Goal: Task Accomplishment & Management: Complete application form

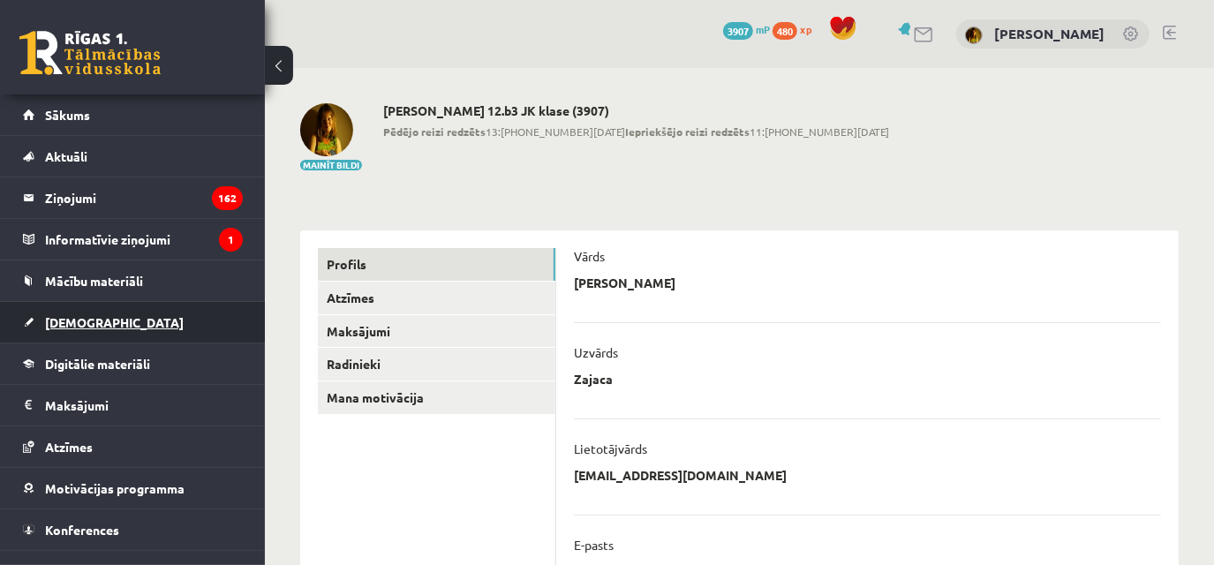
click at [98, 315] on link "[DEMOGRAPHIC_DATA]" at bounding box center [133, 322] width 220 height 41
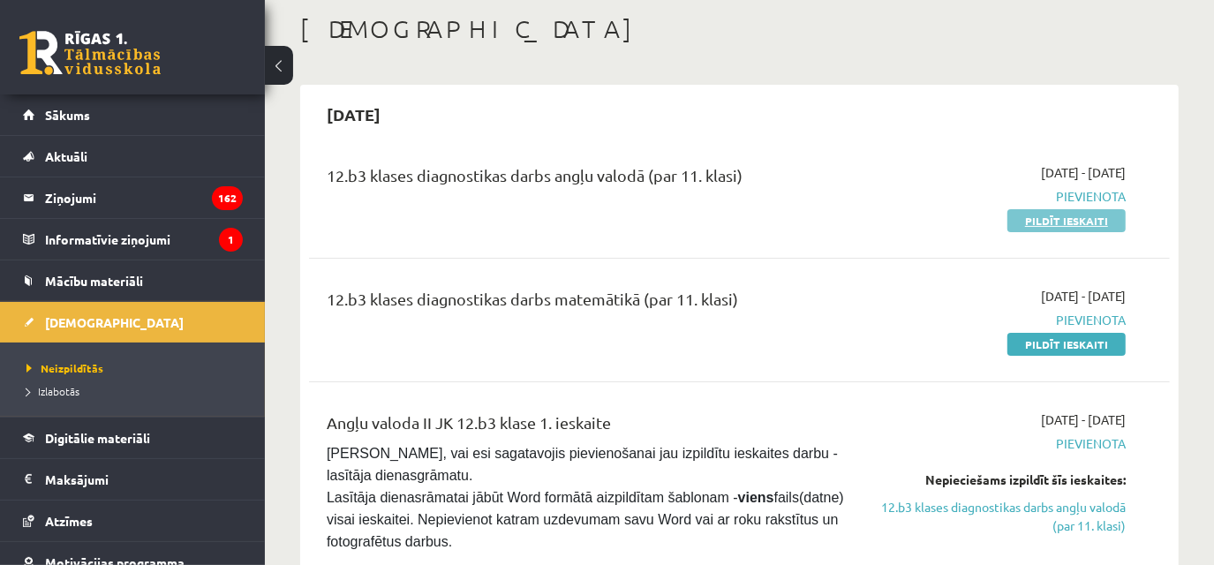
scroll to position [87, 0]
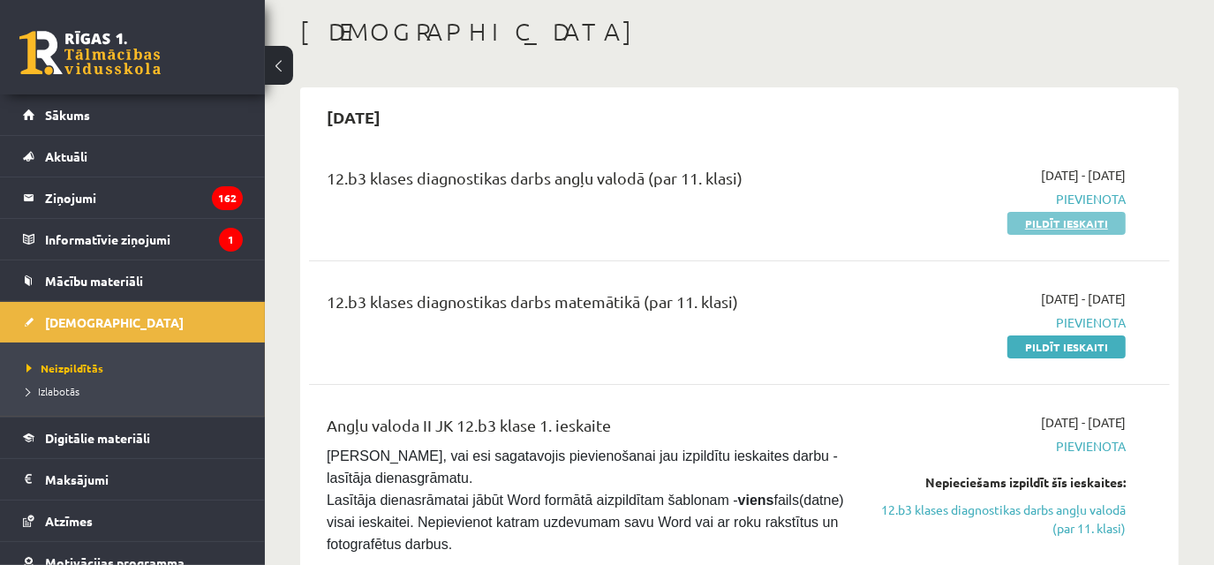
click at [1114, 226] on link "Pildīt ieskaiti" at bounding box center [1067, 223] width 118 height 23
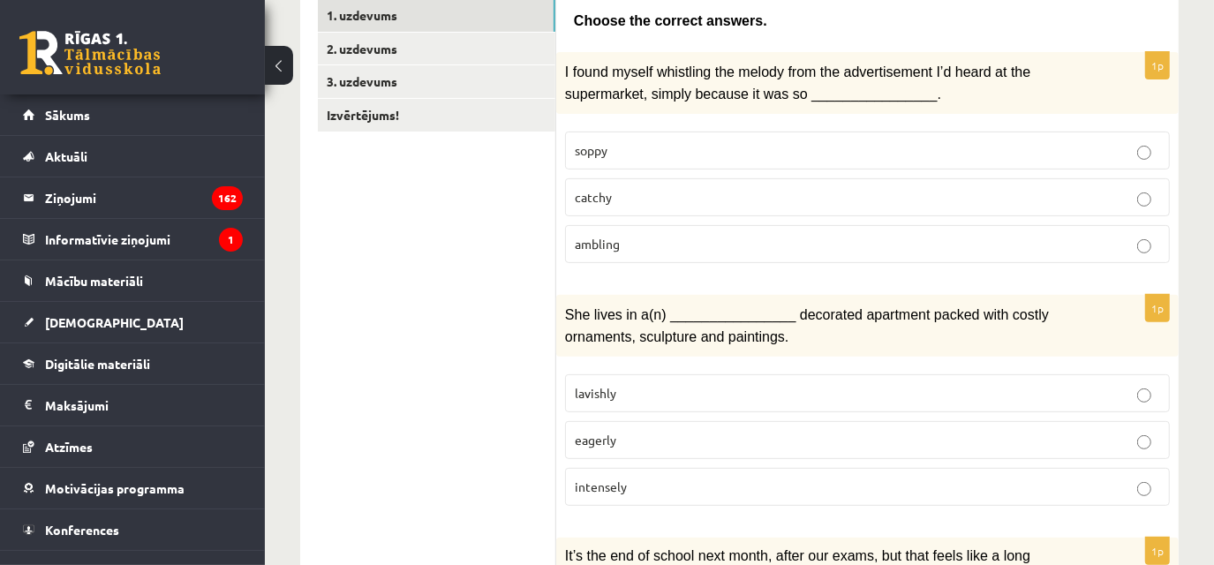
scroll to position [318, 0]
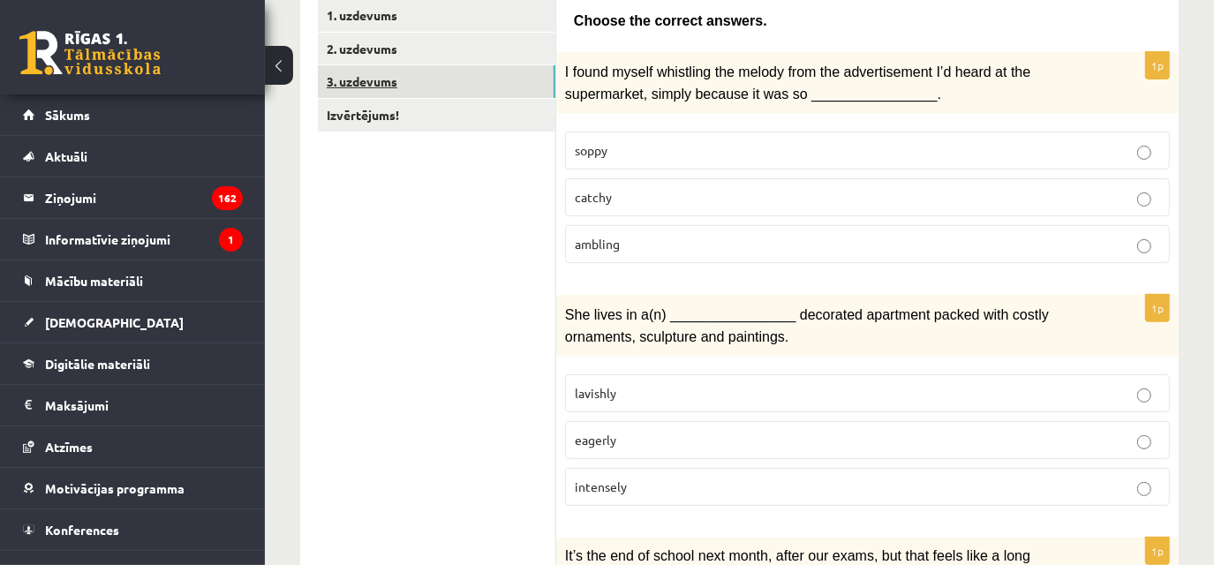
click at [510, 82] on link "3. uzdevums" at bounding box center [437, 81] width 238 height 33
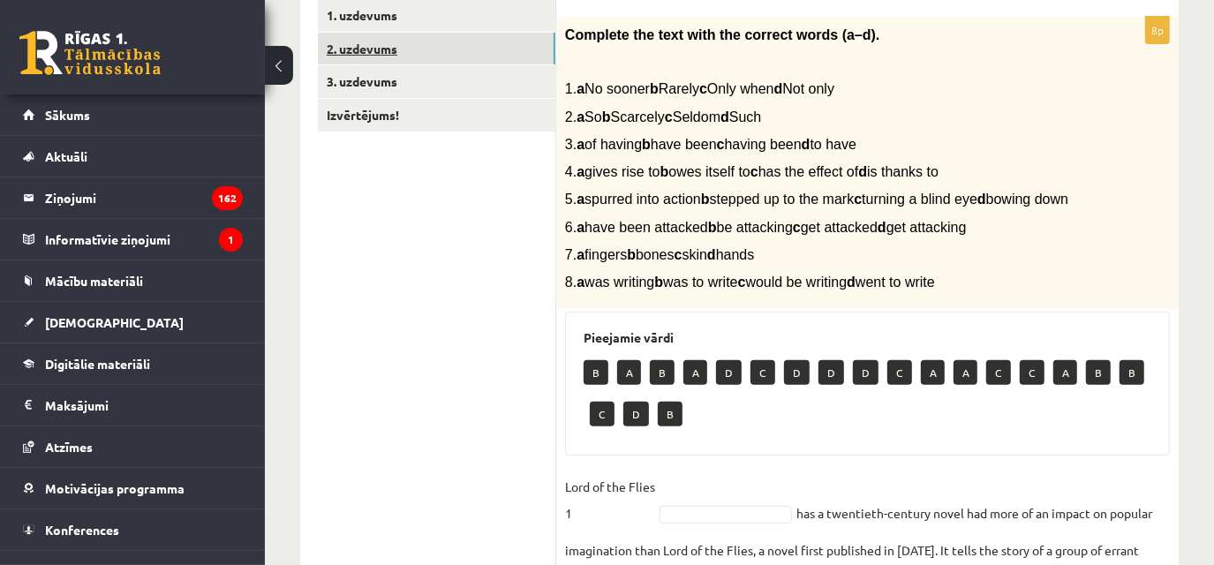
click at [510, 49] on link "2. uzdevums" at bounding box center [437, 49] width 238 height 33
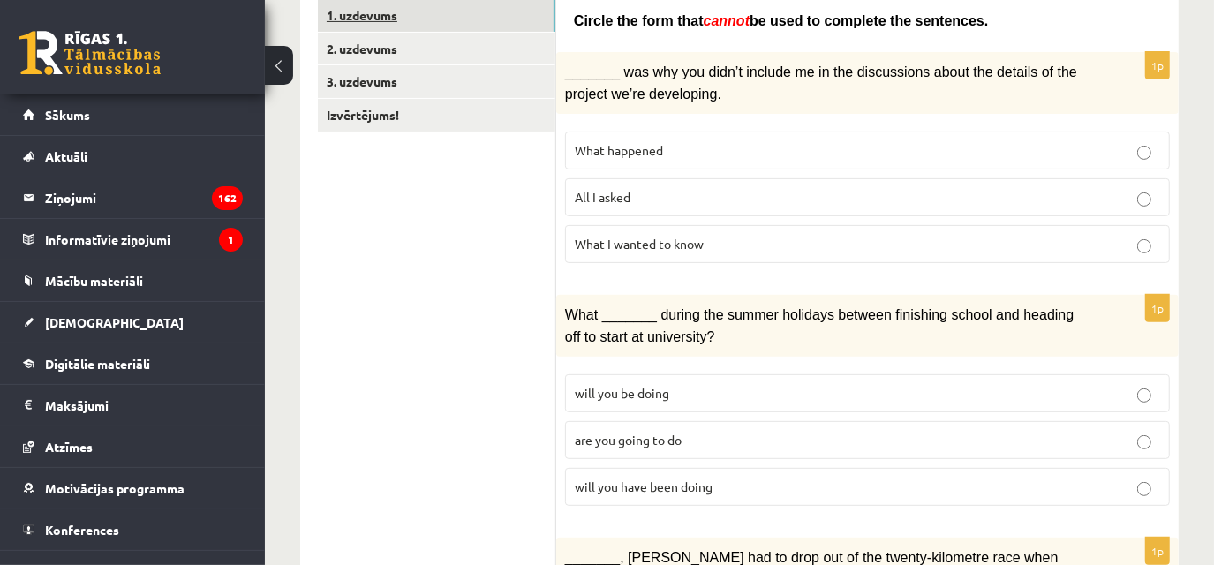
click at [493, 17] on link "1. uzdevums" at bounding box center [437, 15] width 238 height 33
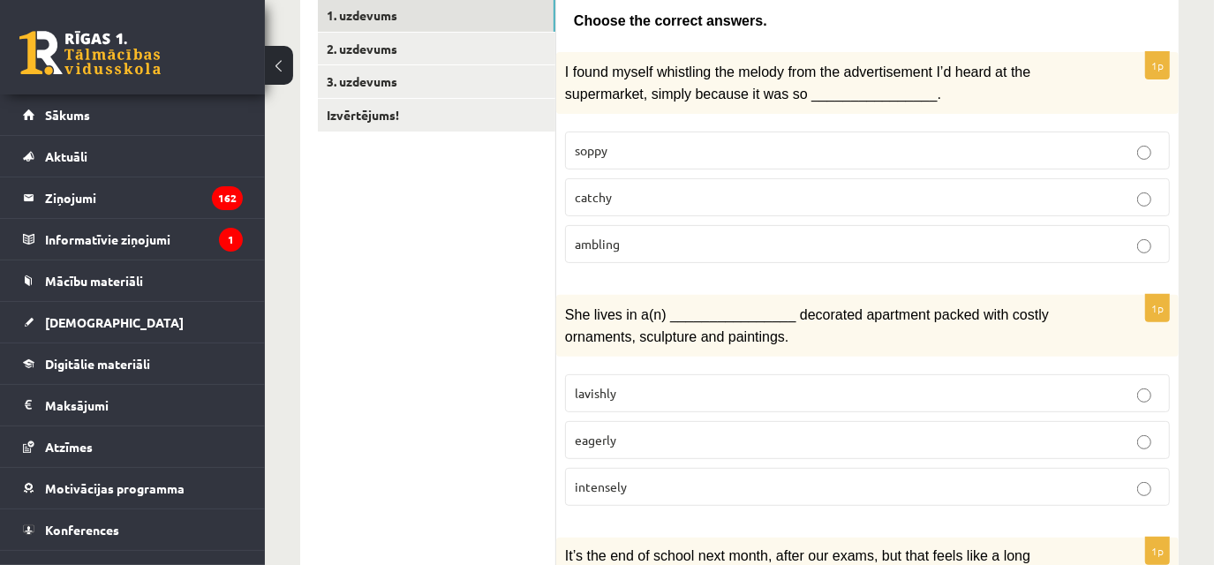
click at [657, 209] on label "catchy" at bounding box center [867, 197] width 605 height 38
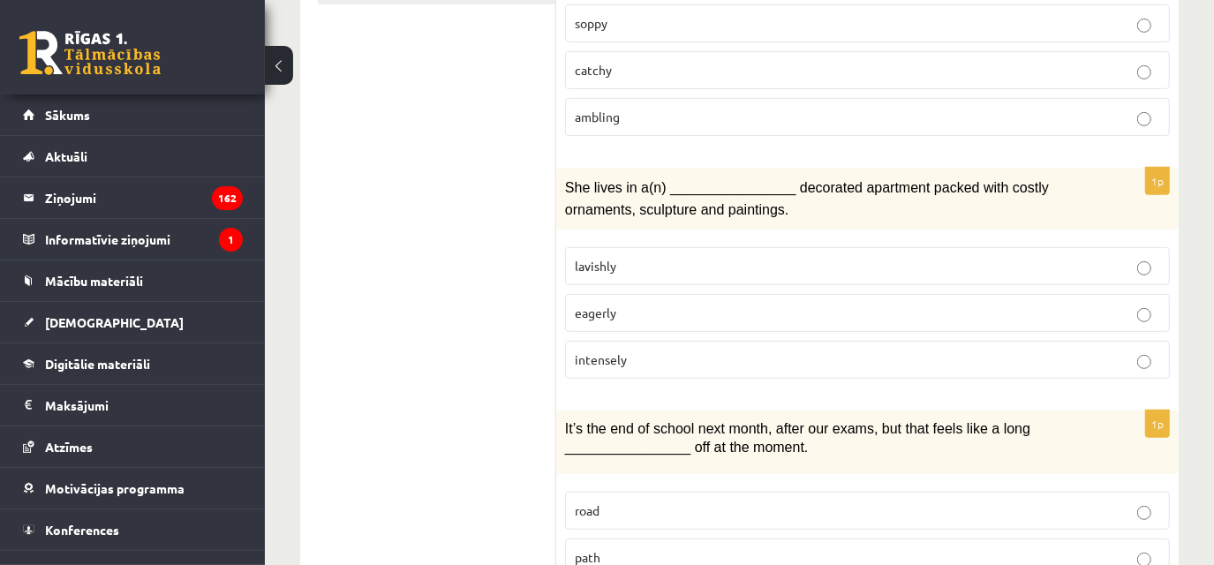
scroll to position [446, 0]
click at [680, 256] on p "lavishly" at bounding box center [868, 265] width 586 height 19
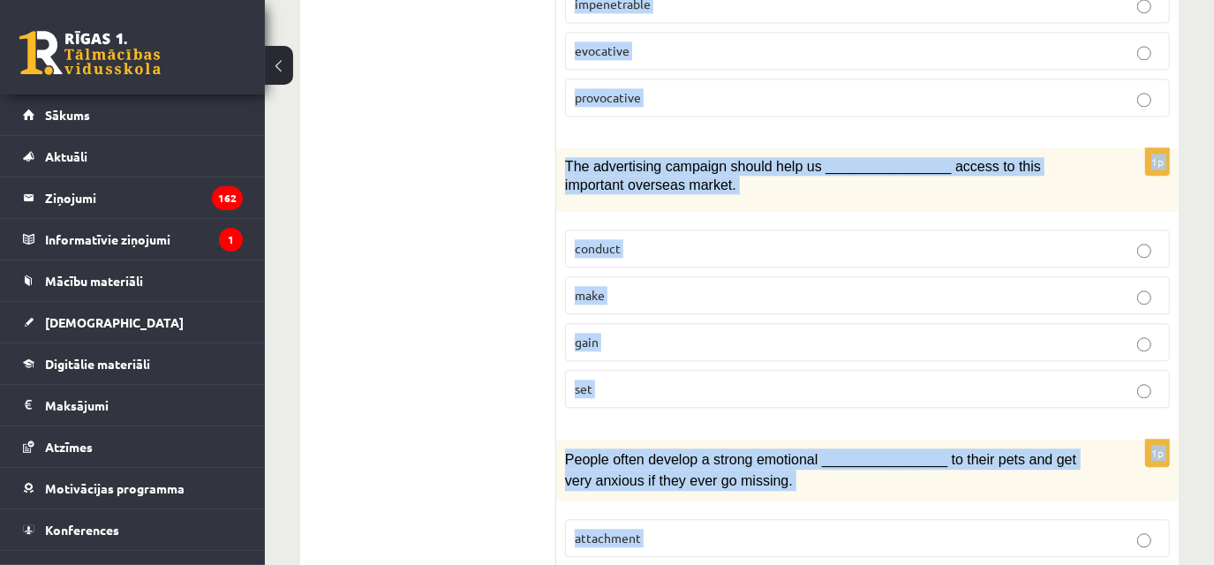
scroll to position [2818, 0]
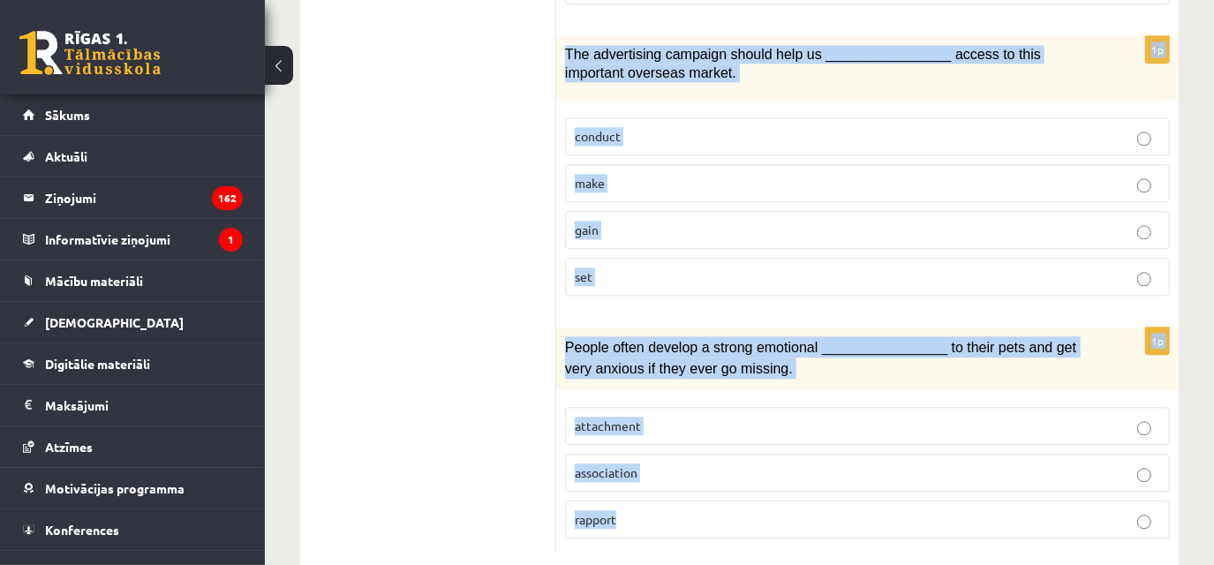
drag, startPoint x: 563, startPoint y: 120, endPoint x: 791, endPoint y: 601, distance: 532.9
copy form "I found myself whistling the melody from the advertisement I’d heard at the sup…"
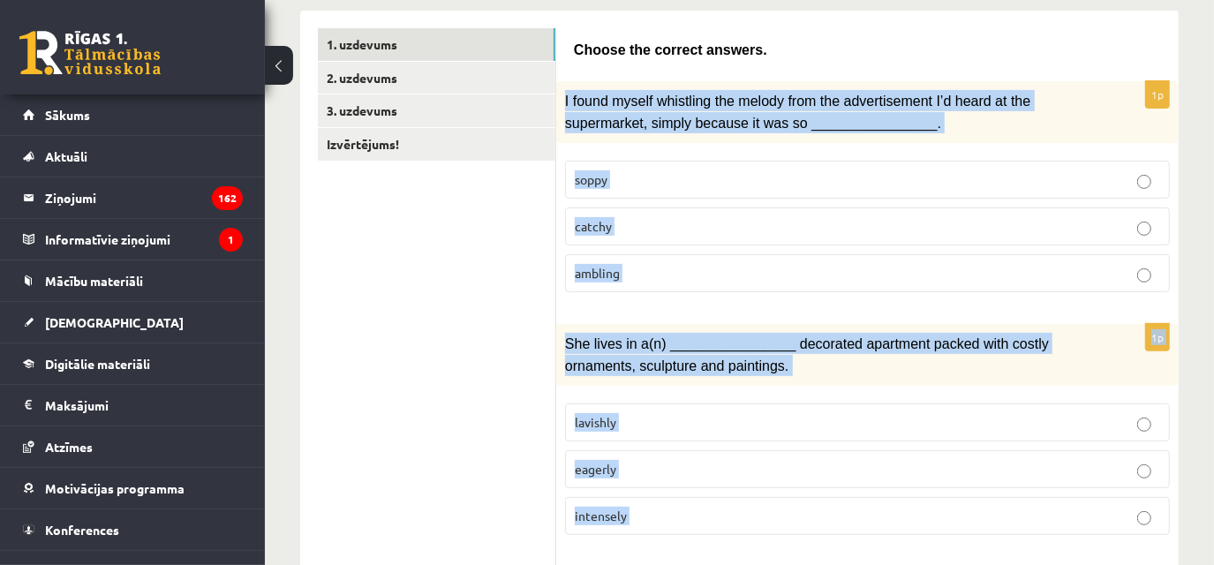
scroll to position [290, 0]
click at [697, 412] on p "lavishly" at bounding box center [868, 421] width 586 height 19
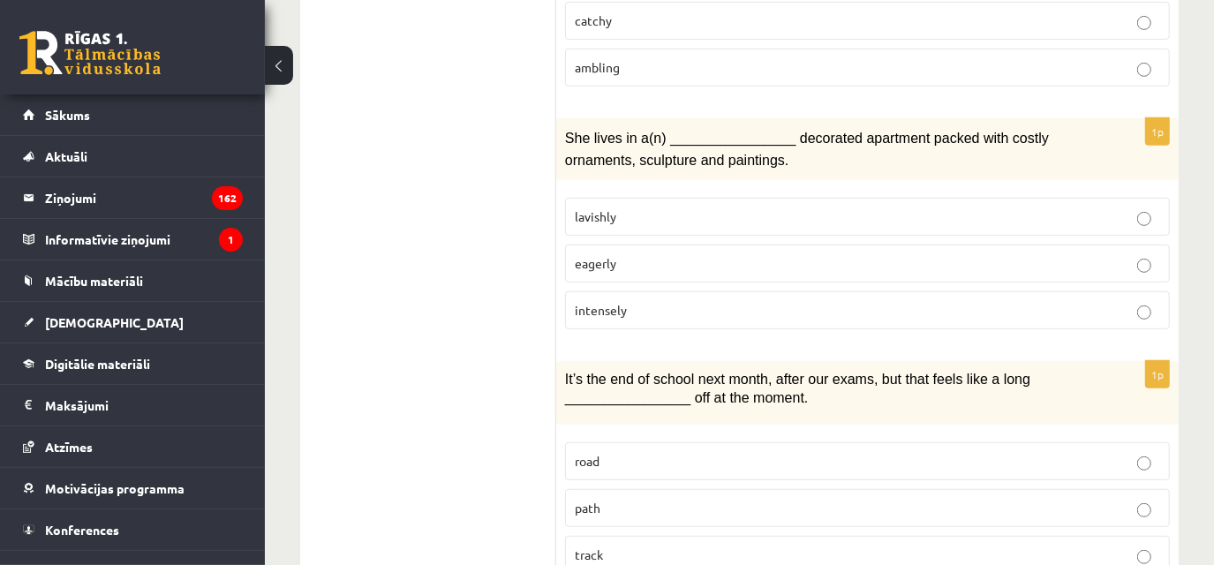
scroll to position [600, 0]
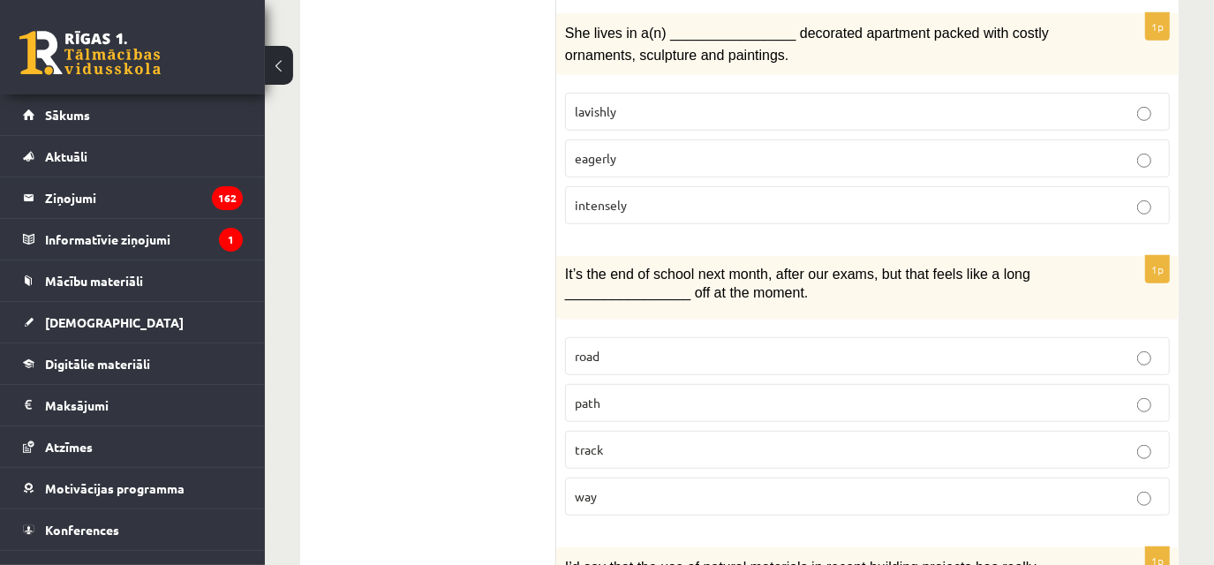
click at [697, 493] on p "way" at bounding box center [868, 496] width 586 height 19
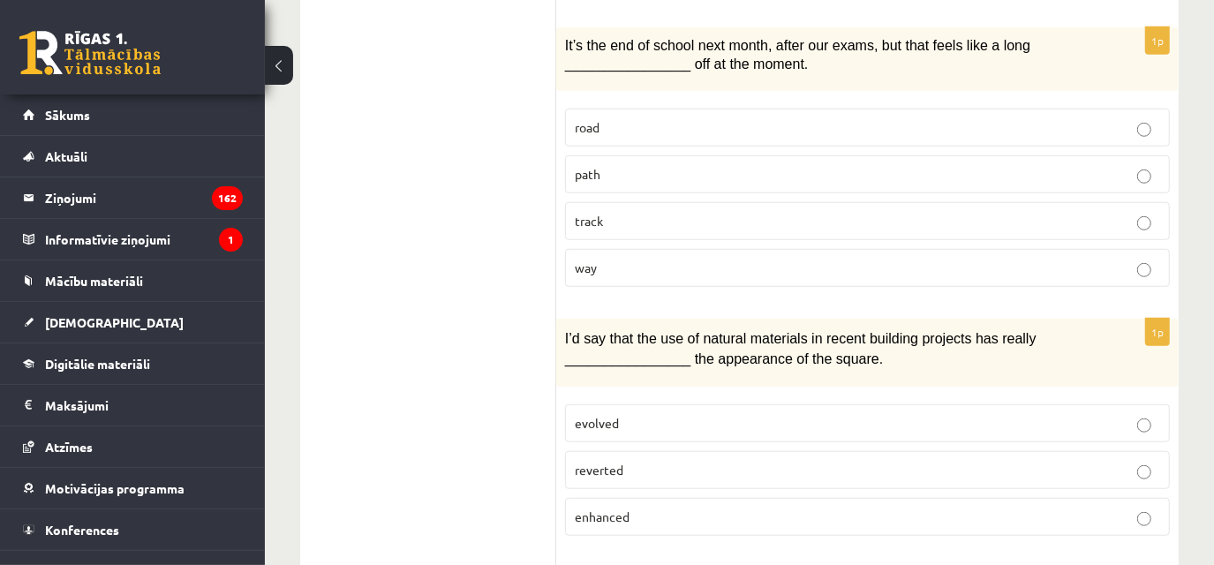
scroll to position [846, 0]
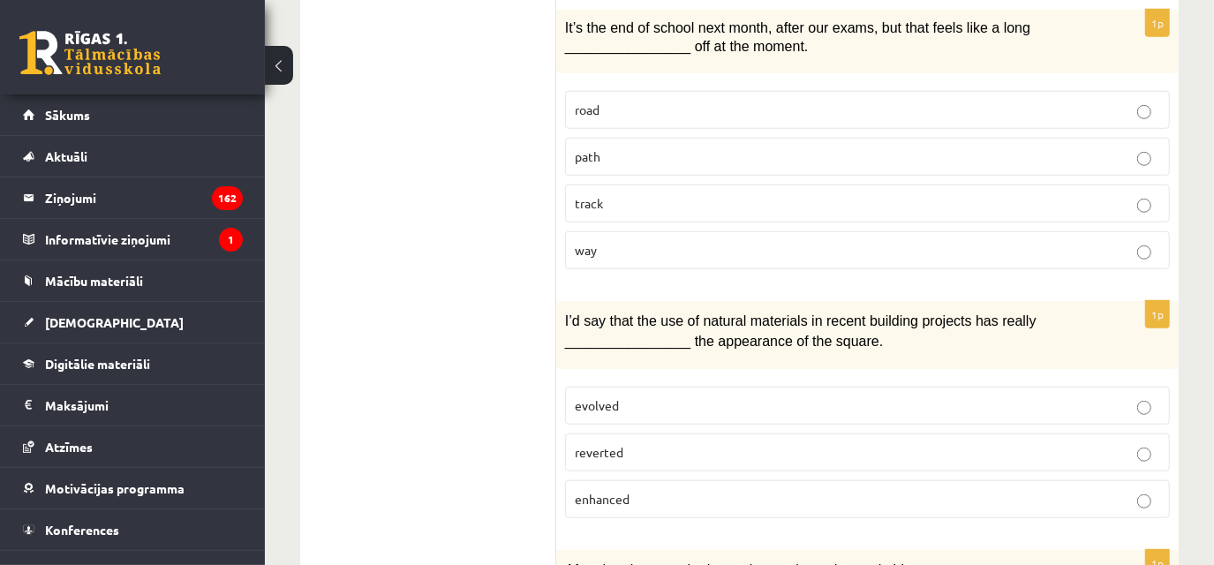
click at [718, 490] on p "enhanced" at bounding box center [868, 499] width 586 height 19
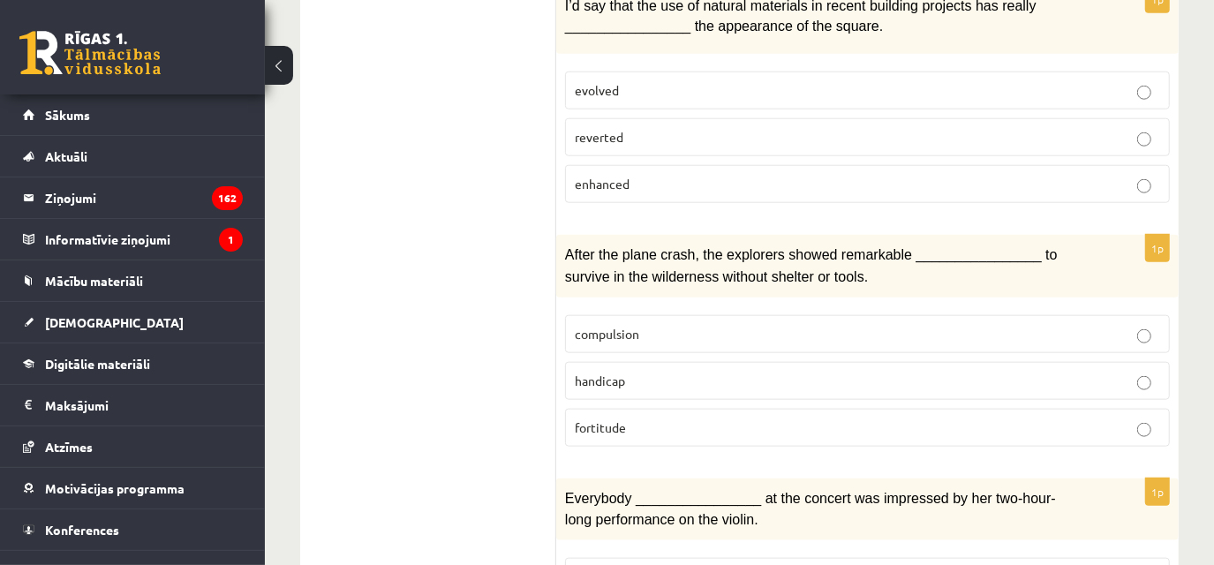
click at [629, 419] on p "fortitude" at bounding box center [868, 428] width 586 height 19
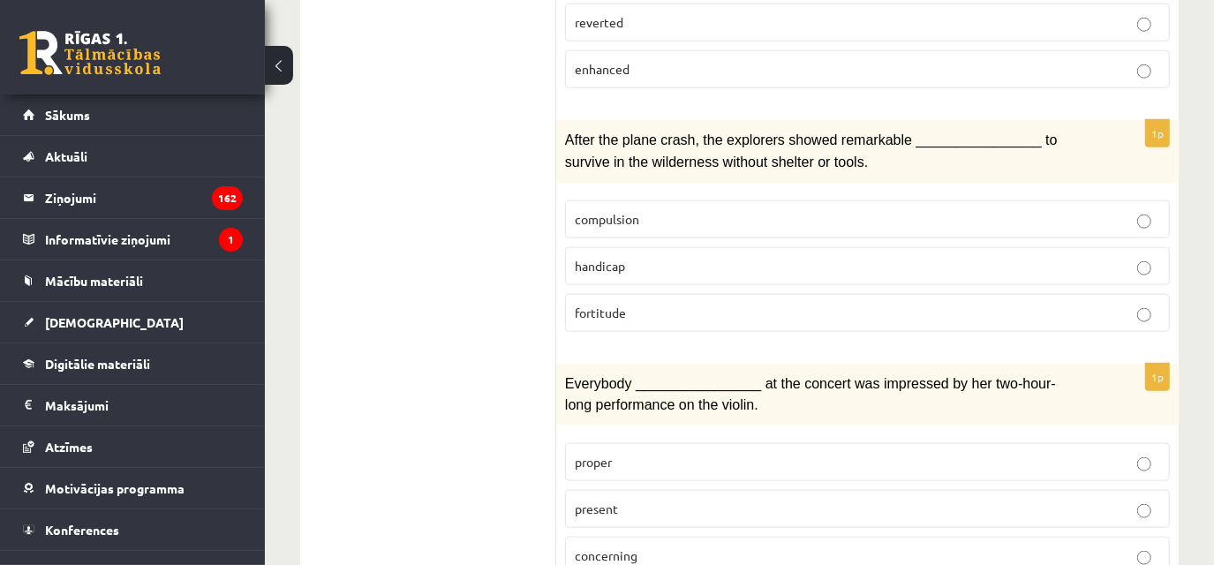
click at [694, 500] on p "present" at bounding box center [868, 509] width 586 height 19
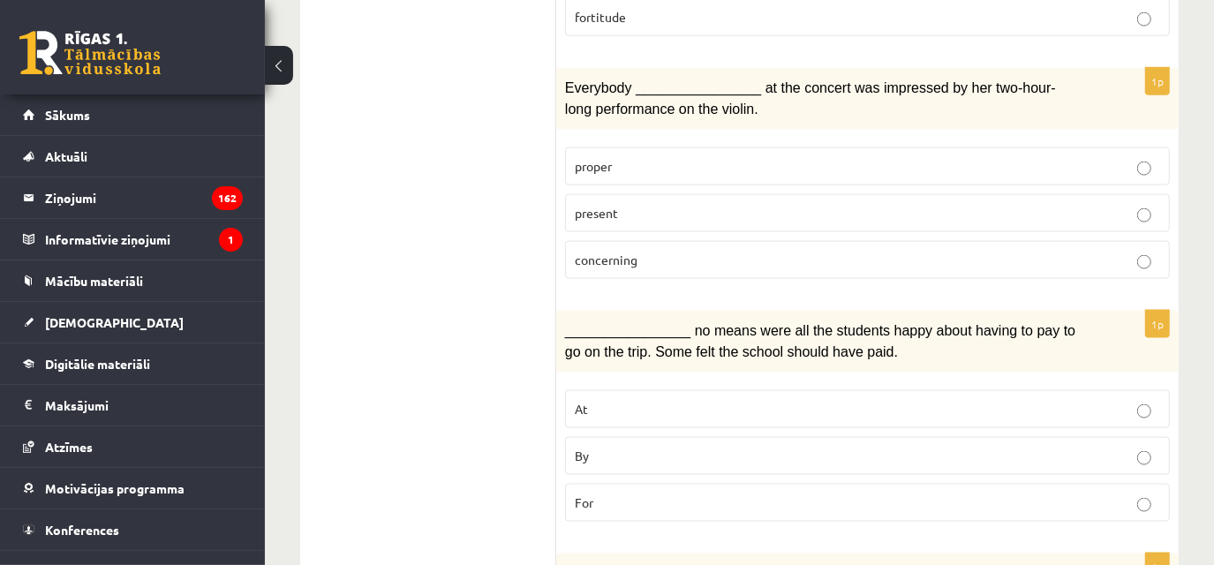
scroll to position [1586, 0]
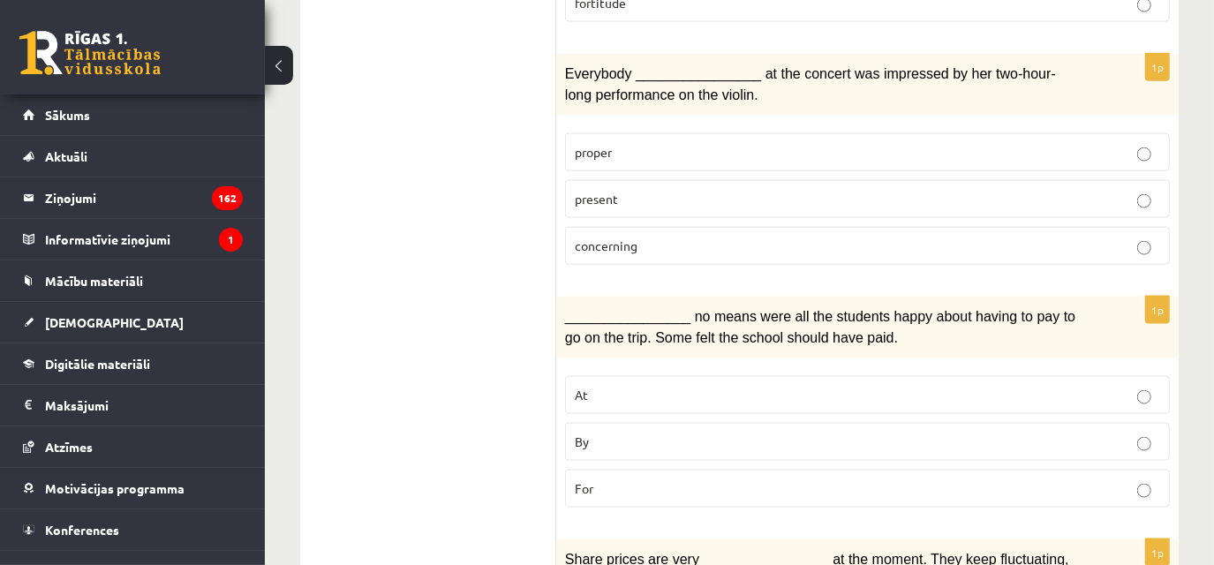
click at [623, 423] on label "By" at bounding box center [867, 442] width 605 height 38
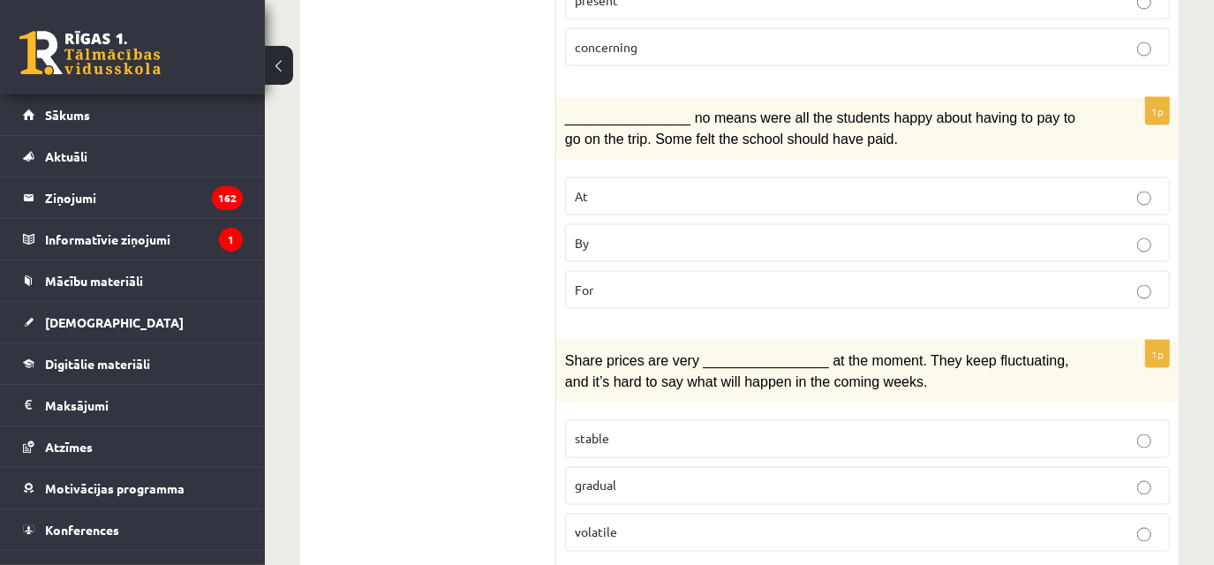
scroll to position [1785, 0]
click at [626, 514] on label "volatile" at bounding box center [867, 533] width 605 height 38
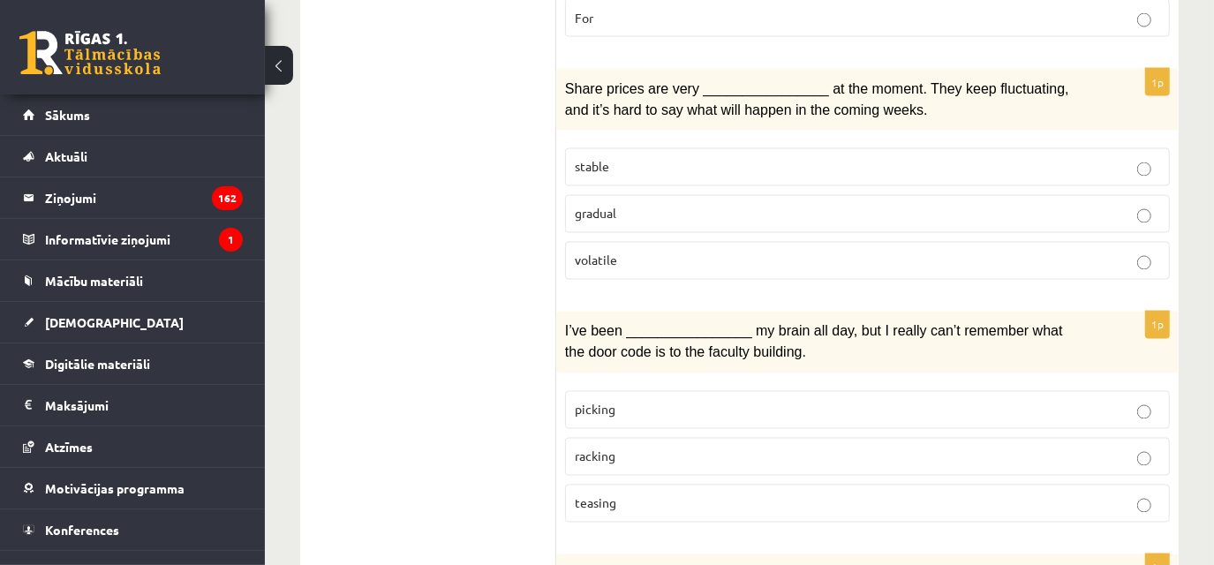
scroll to position [2058, 0]
click at [615, 495] on span "teasing" at bounding box center [596, 503] width 42 height 16
click at [631, 447] on p "racking" at bounding box center [868, 456] width 586 height 19
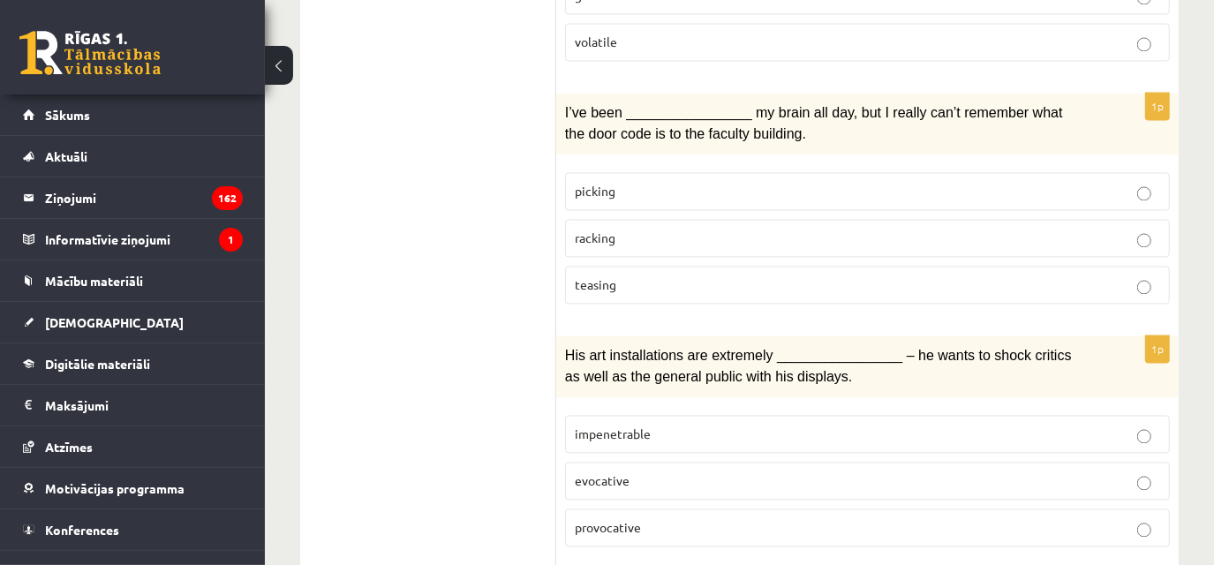
scroll to position [2277, 0]
click at [656, 518] on p "provocative" at bounding box center [868, 527] width 586 height 19
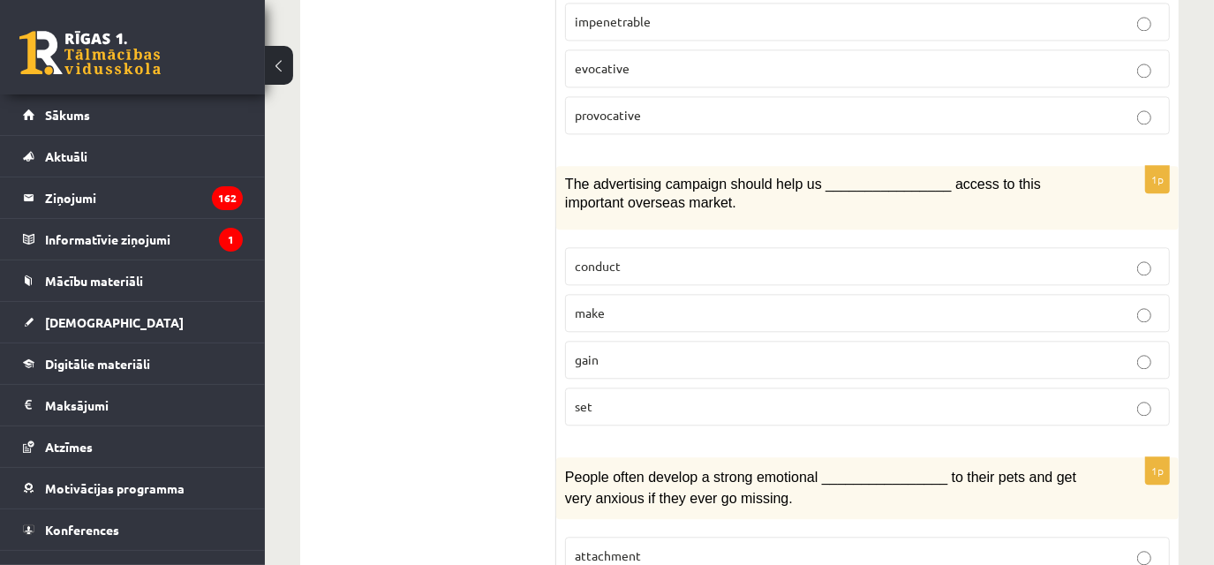
click at [630, 351] on p "gain" at bounding box center [868, 360] width 586 height 19
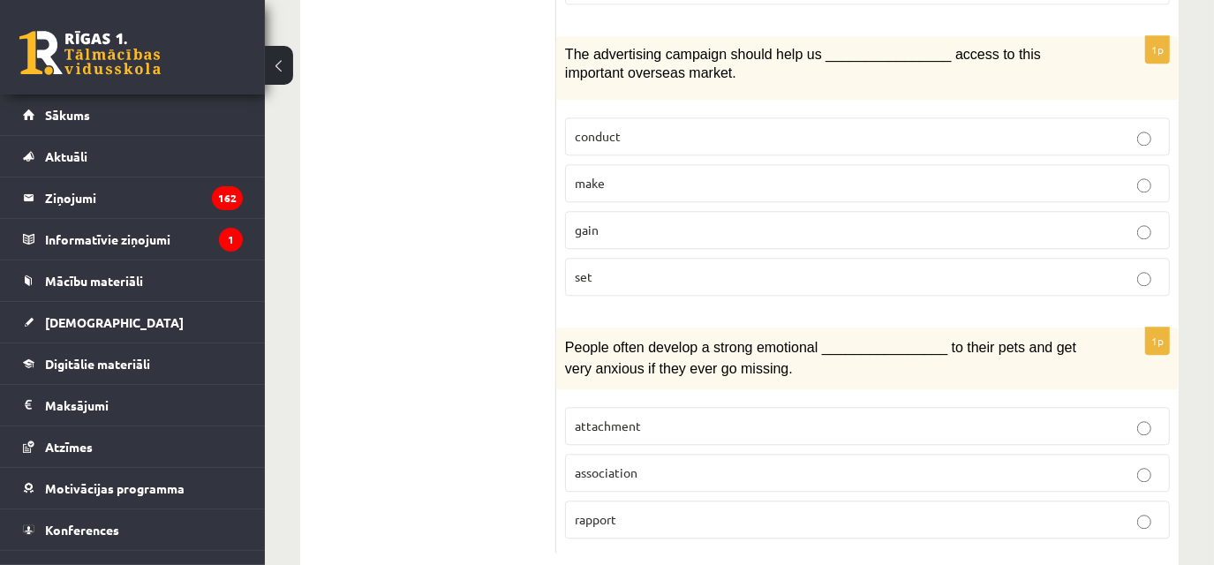
click at [627, 418] on span "attachment" at bounding box center [608, 426] width 66 height 16
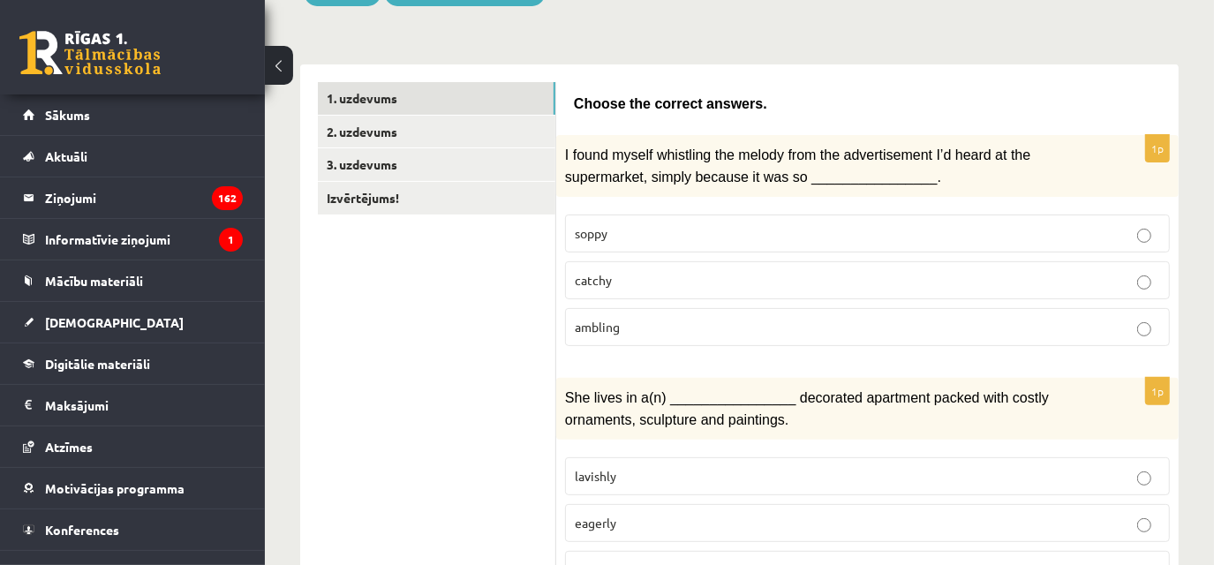
scroll to position [0, 0]
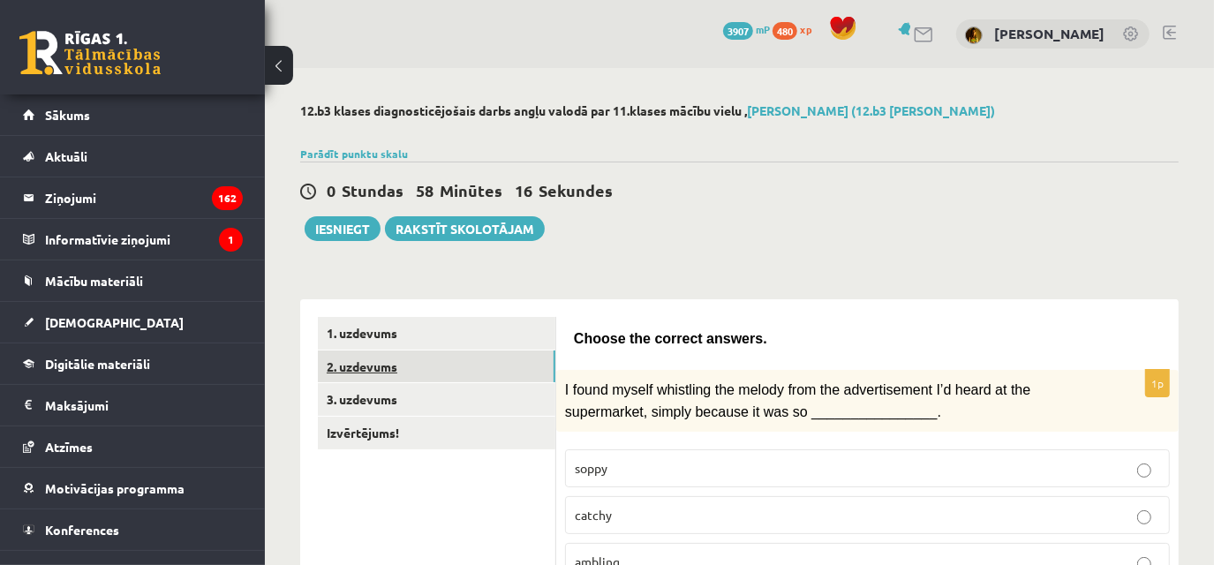
click at [473, 363] on link "2. uzdevums" at bounding box center [437, 367] width 238 height 33
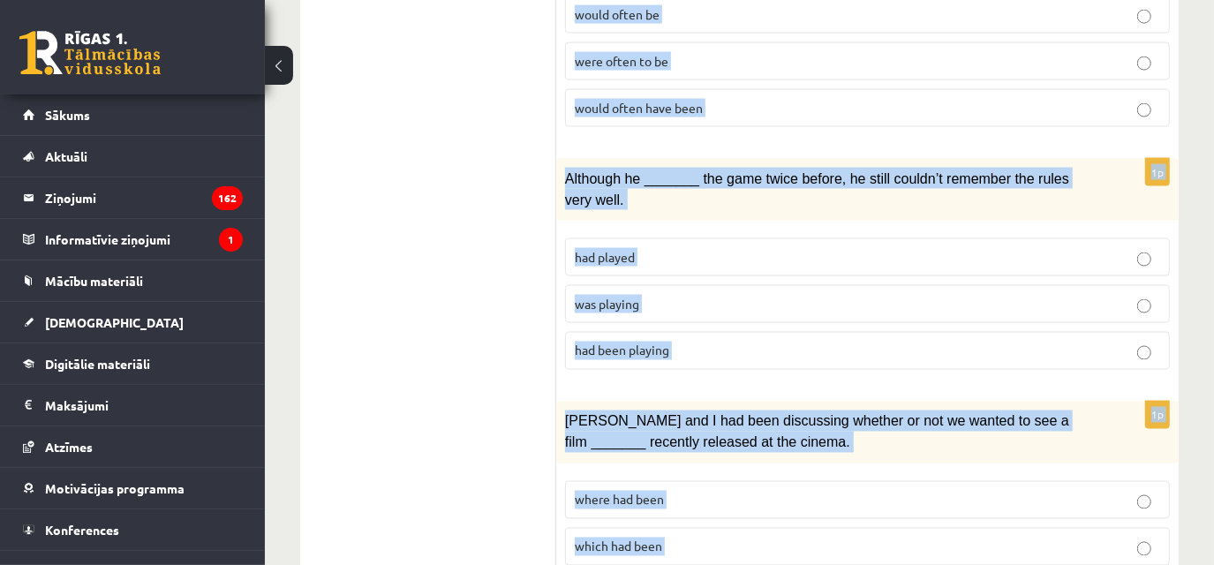
scroll to position [2232, 0]
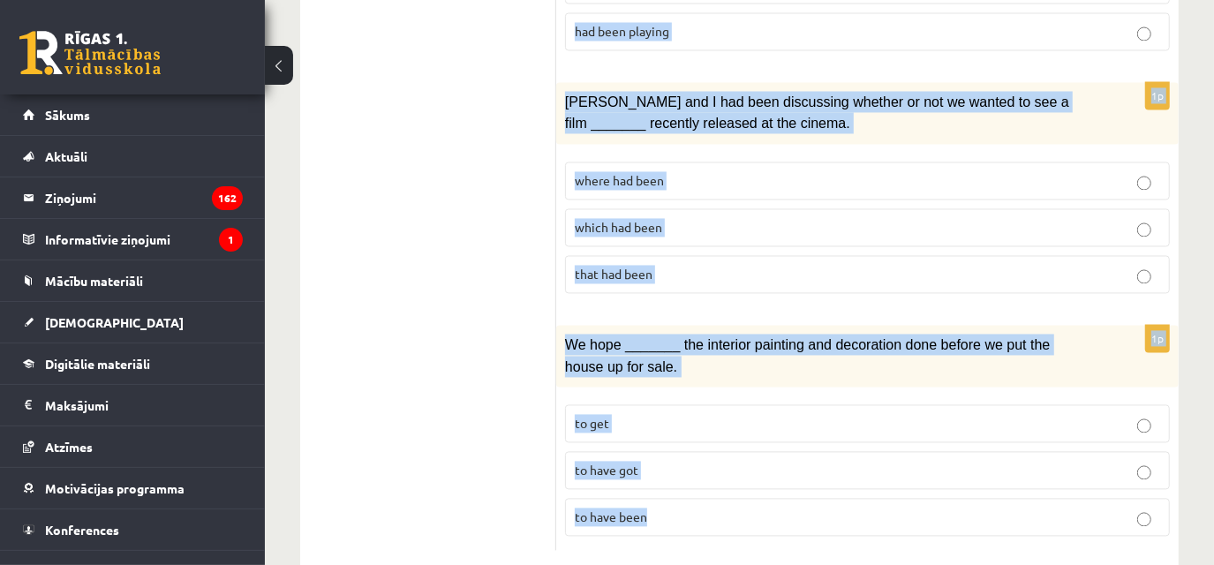
drag, startPoint x: 563, startPoint y: 277, endPoint x: 841, endPoint y: 590, distance: 418.5
copy form "_______ was why you didn’t include me in the discussions about the details of t…"
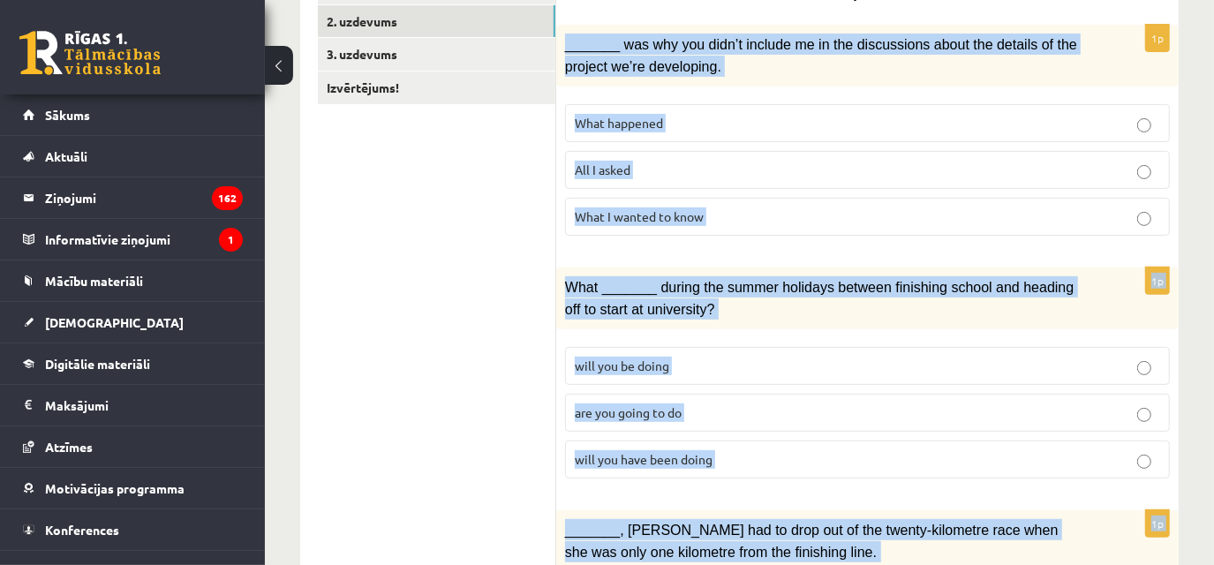
scroll to position [330, 0]
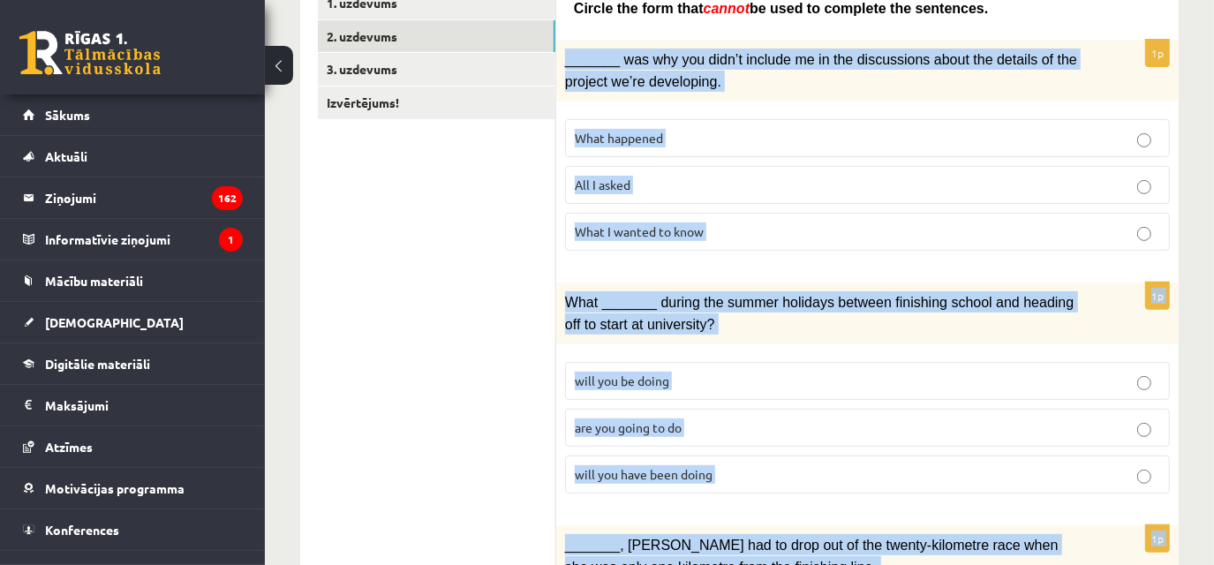
click at [711, 226] on p "What I wanted to know" at bounding box center [868, 232] width 586 height 19
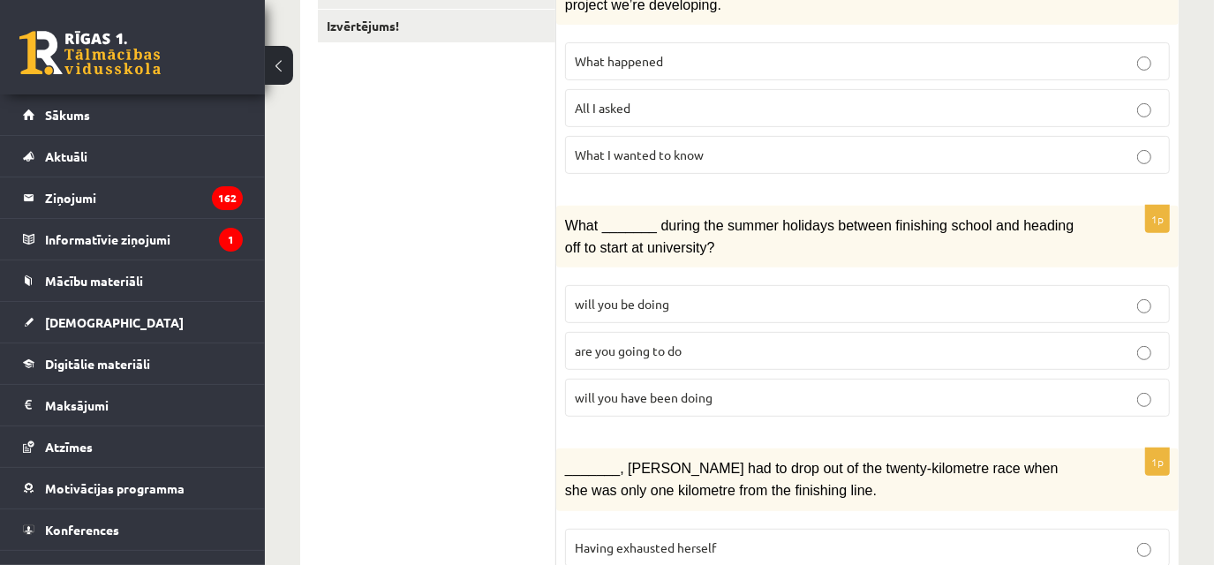
scroll to position [407, 0]
click at [682, 306] on p "will you be doing" at bounding box center [868, 304] width 586 height 19
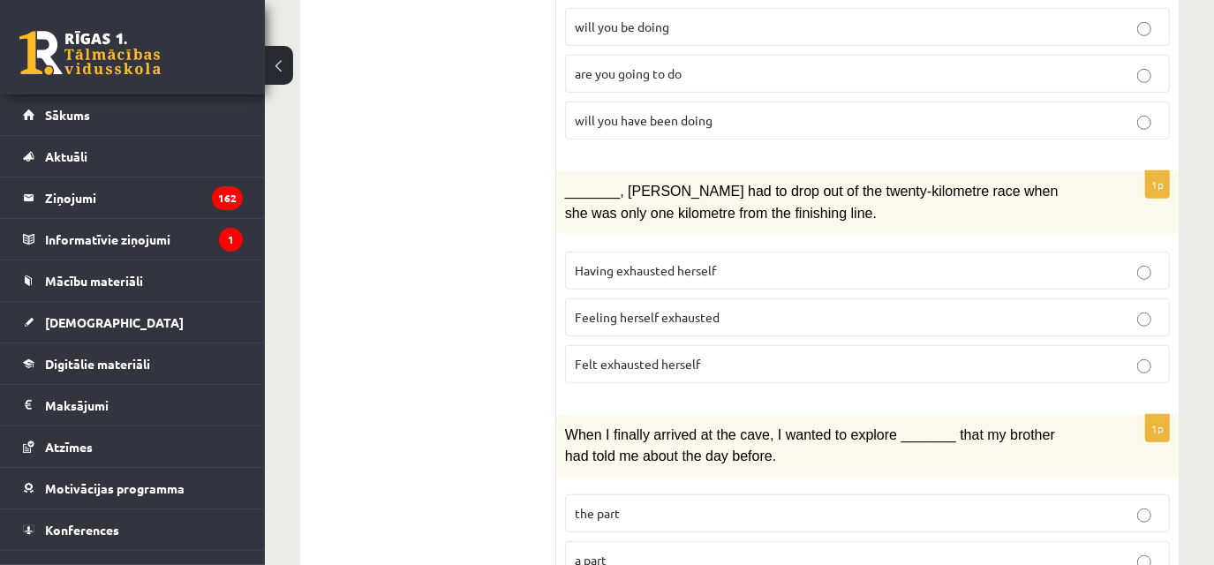
click at [623, 261] on p "Having exhausted herself" at bounding box center [868, 270] width 586 height 19
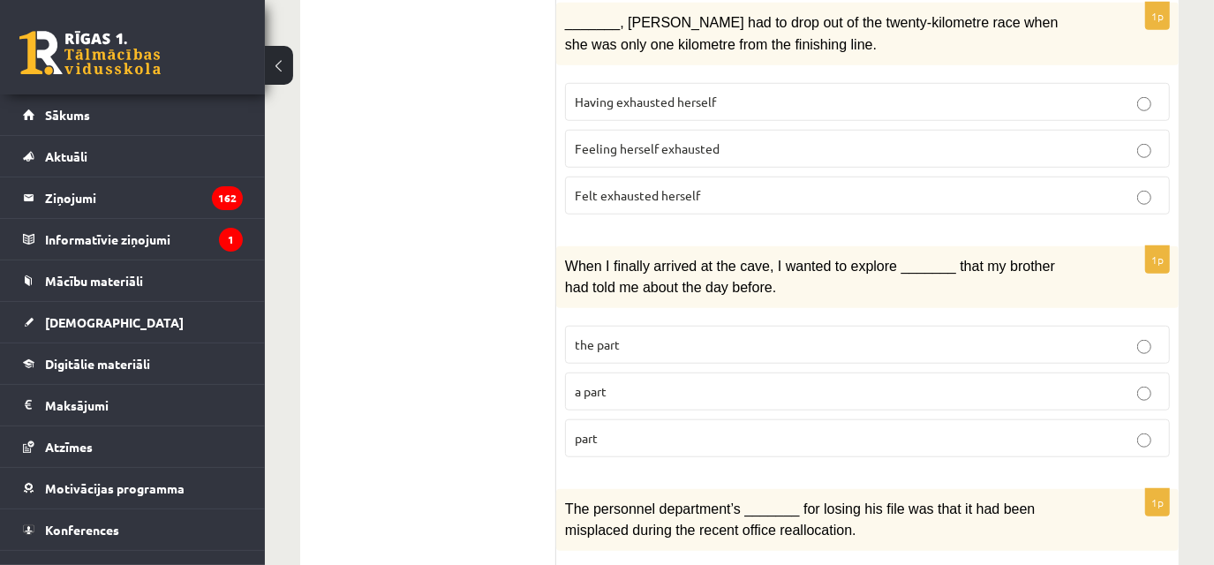
scroll to position [865, 0]
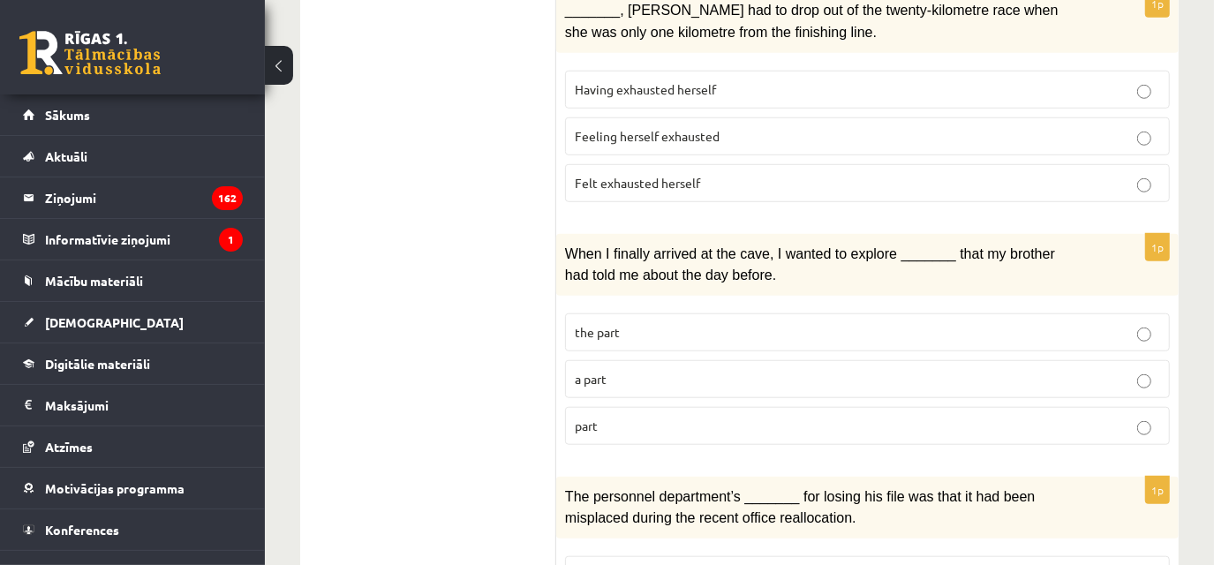
click at [634, 323] on p "the part" at bounding box center [868, 332] width 586 height 19
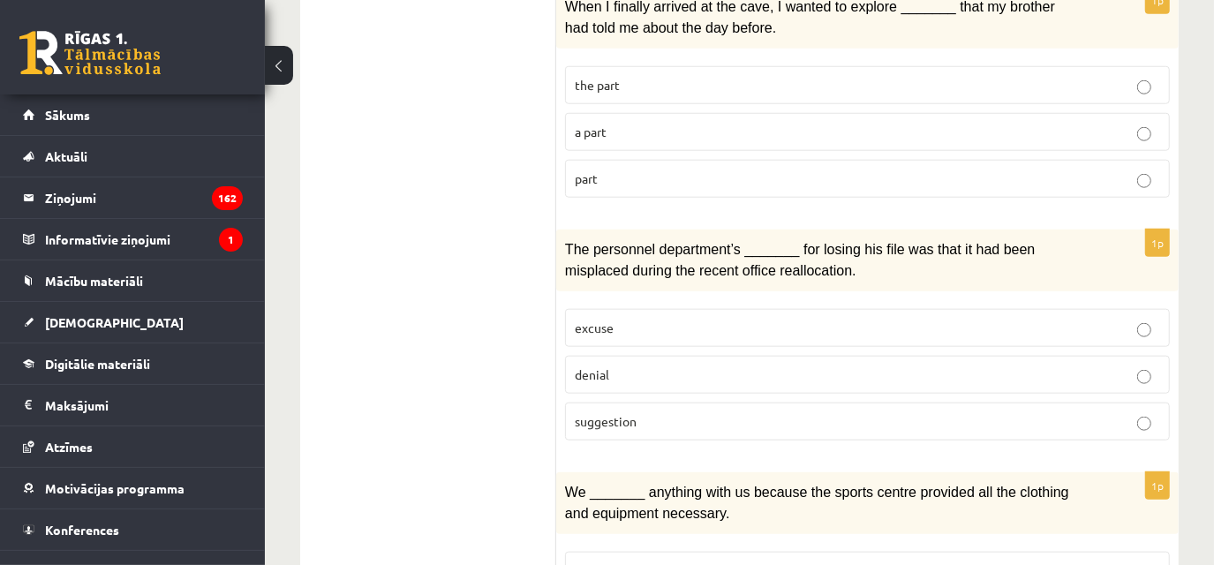
scroll to position [1114, 0]
click at [634, 318] on p "excuse" at bounding box center [868, 327] width 586 height 19
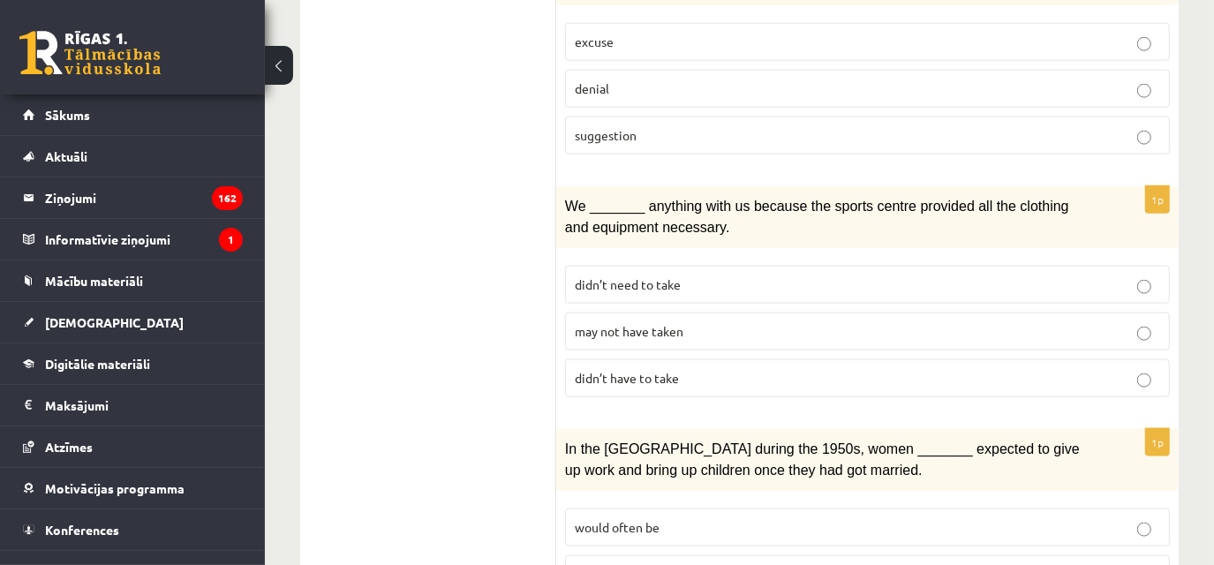
scroll to position [1400, 0]
click at [616, 276] on span "didn’t need to take" at bounding box center [628, 284] width 106 height 16
click at [639, 369] on span "didn’t have to take" at bounding box center [627, 377] width 104 height 16
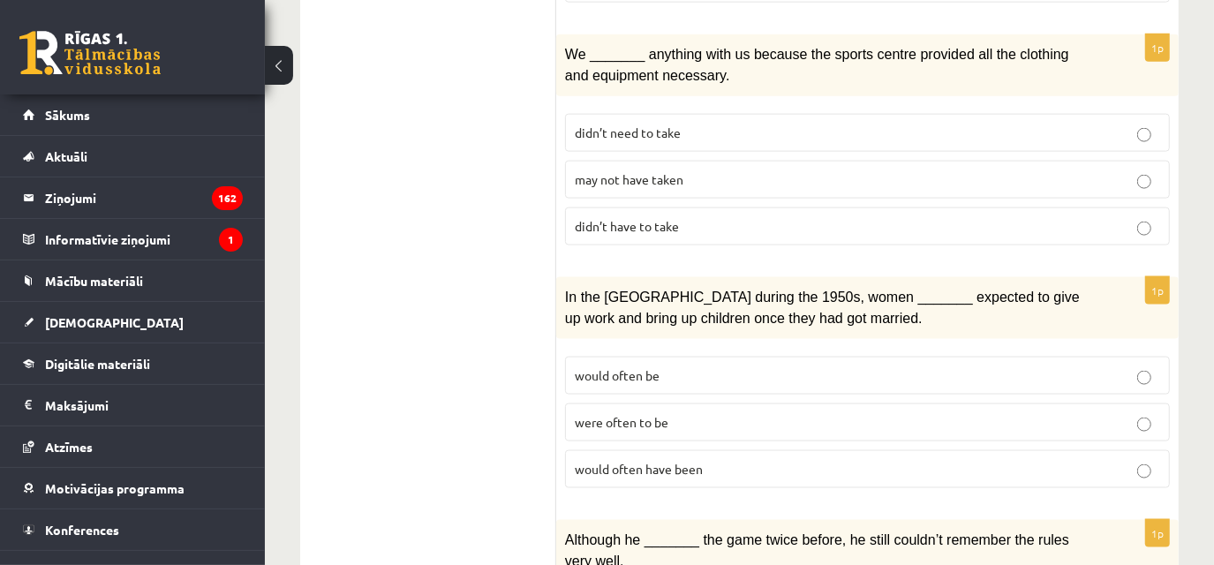
scroll to position [1556, 0]
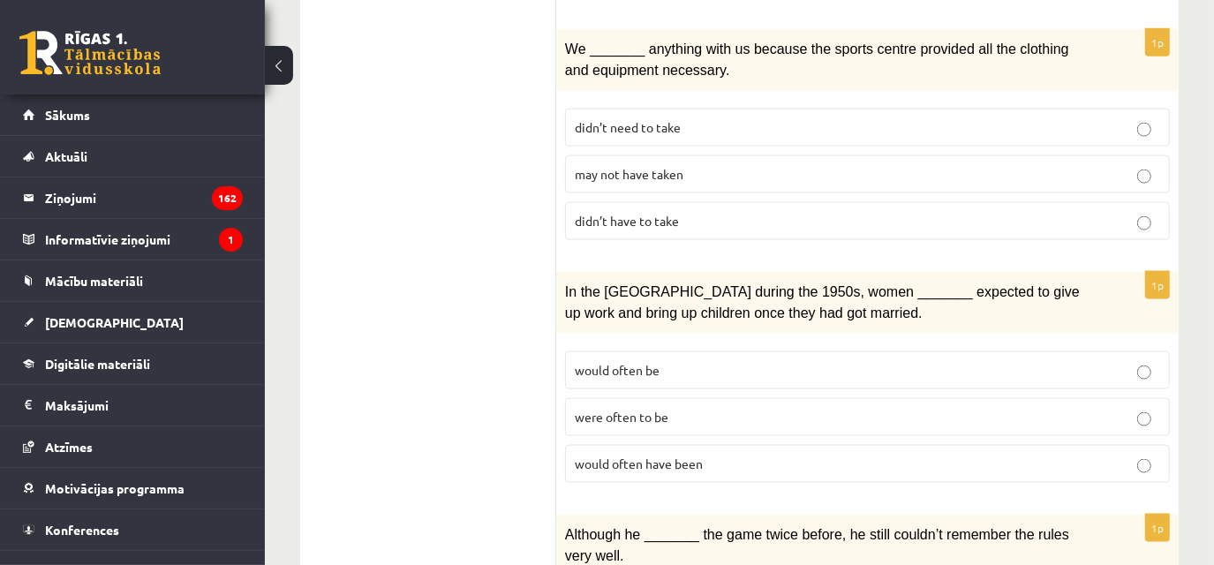
click at [708, 400] on label "were often to be" at bounding box center [867, 417] width 605 height 38
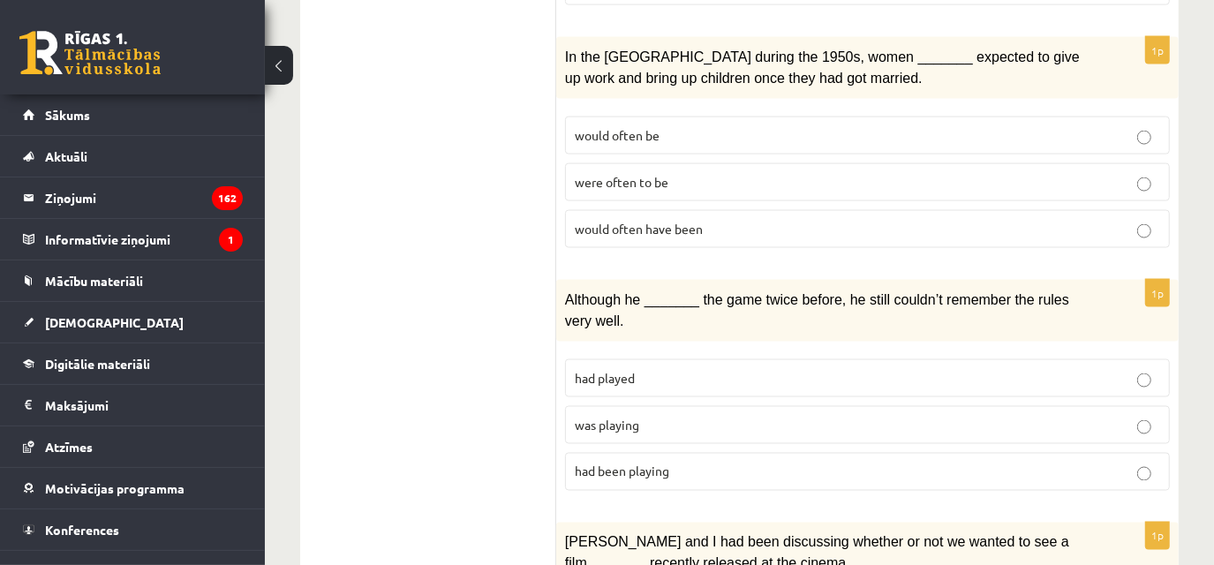
scroll to position [1819, 0]
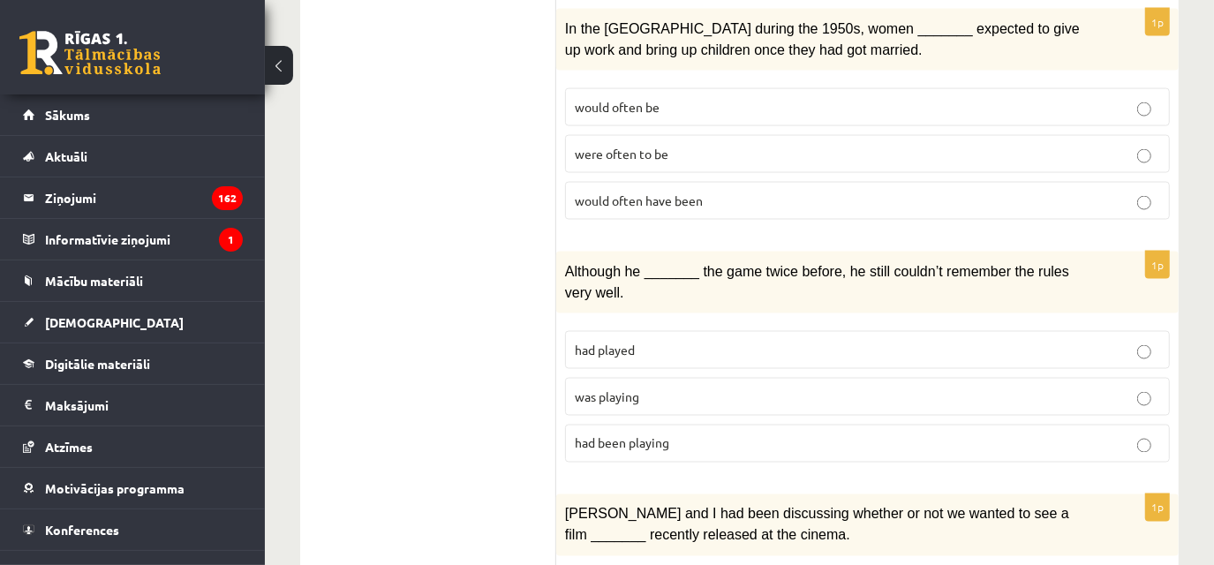
drag, startPoint x: 729, startPoint y: 291, endPoint x: 722, endPoint y: 327, distance: 36.9
click at [722, 327] on div "1p Although he _______ the game twice before, he still couldn’t remember the ru…" at bounding box center [867, 364] width 623 height 225
click at [722, 341] on p "had played" at bounding box center [868, 350] width 586 height 19
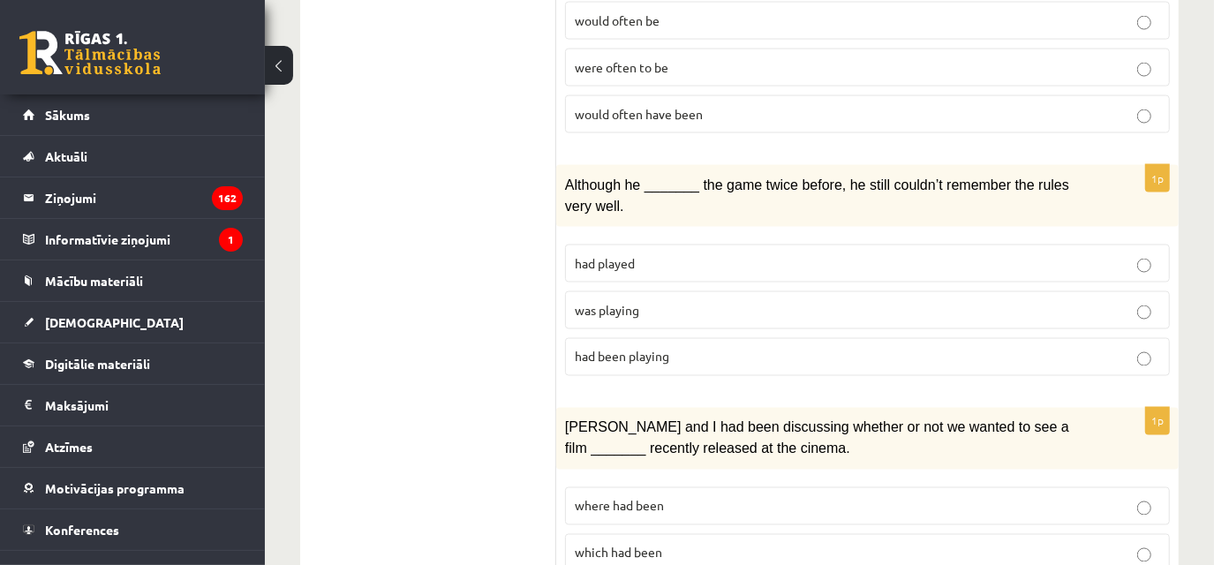
scroll to position [2112, 0]
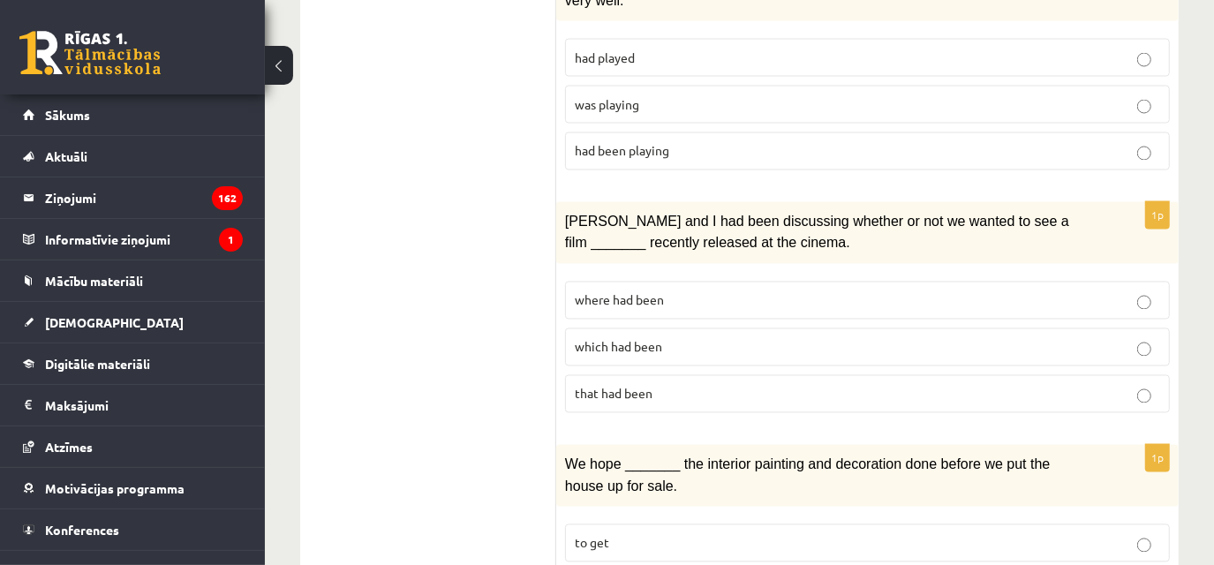
click at [696, 338] on p "which had been" at bounding box center [868, 347] width 586 height 19
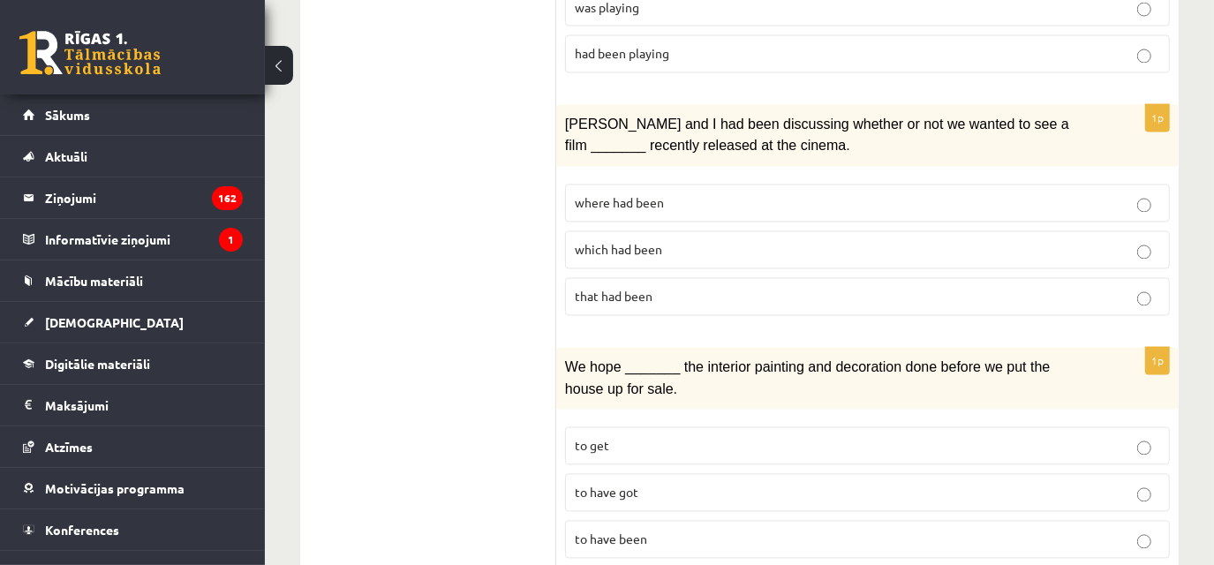
click at [702, 437] on p "to get" at bounding box center [868, 446] width 586 height 19
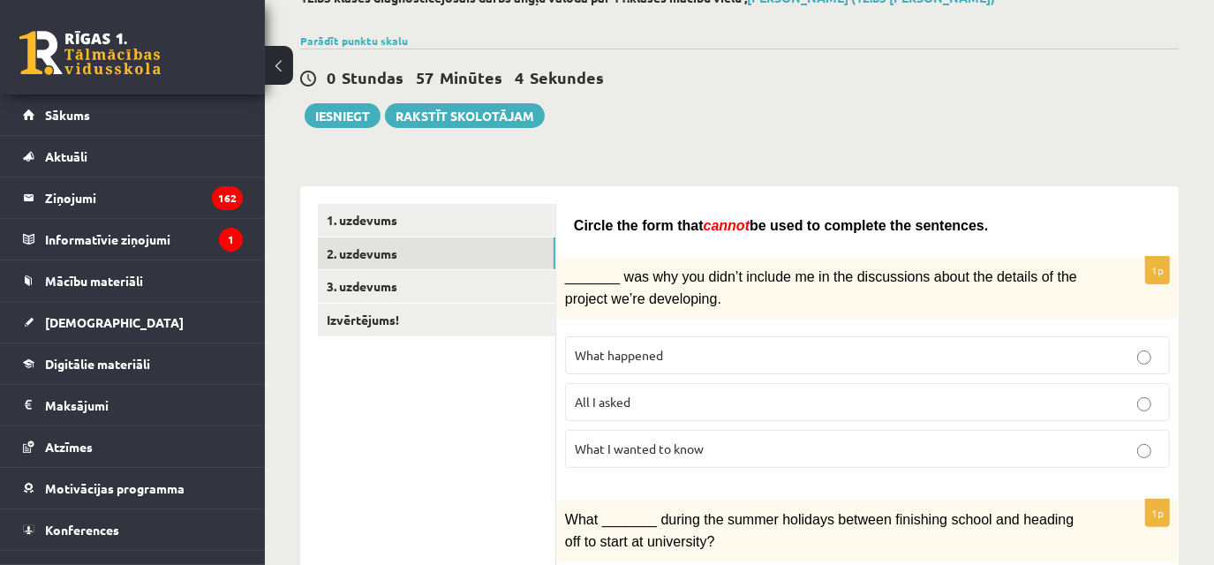
scroll to position [0, 0]
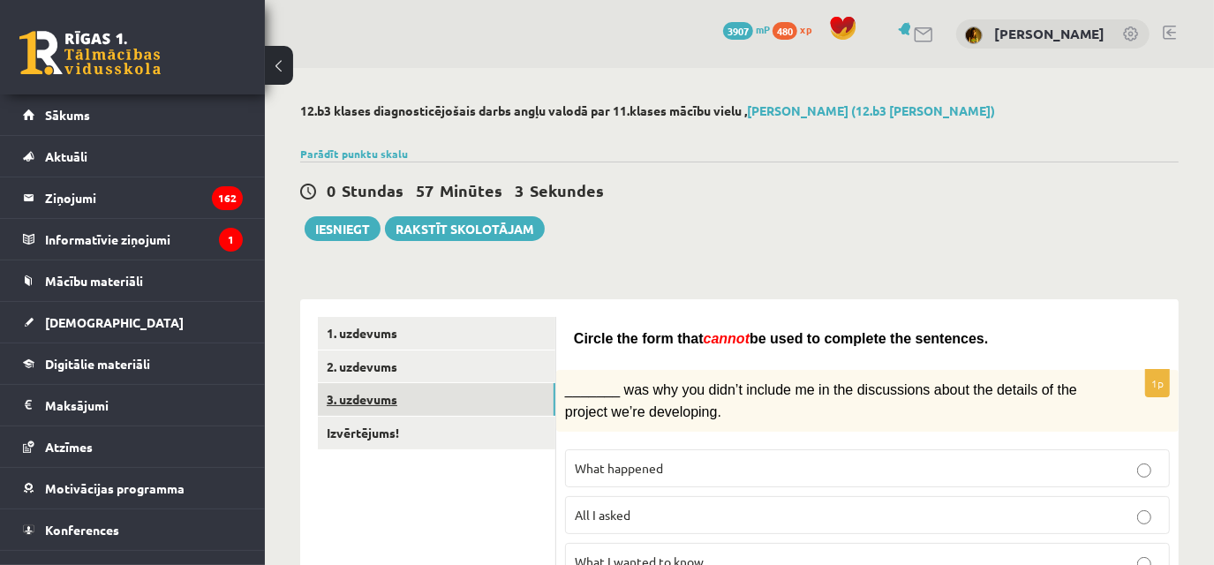
click at [527, 414] on link "3. uzdevums" at bounding box center [437, 399] width 238 height 33
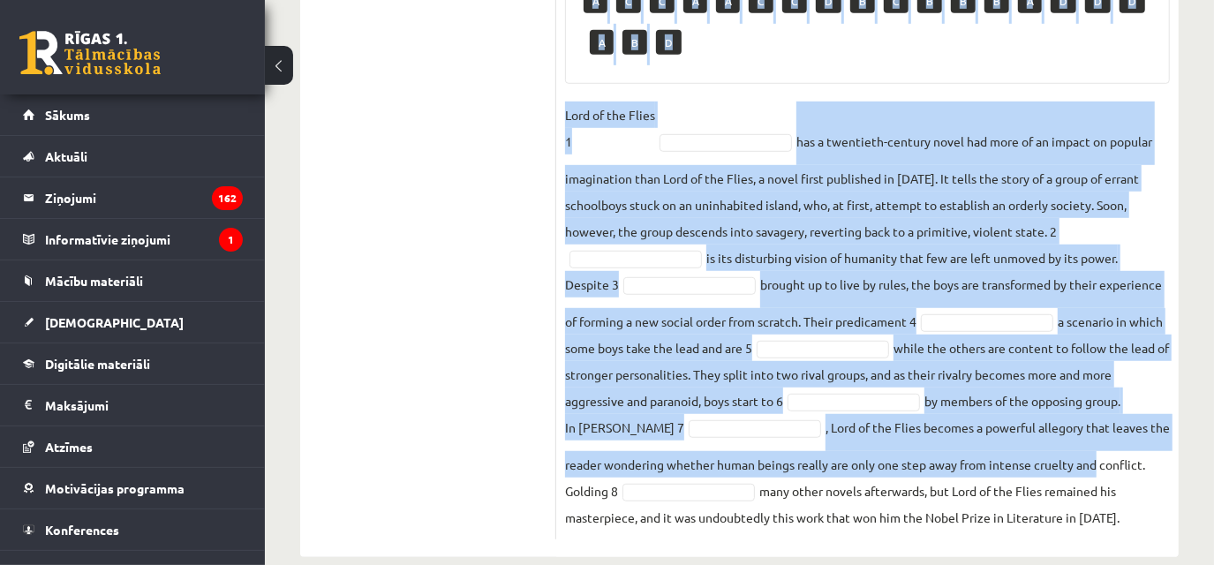
scroll to position [734, 0]
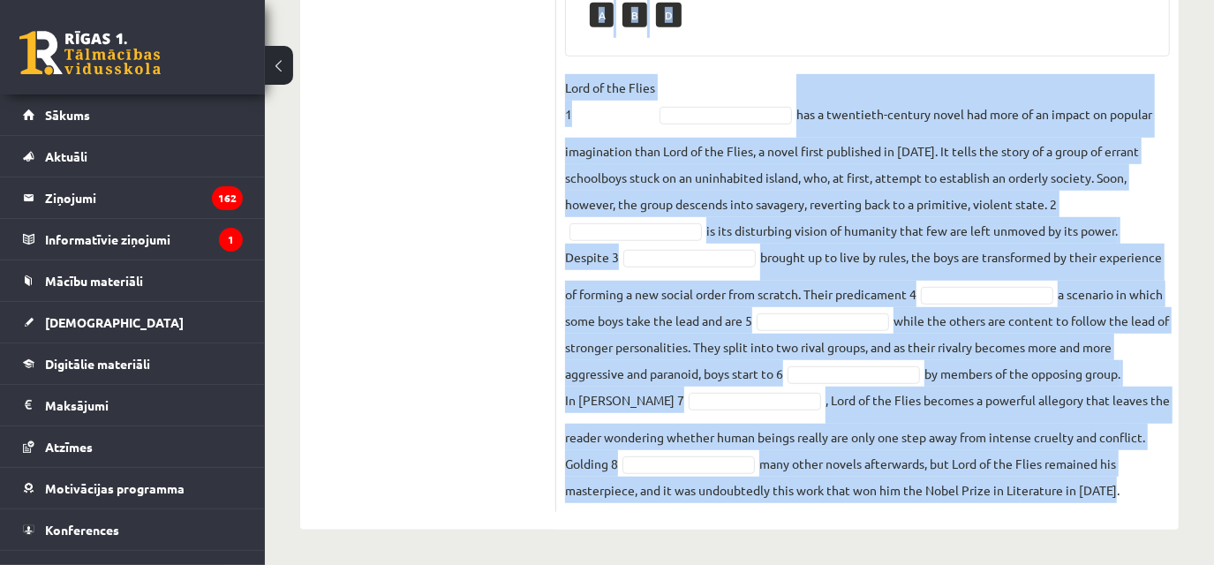
drag, startPoint x: 565, startPoint y: 93, endPoint x: 1144, endPoint y: 502, distance: 708.4
click at [1144, 502] on div "8p Complete the text with the correct words (a–d). 1. a No sooner b Rarely c On…" at bounding box center [867, 65] width 623 height 895
copy div "1. a No sooner b Rarely c Only when d Not only 2. a So b Scarcely c Seldom d Su…"
click at [740, 88] on fieldset "Lord of the Flies 1 has a twentieth-century novel had more of an impact on popu…" at bounding box center [867, 288] width 605 height 429
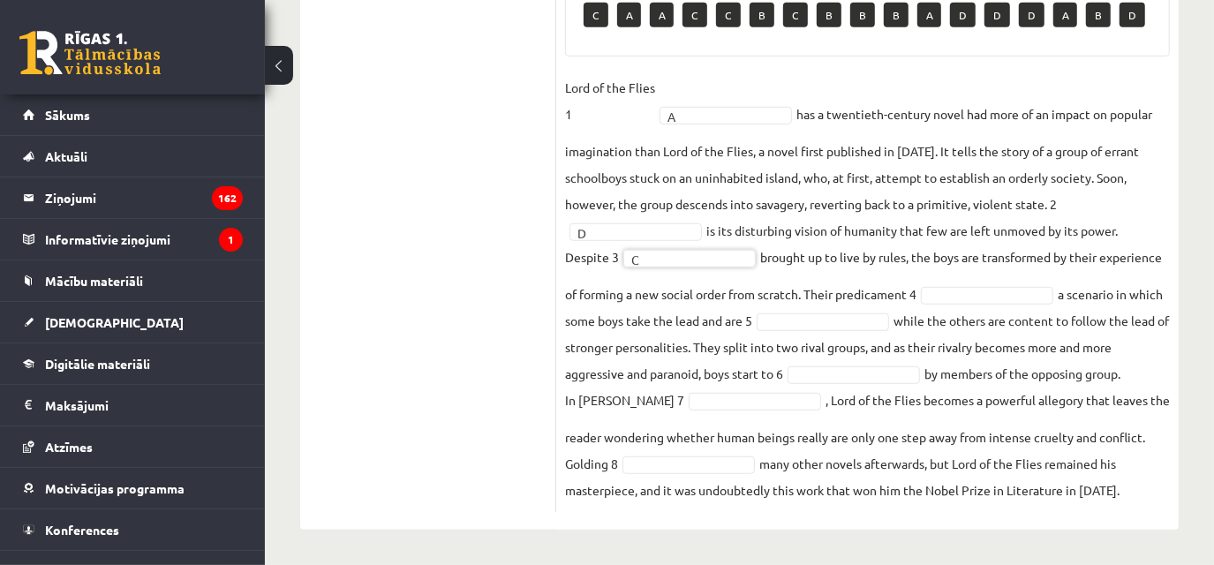
scroll to position [692, 0]
drag, startPoint x: 843, startPoint y: 492, endPoint x: 805, endPoint y: 383, distance: 115.4
click at [805, 383] on fieldset "Lord of the Flies 1 A * has a twentieth-century novel had more of an impact on …" at bounding box center [867, 288] width 605 height 429
click at [767, 389] on fieldset "Lord of the Flies 1 A * has a twentieth-century novel had more of an impact on …" at bounding box center [867, 288] width 605 height 429
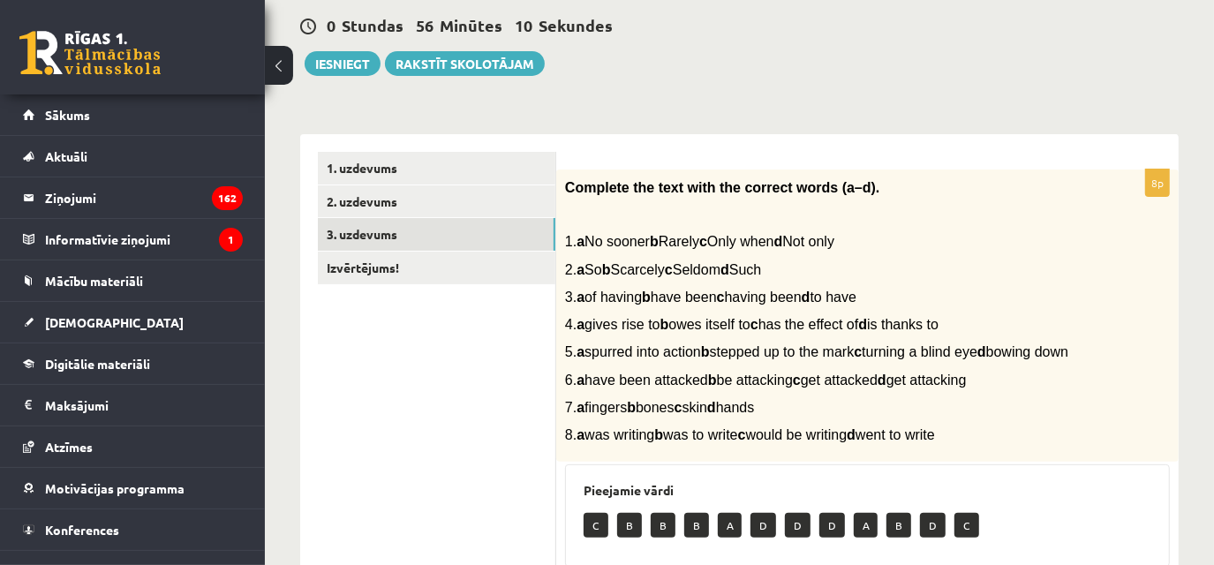
scroll to position [143, 0]
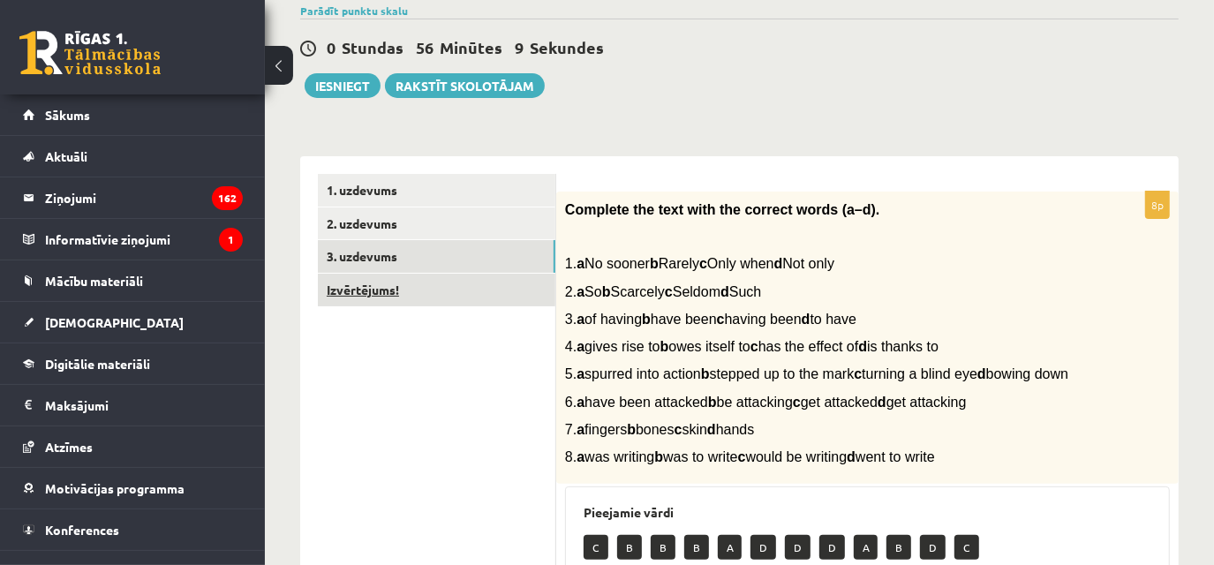
click at [495, 291] on link "Izvērtējums!" at bounding box center [437, 290] width 238 height 33
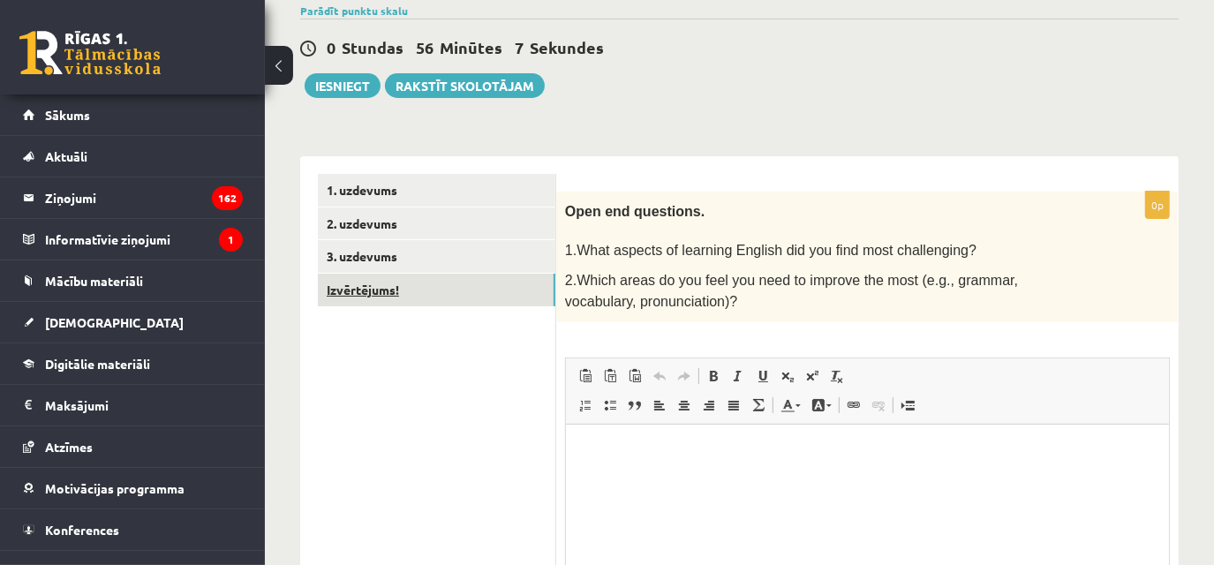
scroll to position [0, 0]
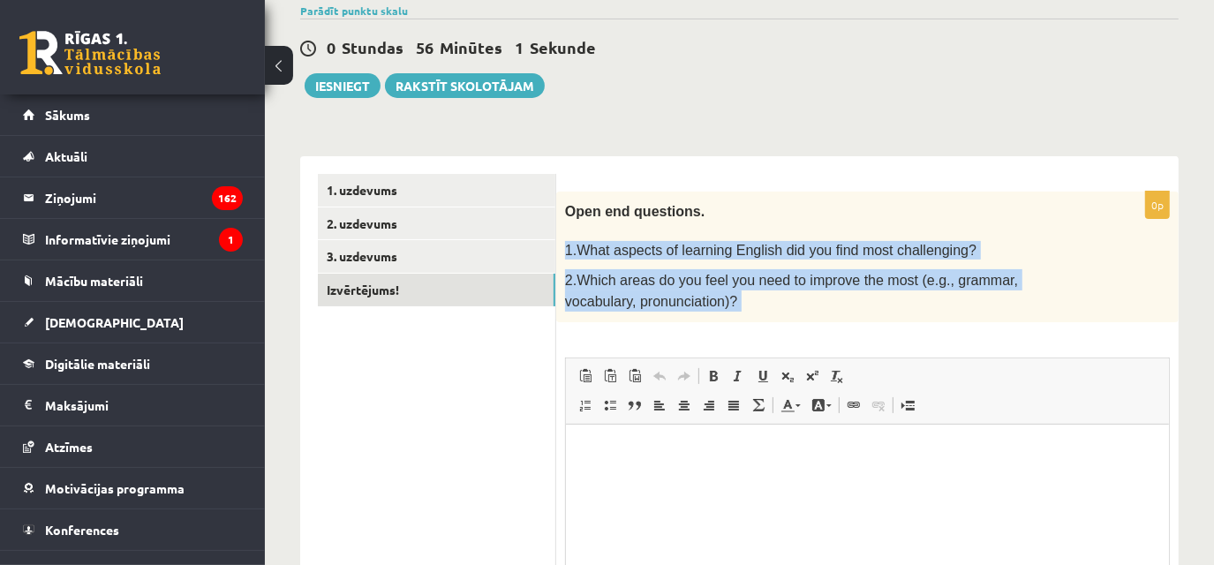
drag, startPoint x: 571, startPoint y: 238, endPoint x: 800, endPoint y: 343, distance: 252.5
click at [800, 343] on div "0p Open end questions. 1.What aspects of learning English did you find most cha…" at bounding box center [867, 458] width 623 height 533
copy div "1.What aspects of learning English did you find most challenging? 2.Which areas…"
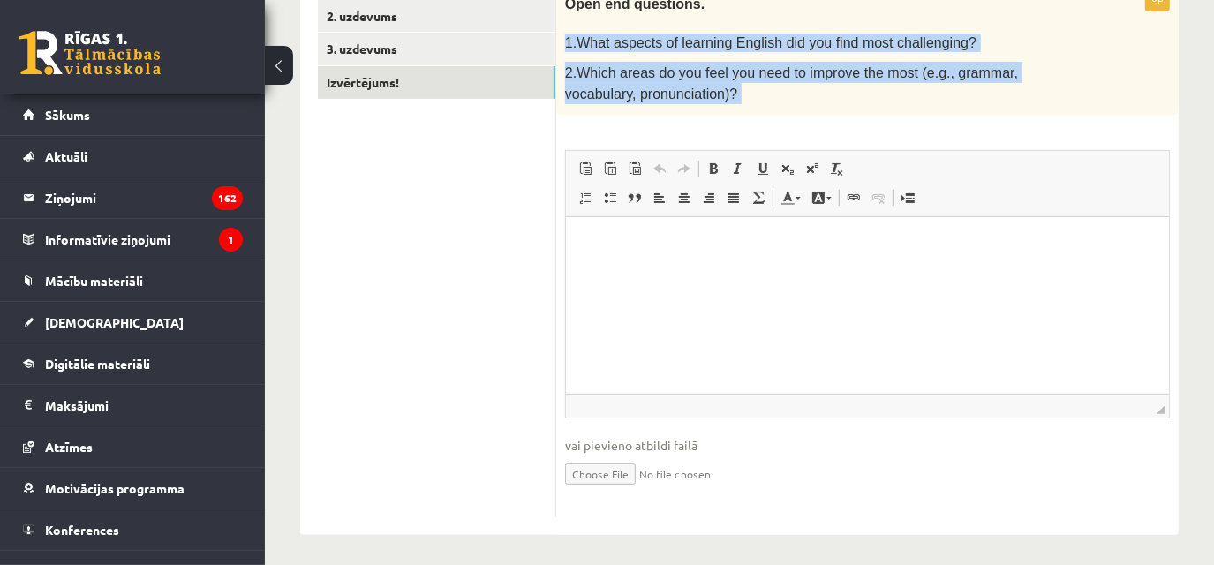
copy div "1.What aspects of learning English did you find most challenging? 2.Which areas…"
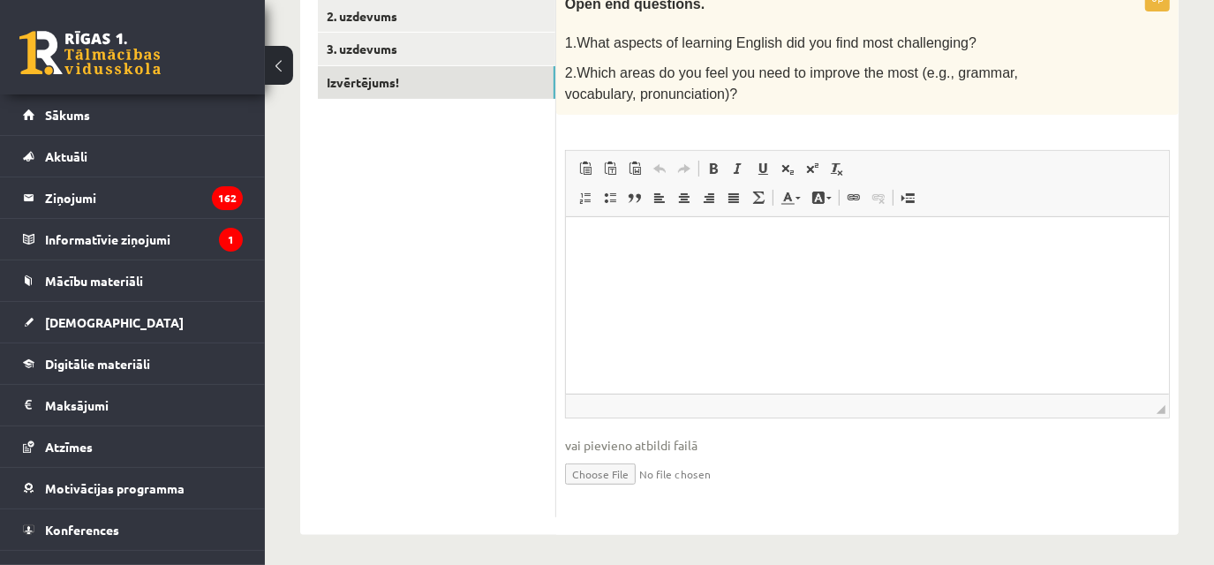
click at [706, 270] on html at bounding box center [866, 243] width 603 height 54
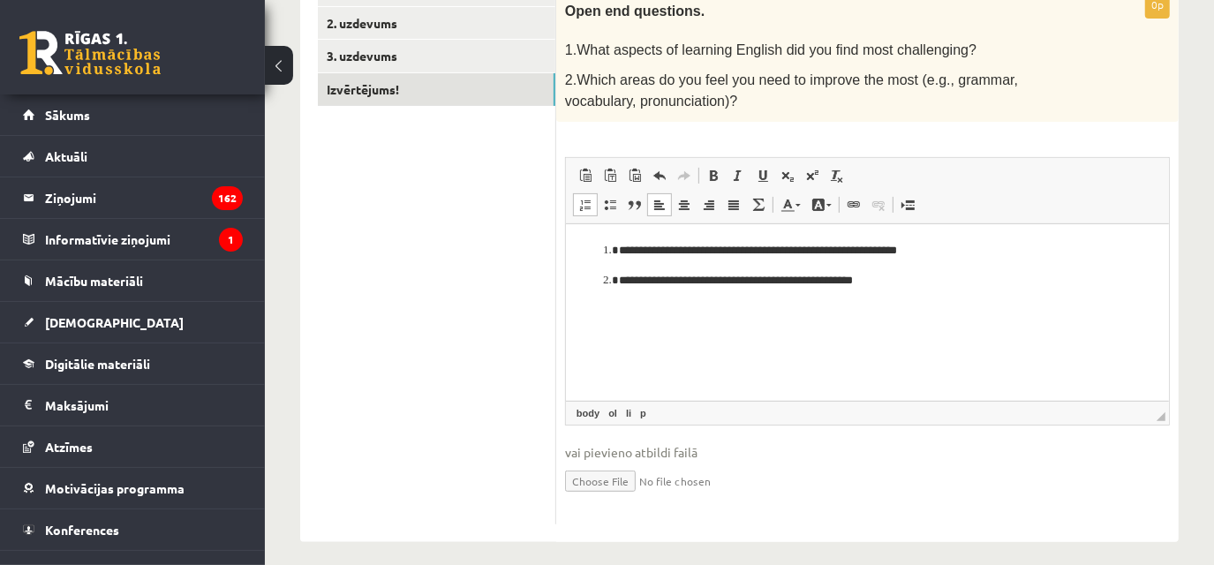
scroll to position [341, 0]
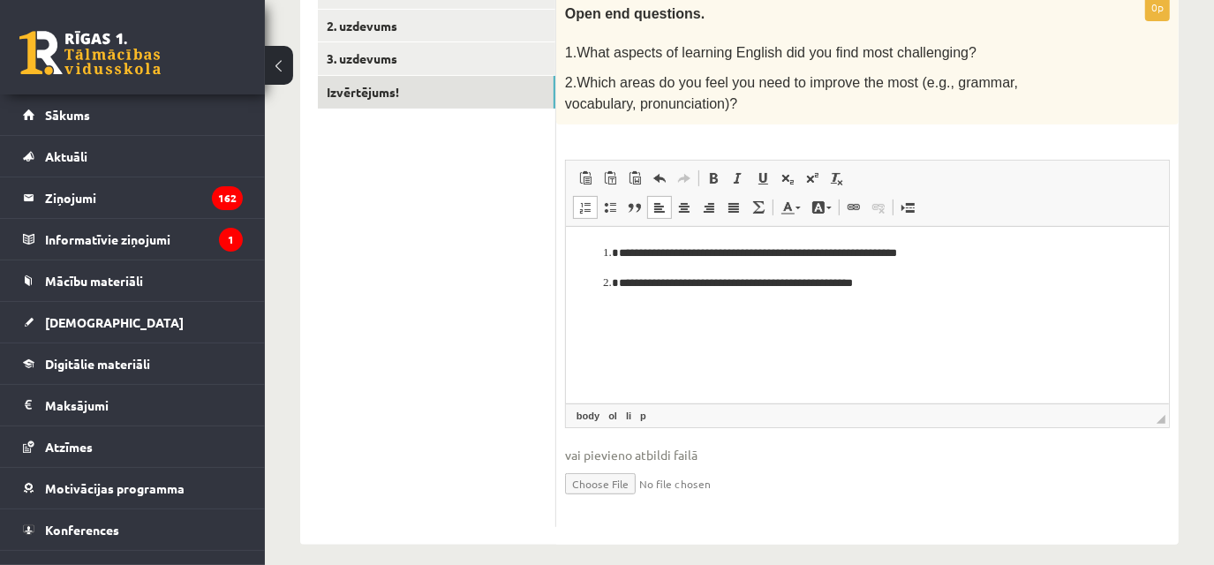
drag, startPoint x: 1081, startPoint y: 310, endPoint x: 745, endPoint y: 341, distance: 337.0
click at [745, 309] on html "**********" at bounding box center [866, 267] width 603 height 83
click at [638, 256] on p "**********" at bounding box center [867, 253] width 498 height 19
click at [594, 234] on html "**********" at bounding box center [866, 267] width 603 height 83
click at [596, 238] on html "**********" at bounding box center [866, 267] width 603 height 83
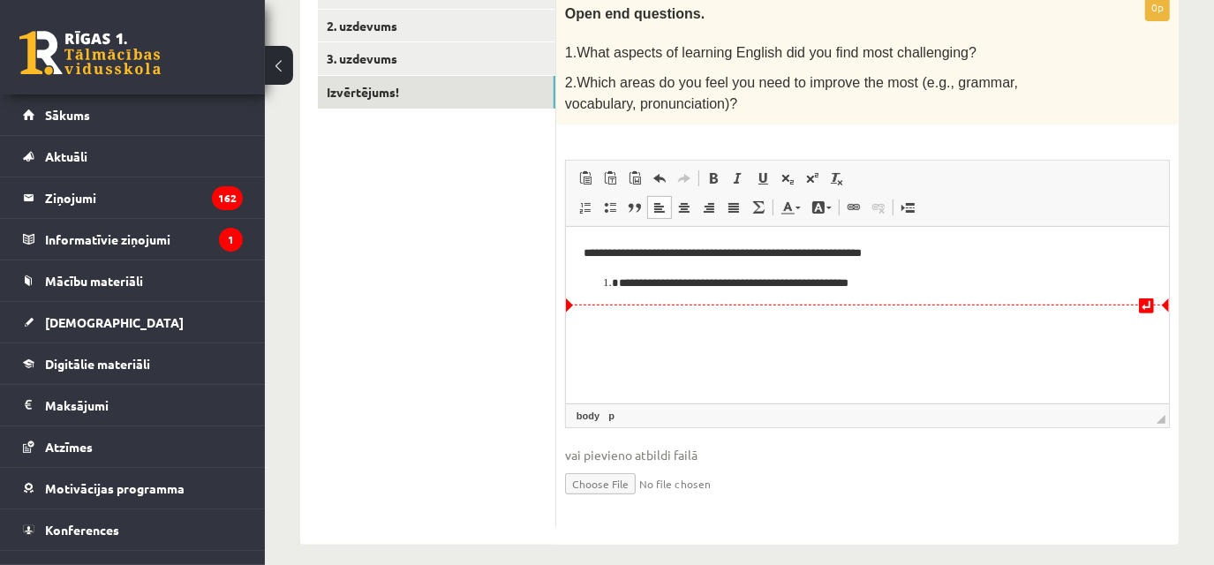
click at [618, 289] on li "**********" at bounding box center [866, 283] width 497 height 19
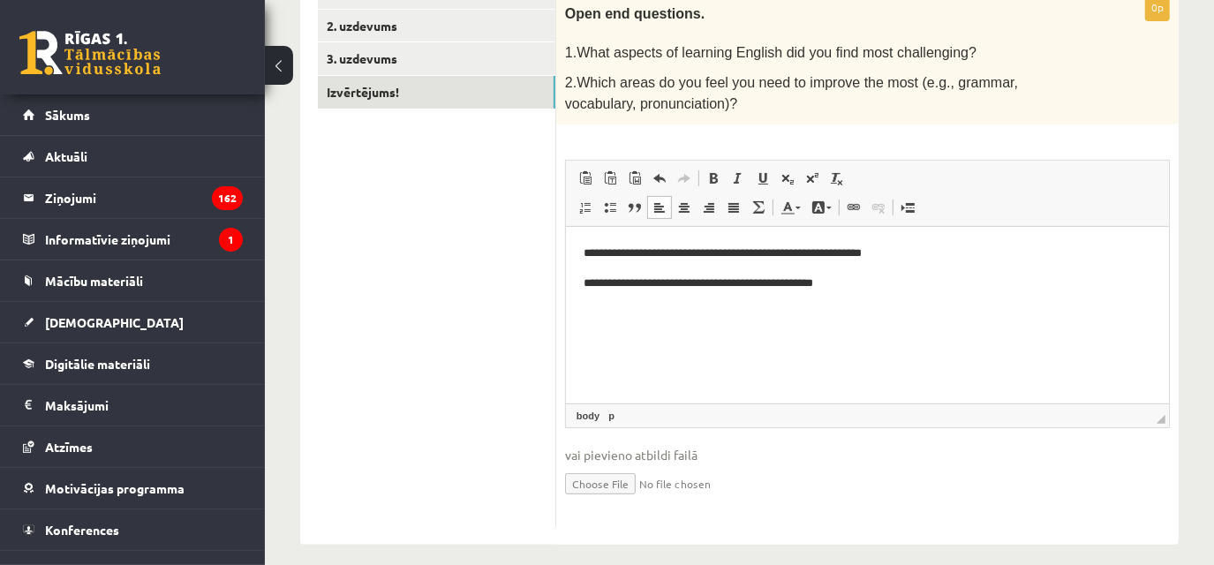
click at [581, 251] on html "**********" at bounding box center [866, 267] width 603 height 83
click at [622, 267] on body "**********" at bounding box center [867, 268] width 568 height 48
click at [579, 283] on html "**********" at bounding box center [866, 267] width 603 height 83
click at [593, 253] on p "**********" at bounding box center [867, 253] width 569 height 19
click at [591, 251] on p "**********" at bounding box center [867, 253] width 569 height 19
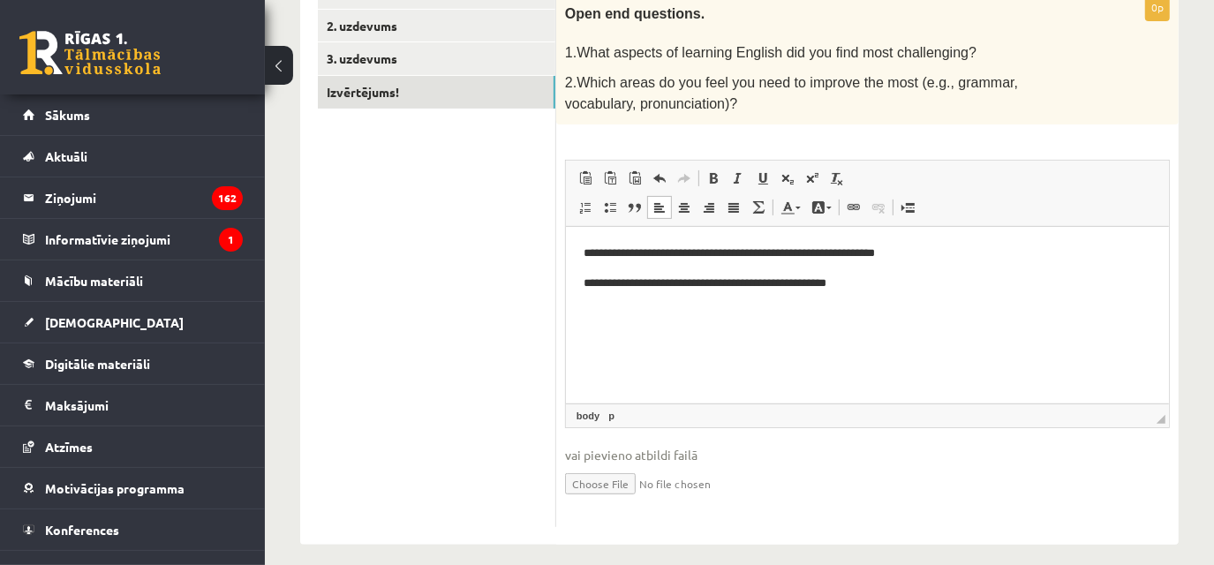
click at [895, 489] on input "file" at bounding box center [867, 483] width 605 height 36
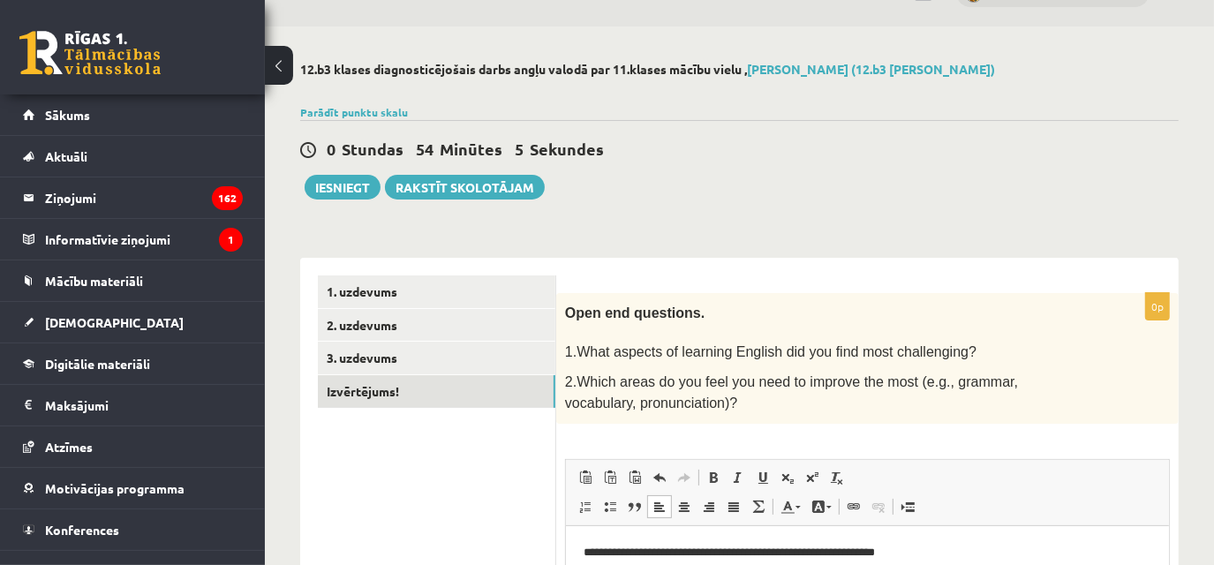
scroll to position [37, 0]
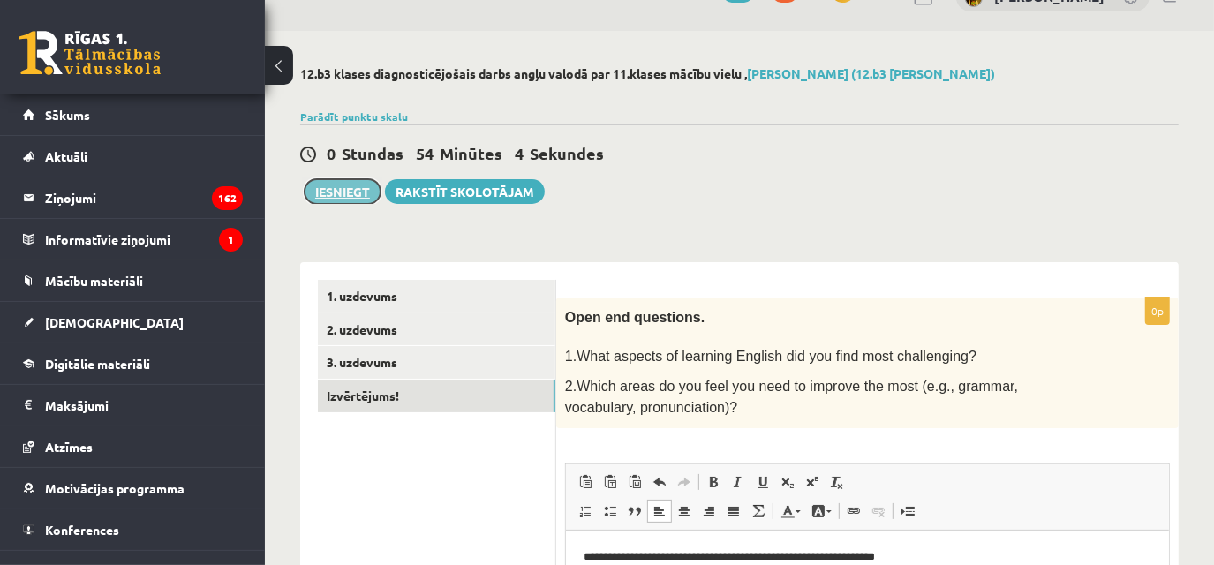
click at [351, 186] on button "Iesniegt" at bounding box center [343, 191] width 76 height 25
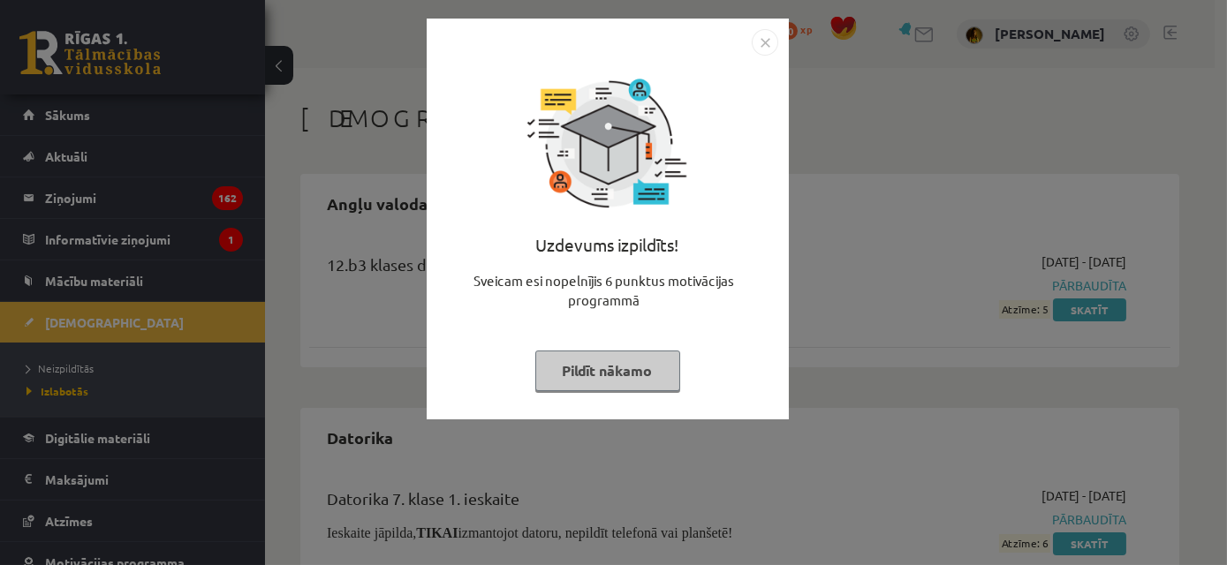
click at [637, 370] on button "Pildīt nākamo" at bounding box center [607, 371] width 145 height 41
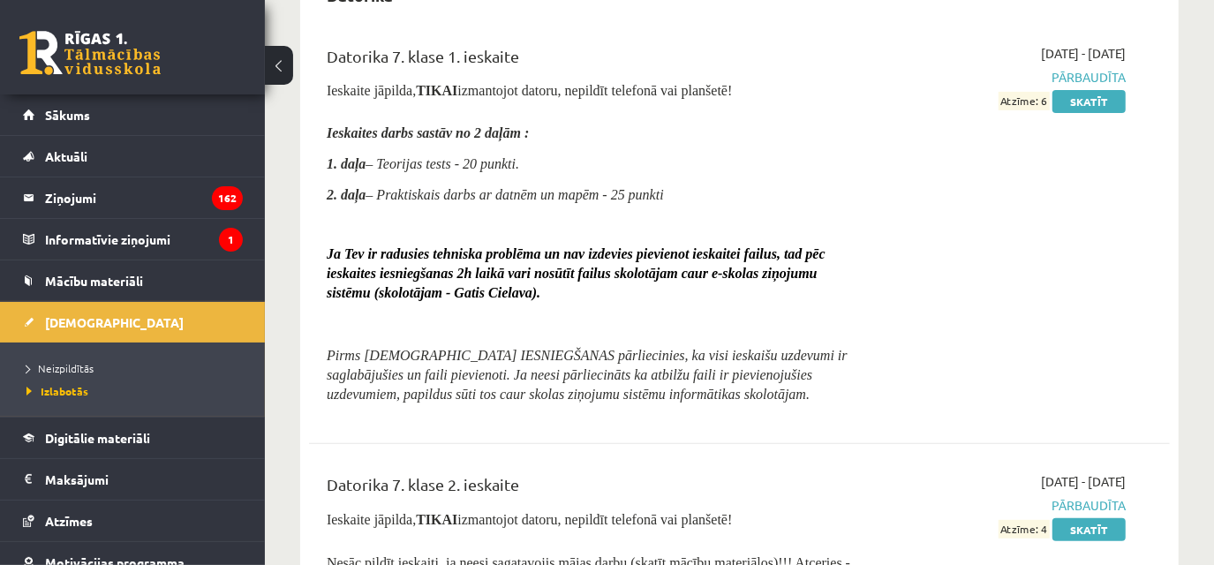
scroll to position [442, 0]
click at [150, 433] on span "Digitālie materiāli" at bounding box center [97, 438] width 105 height 16
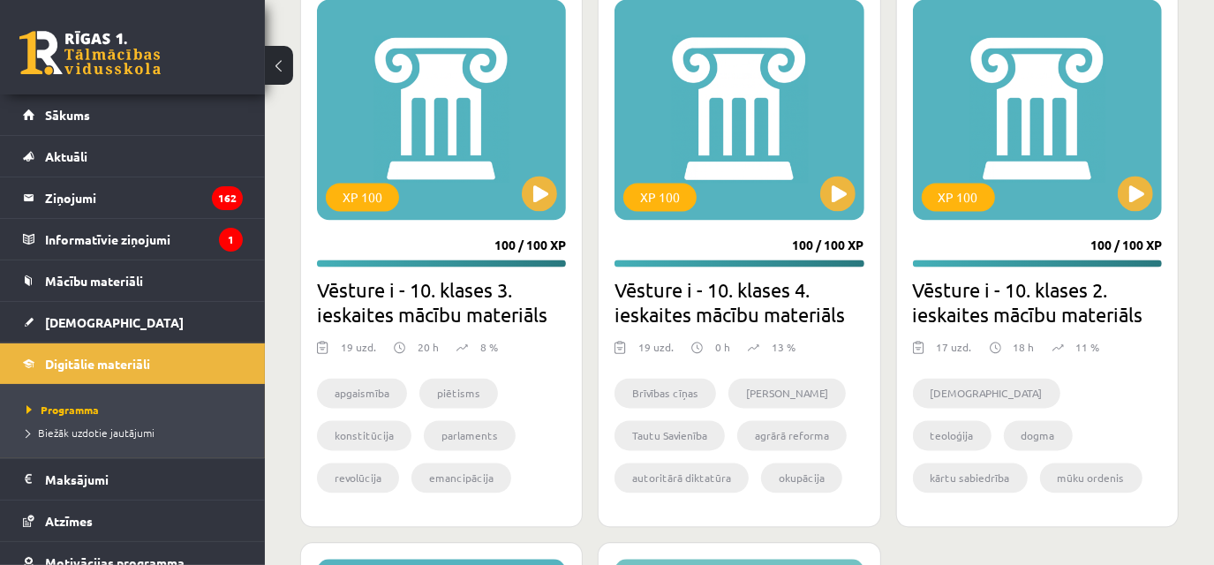
scroll to position [2732, 0]
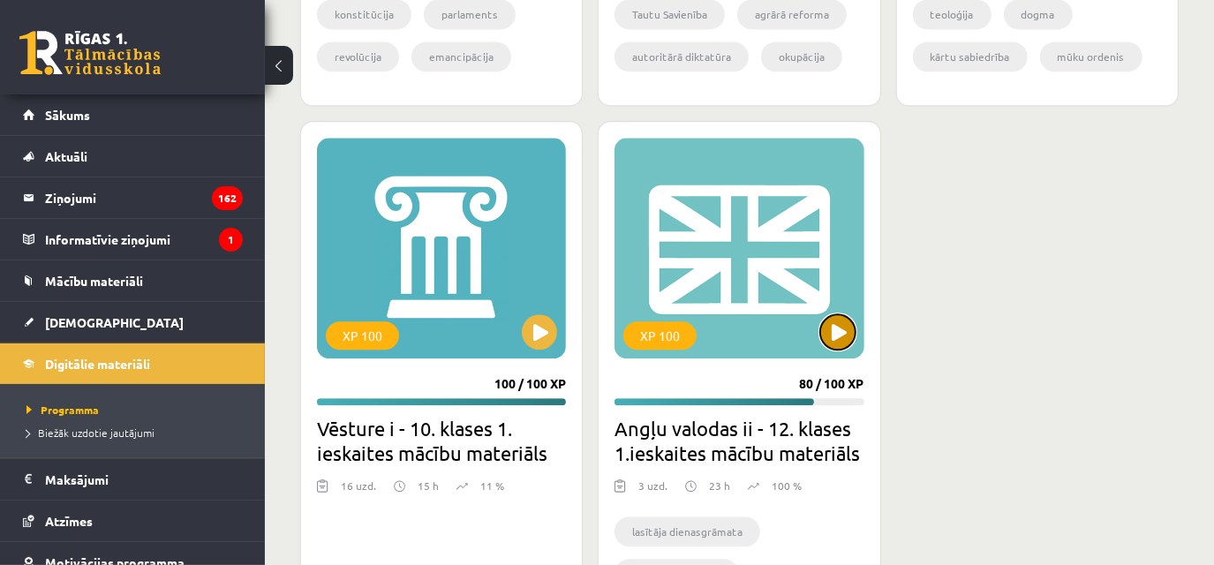
click at [848, 321] on button at bounding box center [837, 331] width 35 height 35
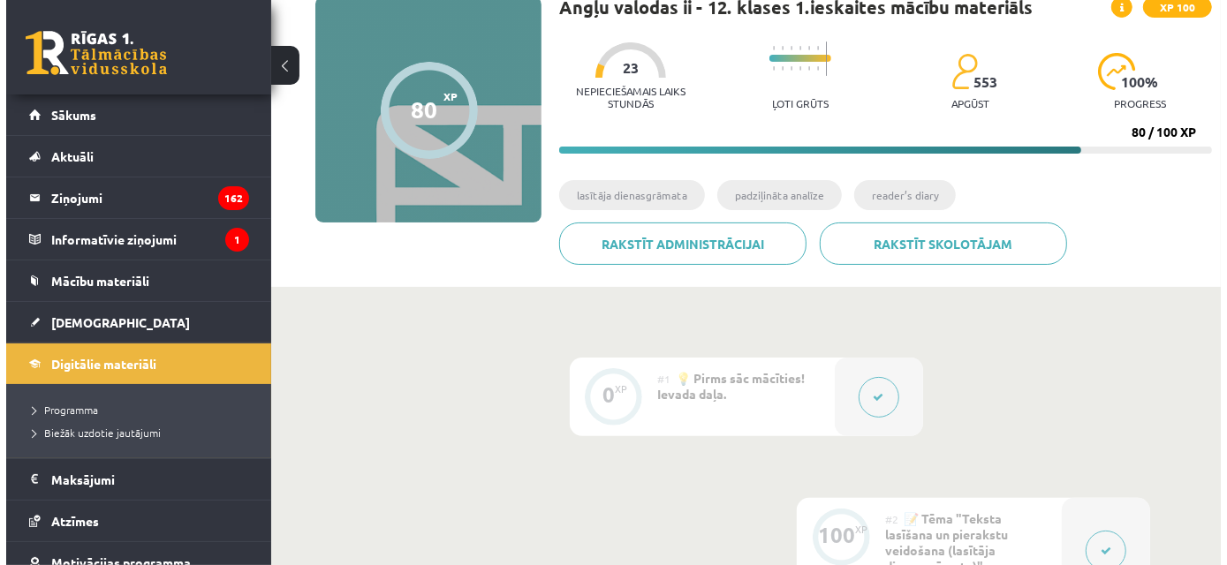
scroll to position [140, 0]
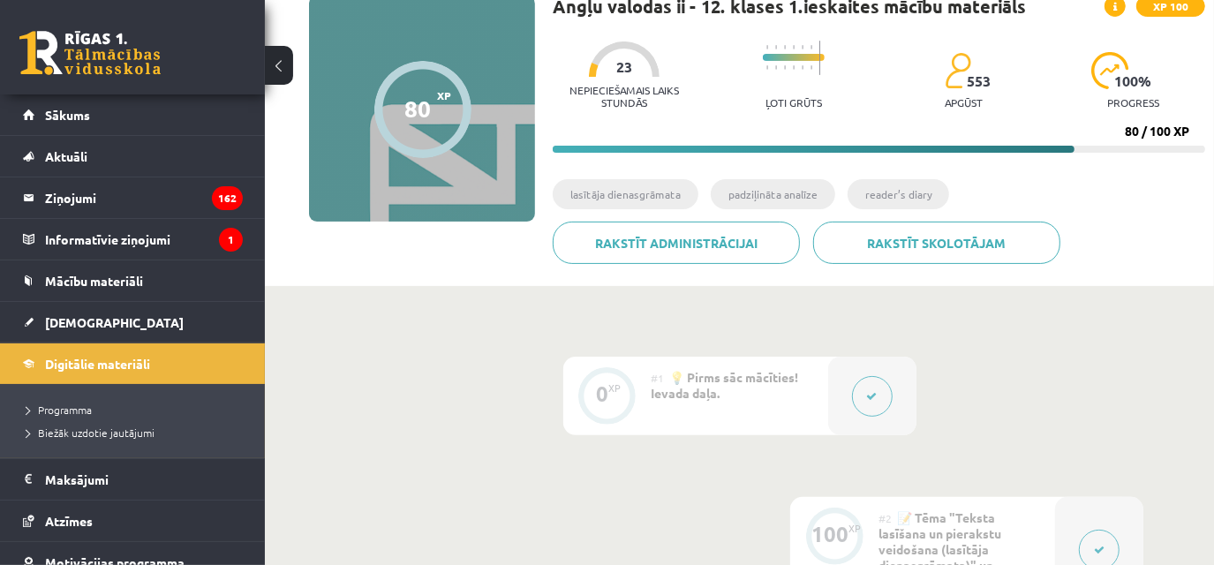
click at [867, 393] on icon at bounding box center [872, 396] width 11 height 11
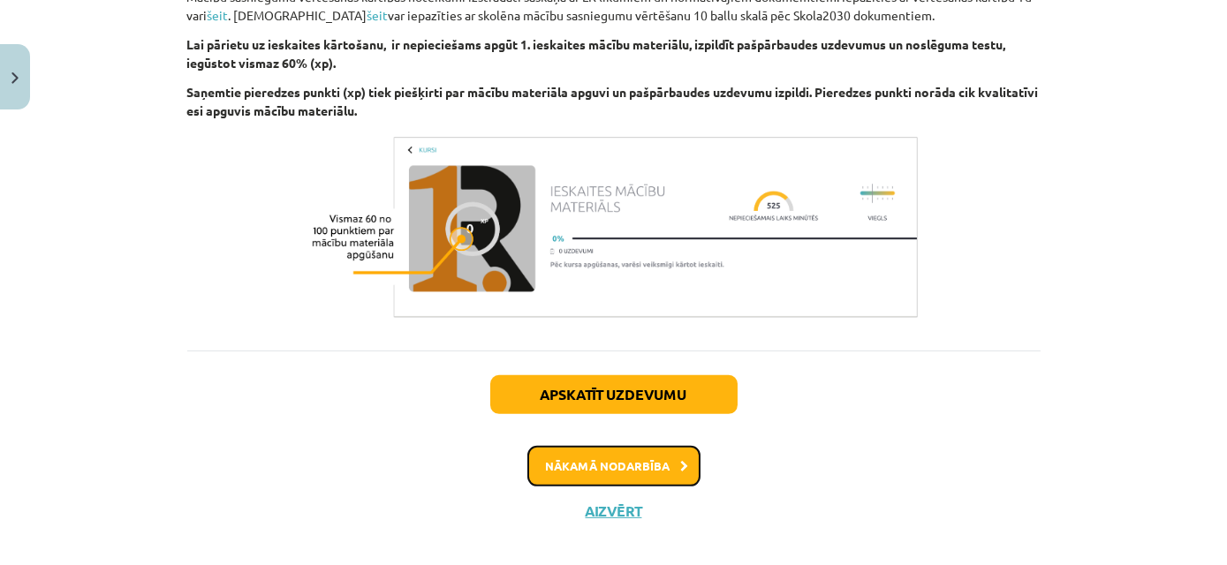
click at [657, 469] on button "Nākamā nodarbība" at bounding box center [613, 466] width 173 height 41
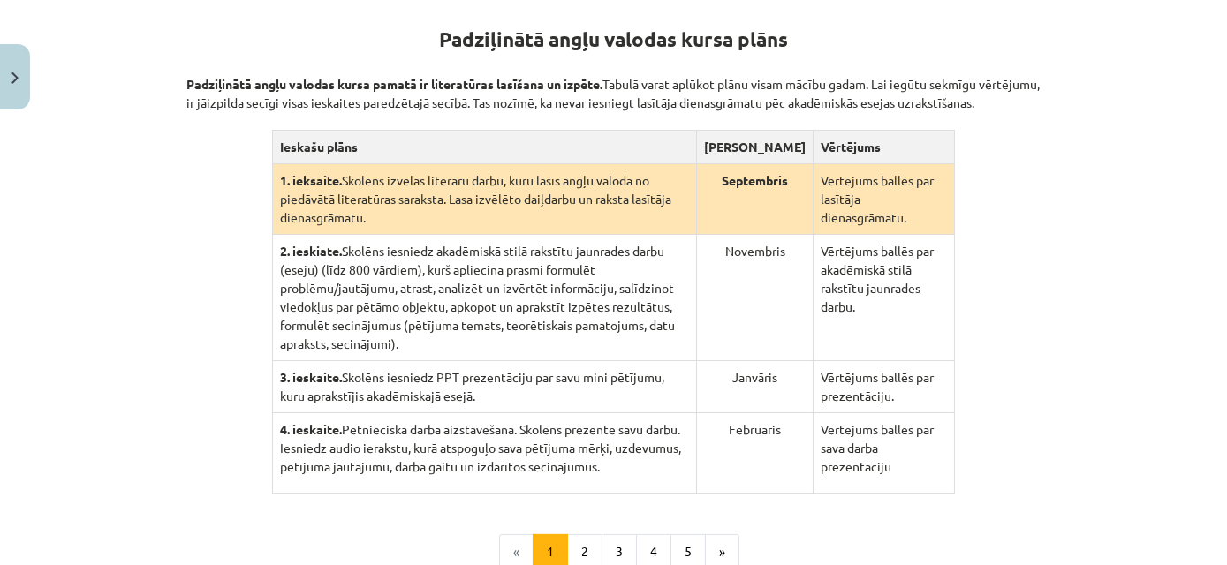
scroll to position [539, 0]
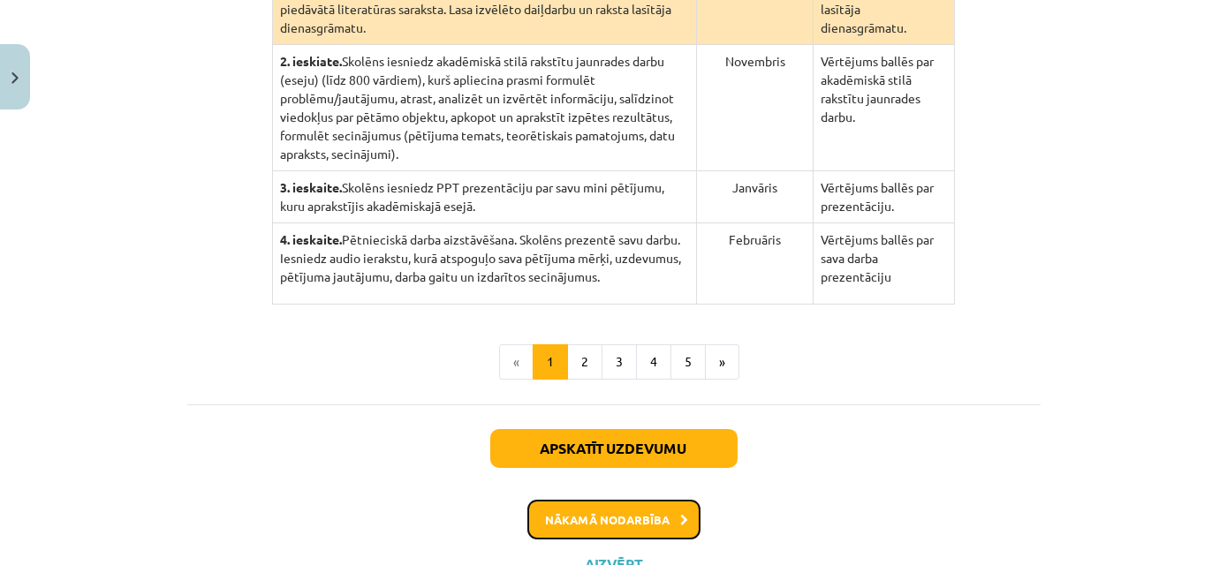
click at [661, 500] on button "Nākamā nodarbība" at bounding box center [613, 520] width 173 height 41
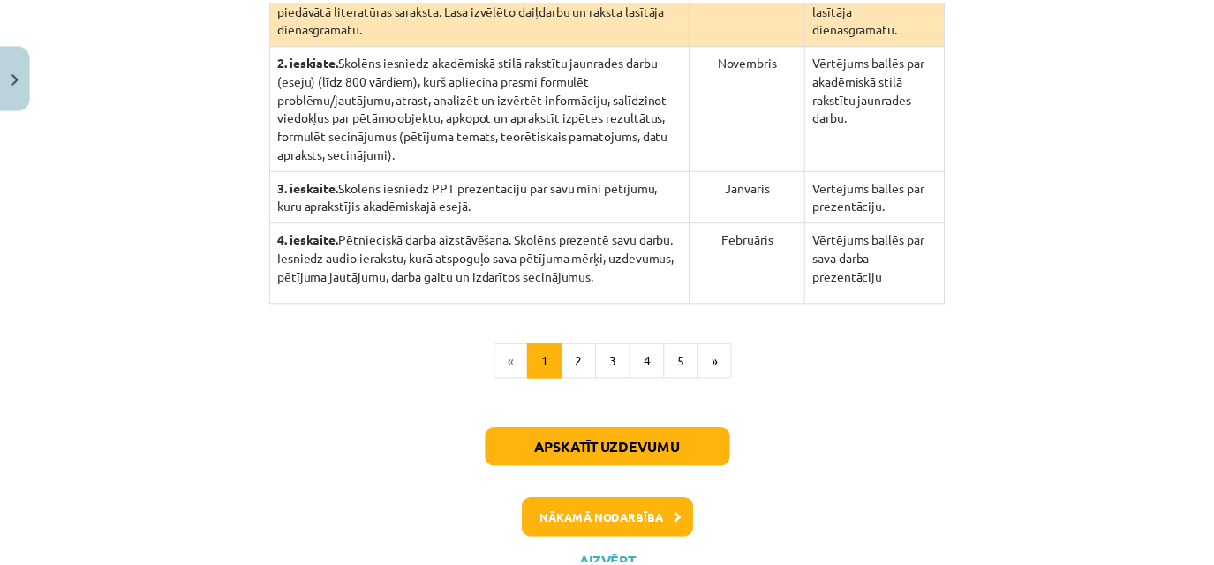
scroll to position [0, 0]
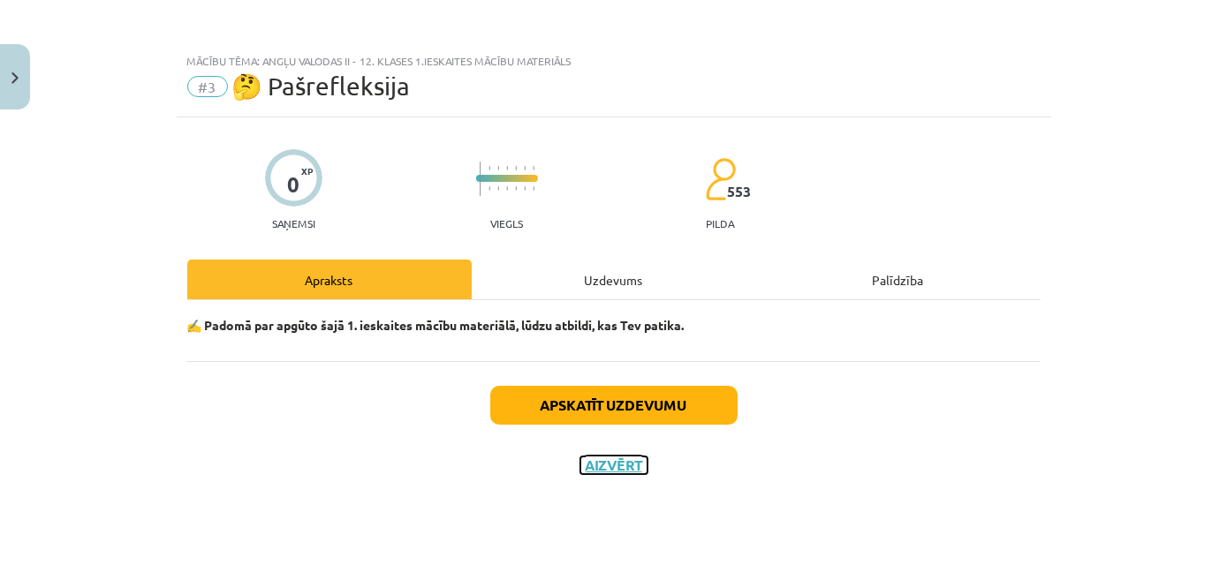
click at [605, 459] on button "Aizvērt" at bounding box center [613, 466] width 67 height 18
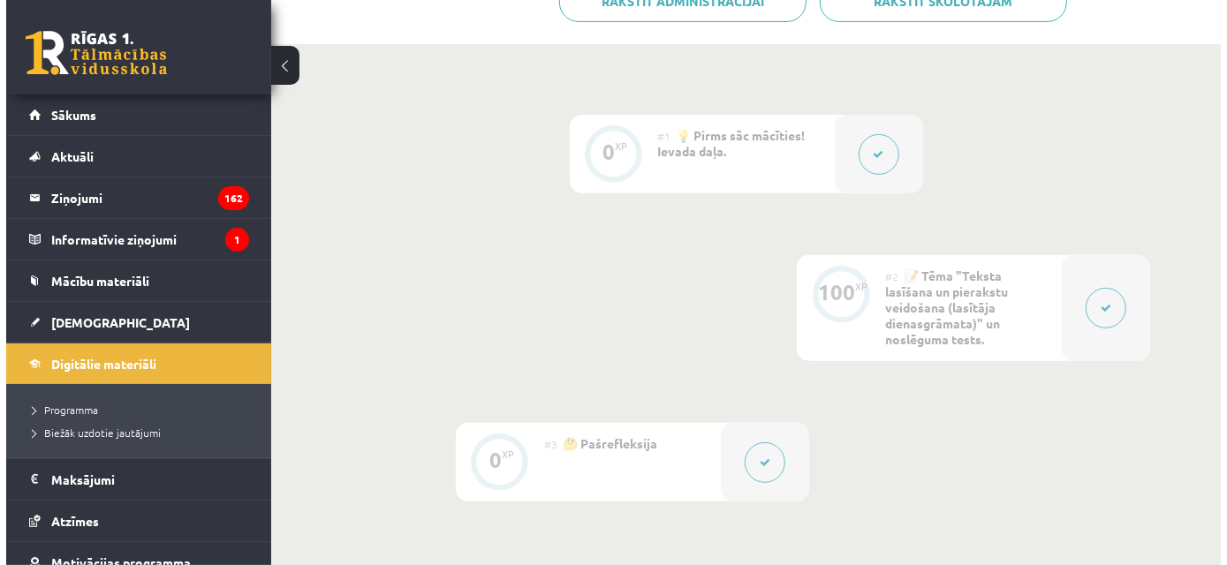
scroll to position [382, 0]
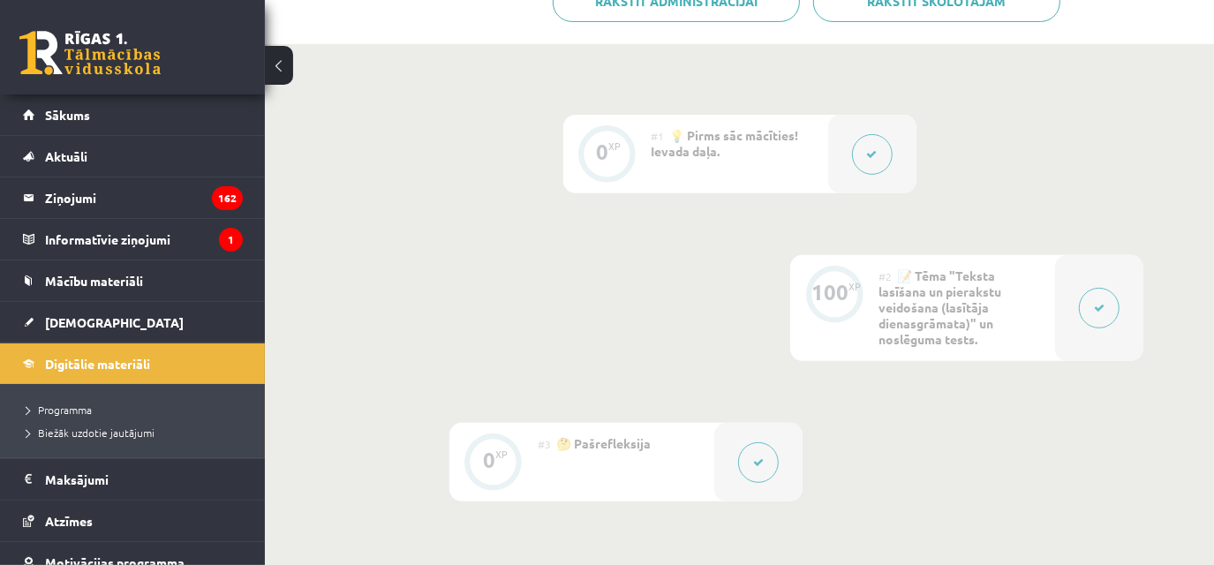
click at [1107, 317] on button at bounding box center [1099, 308] width 41 height 41
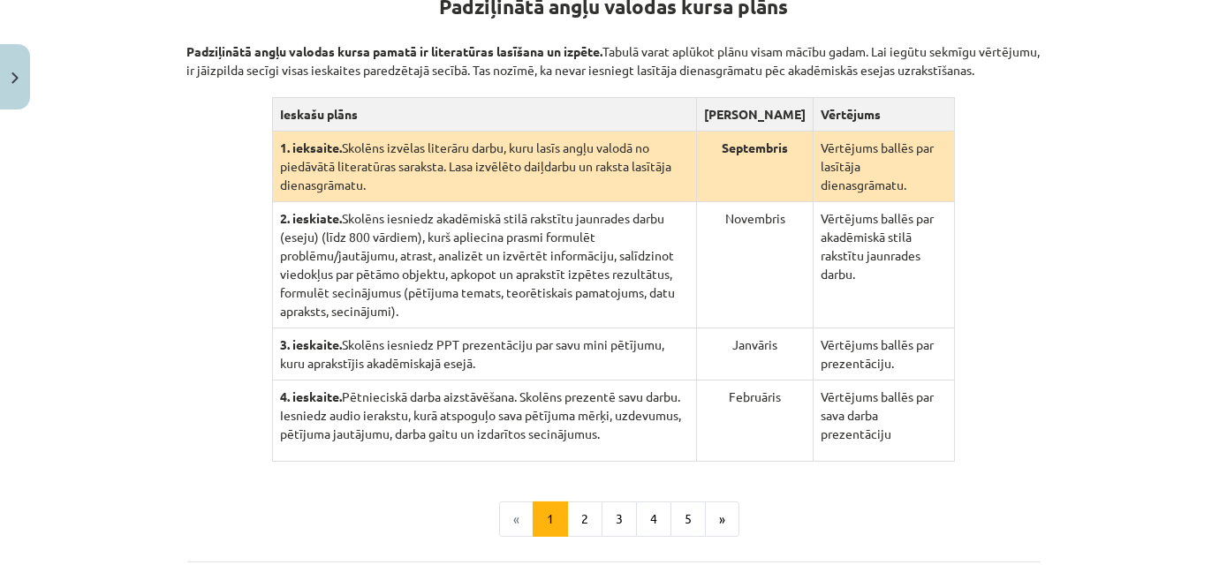
scroll to position [586, 0]
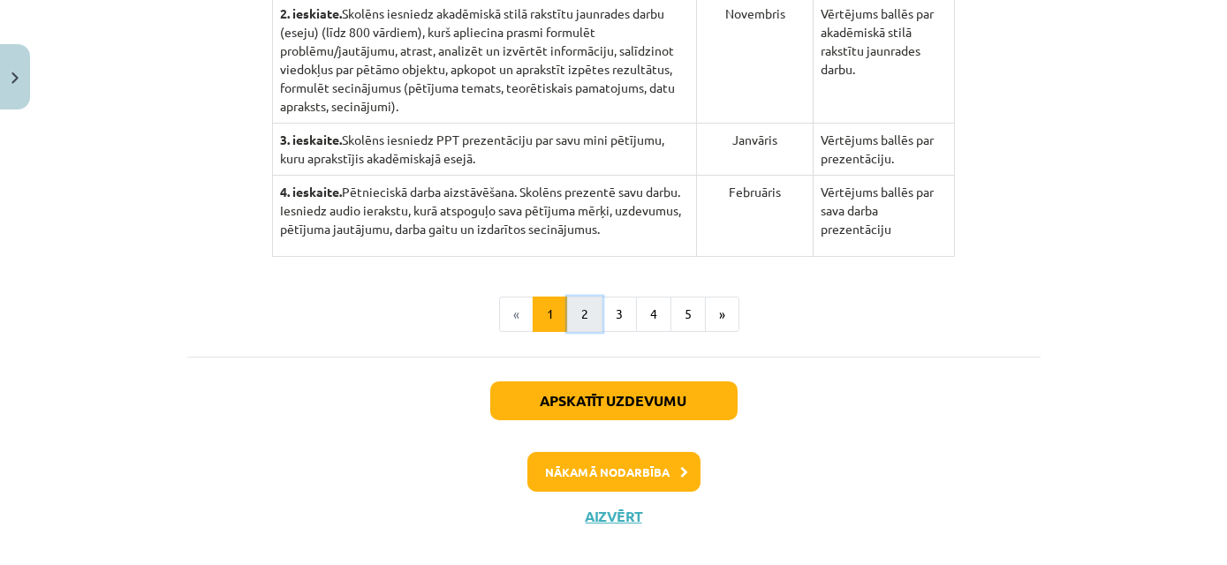
click at [584, 304] on button "2" at bounding box center [584, 314] width 35 height 35
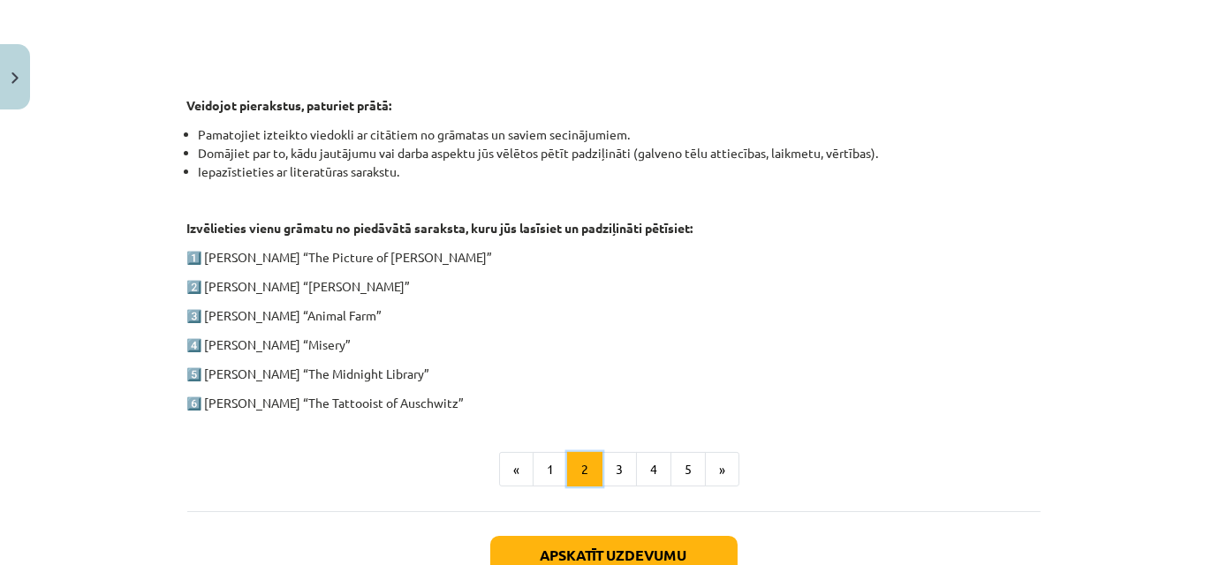
scroll to position [835, 0]
click at [613, 468] on button "3" at bounding box center [618, 469] width 35 height 35
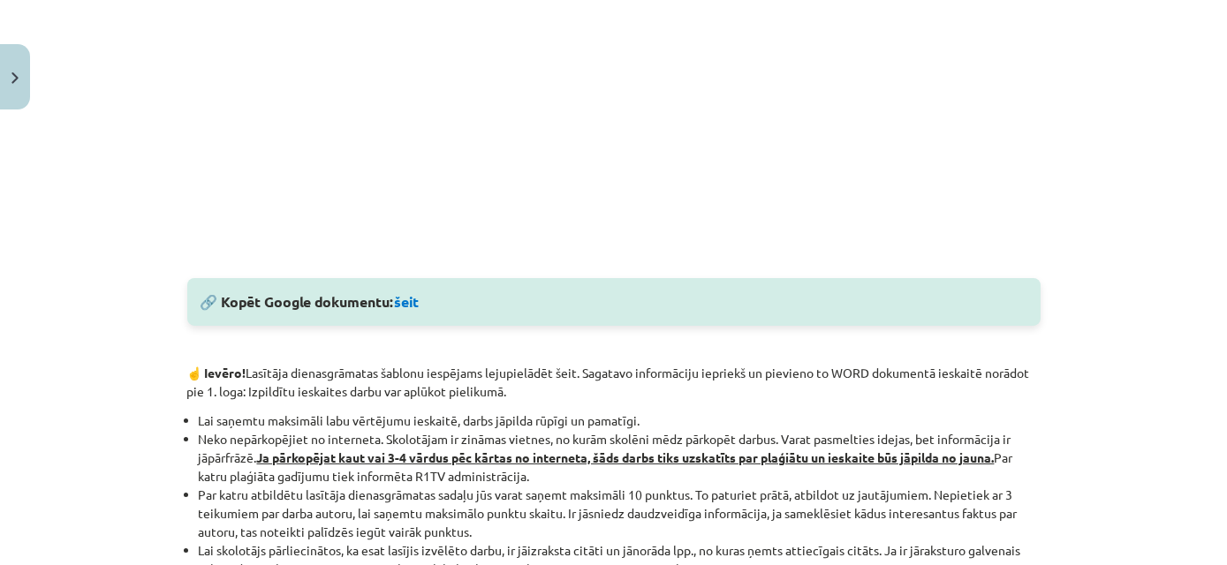
scroll to position [764, 0]
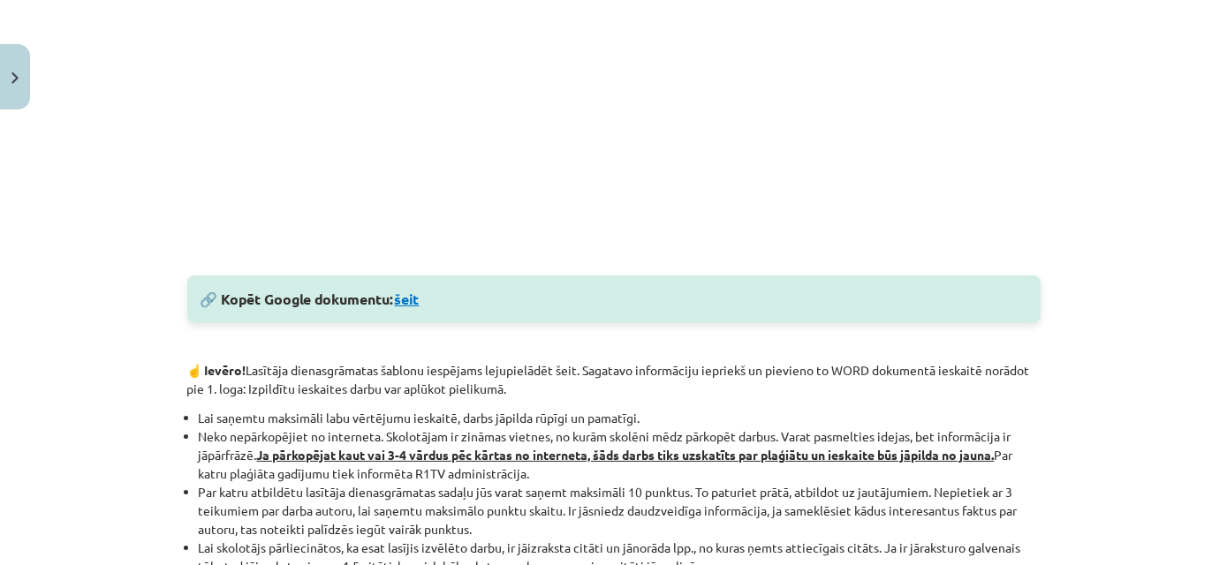
click at [412, 300] on link "šeit" at bounding box center [407, 299] width 25 height 19
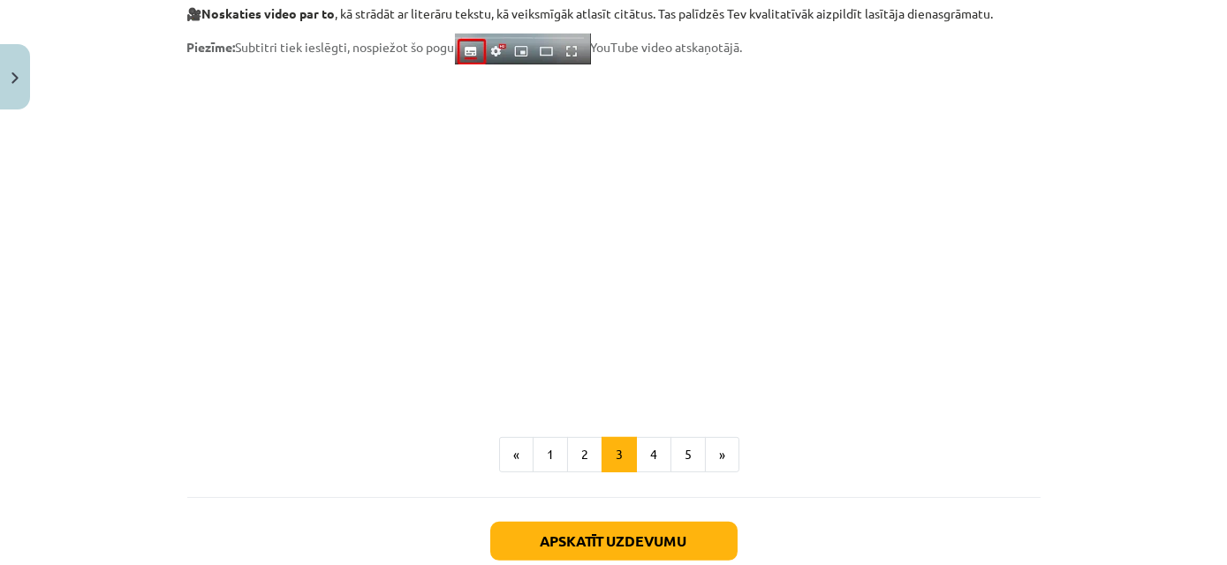
scroll to position [1492, 0]
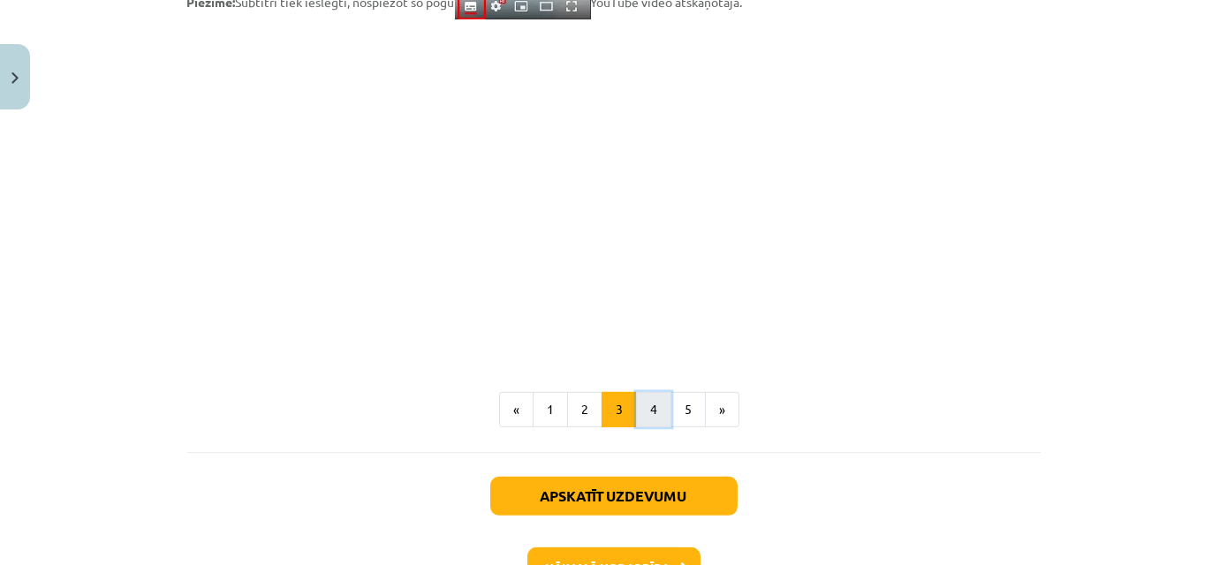
click at [637, 403] on button "4" at bounding box center [653, 409] width 35 height 35
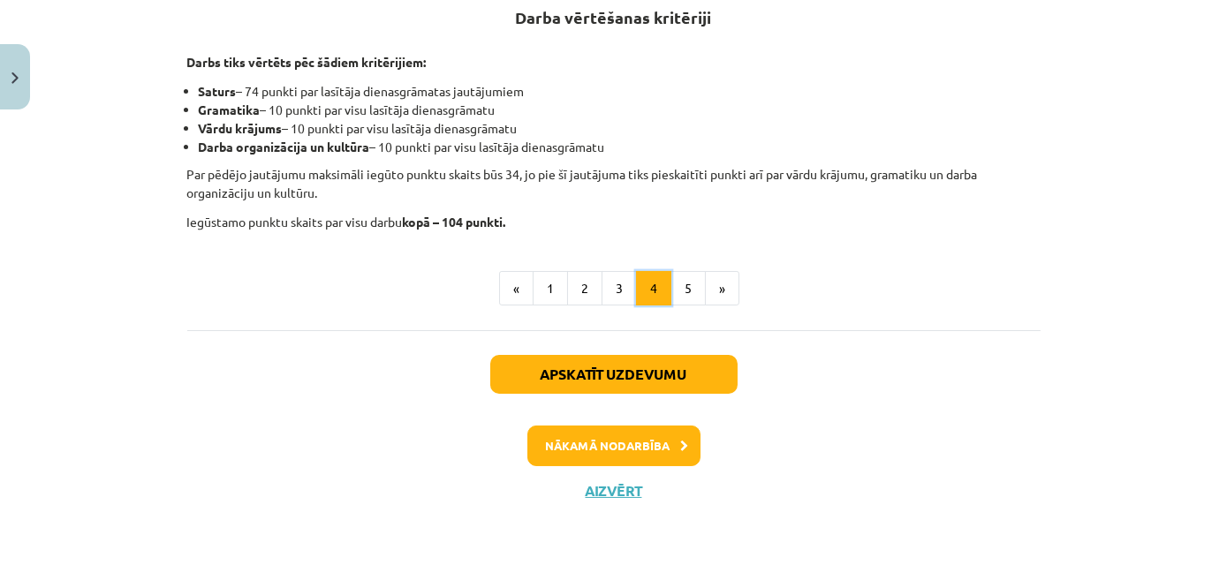
scroll to position [344, 0]
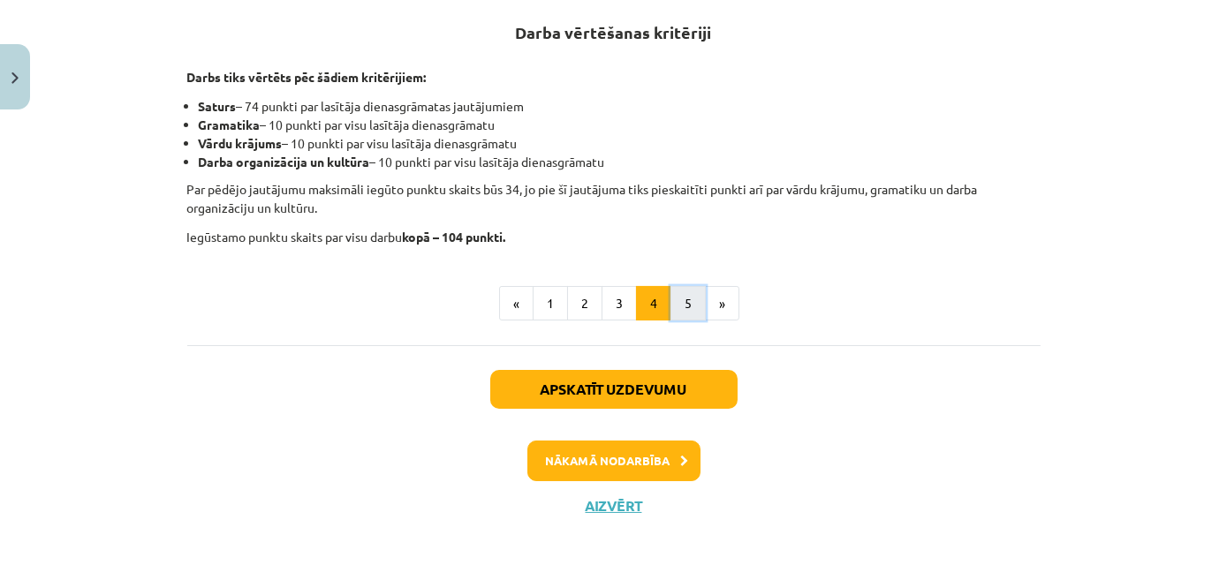
click at [674, 306] on button "5" at bounding box center [687, 303] width 35 height 35
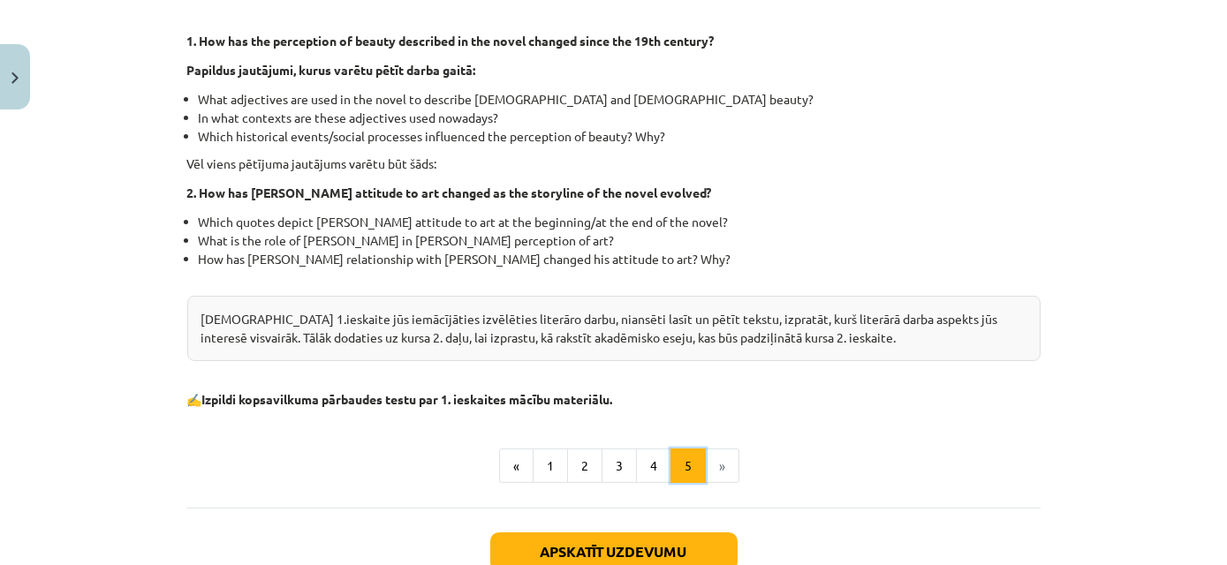
scroll to position [505, 0]
click at [645, 460] on button "4" at bounding box center [653, 465] width 35 height 35
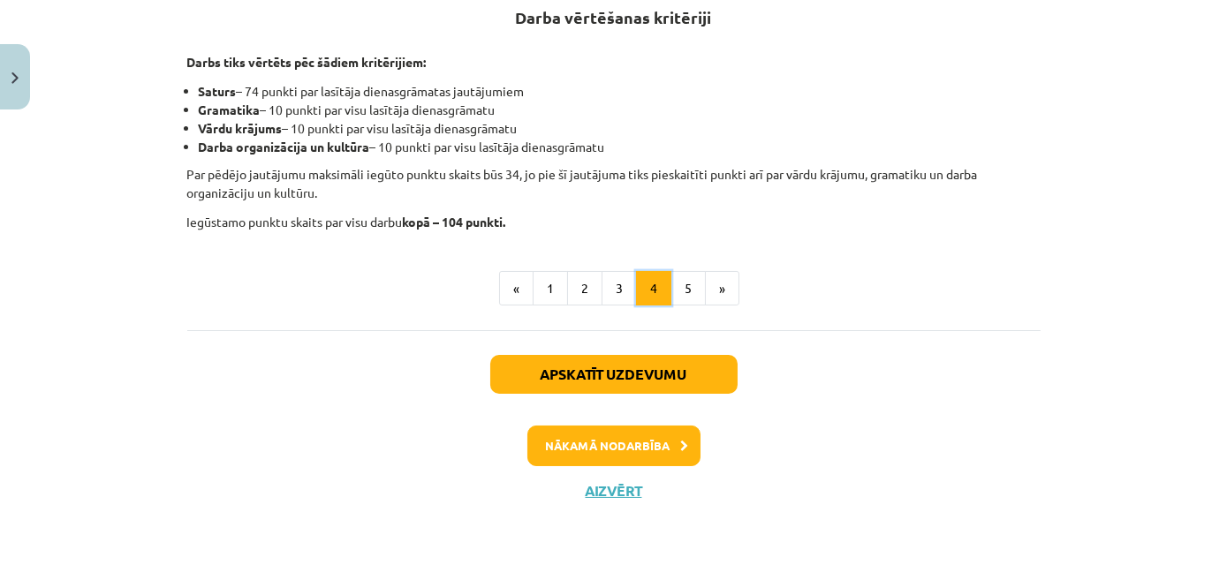
scroll to position [344, 0]
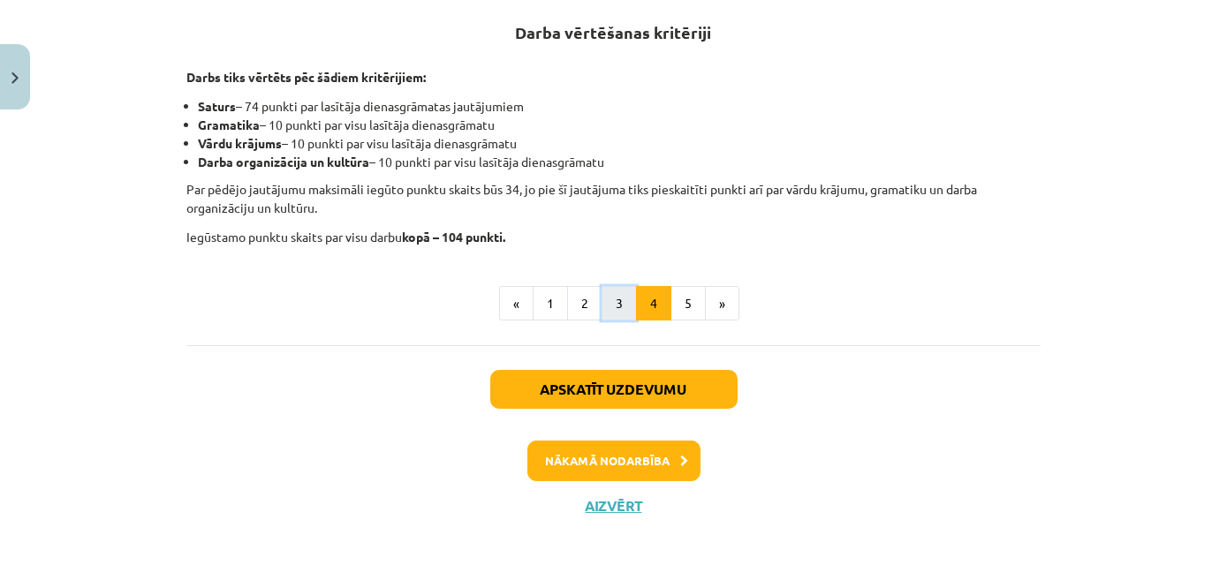
click at [601, 295] on button "3" at bounding box center [618, 303] width 35 height 35
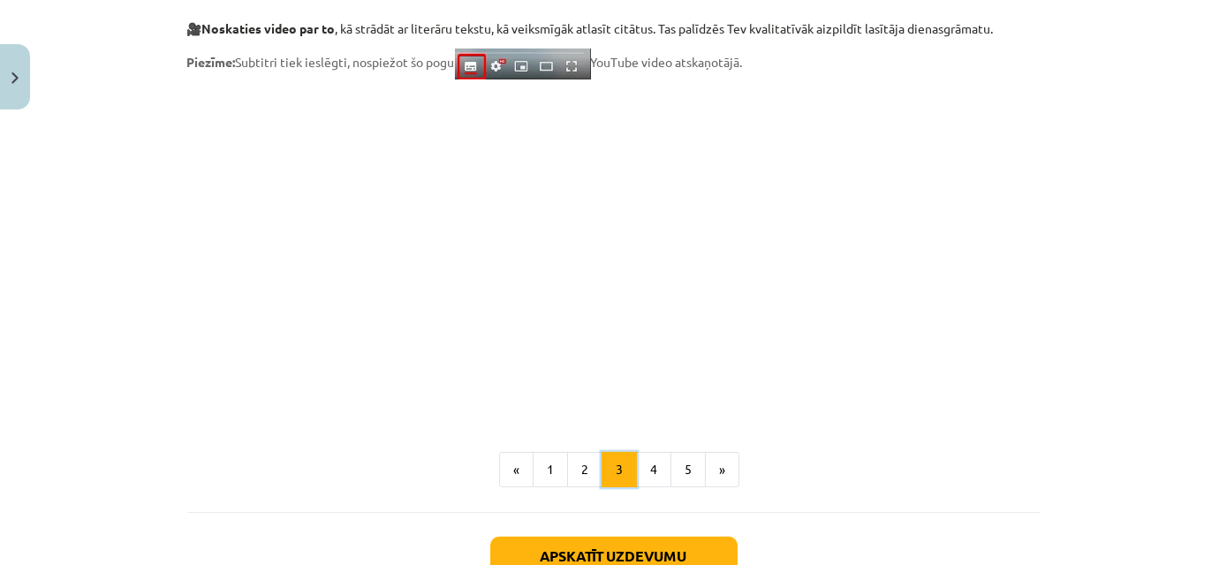
scroll to position [1453, 0]
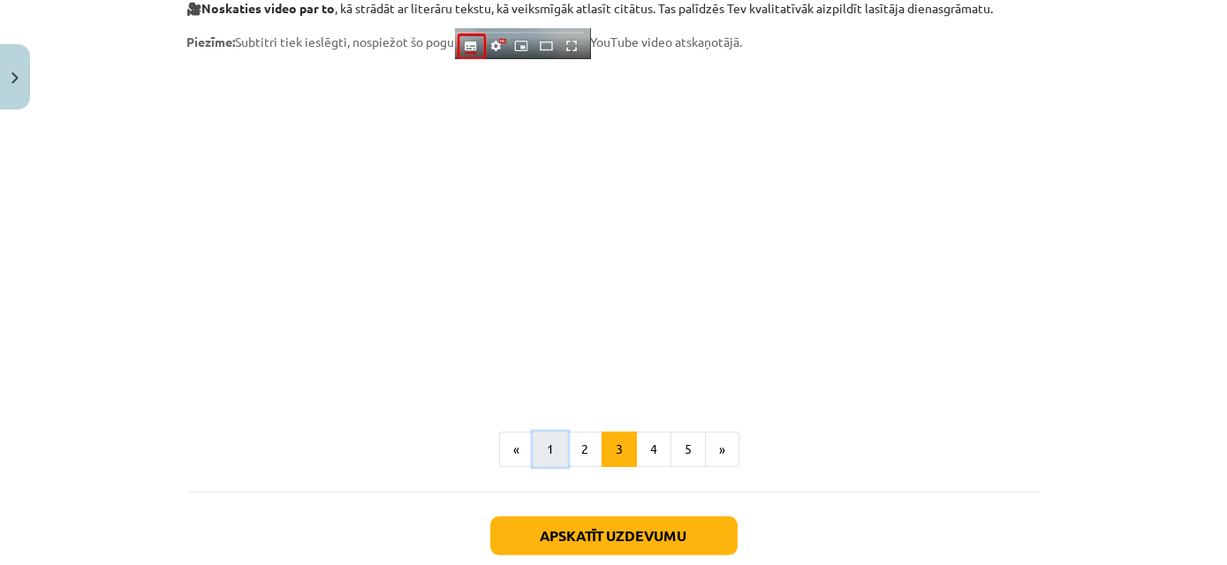
click at [538, 442] on button "1" at bounding box center [550, 449] width 35 height 35
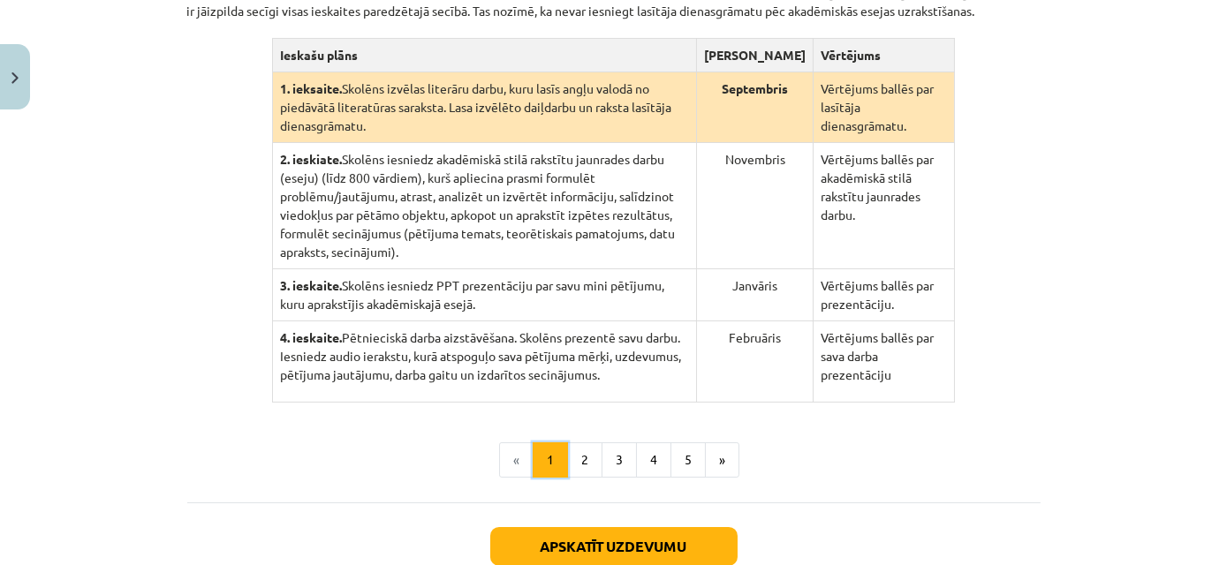
scroll to position [344, 0]
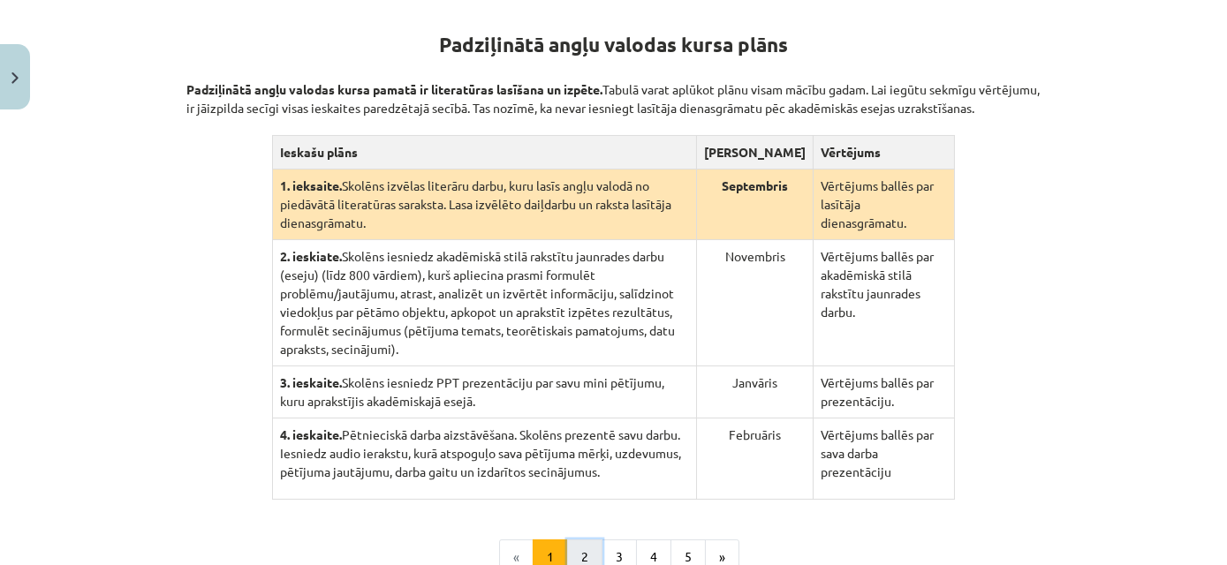
click at [584, 540] on button "2" at bounding box center [584, 557] width 35 height 35
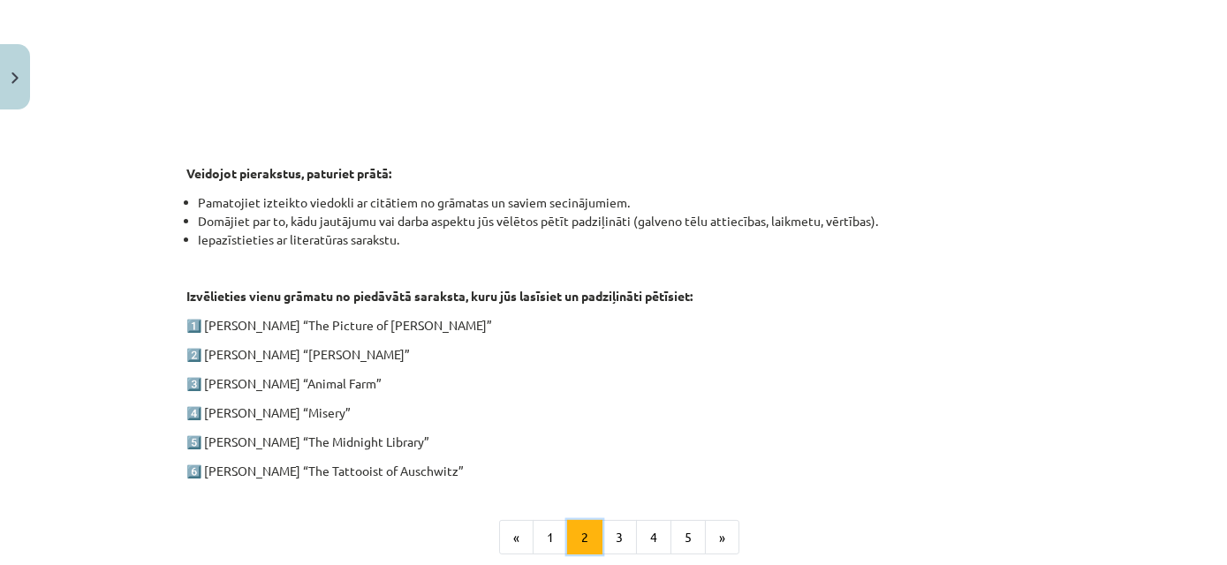
scroll to position [787, 0]
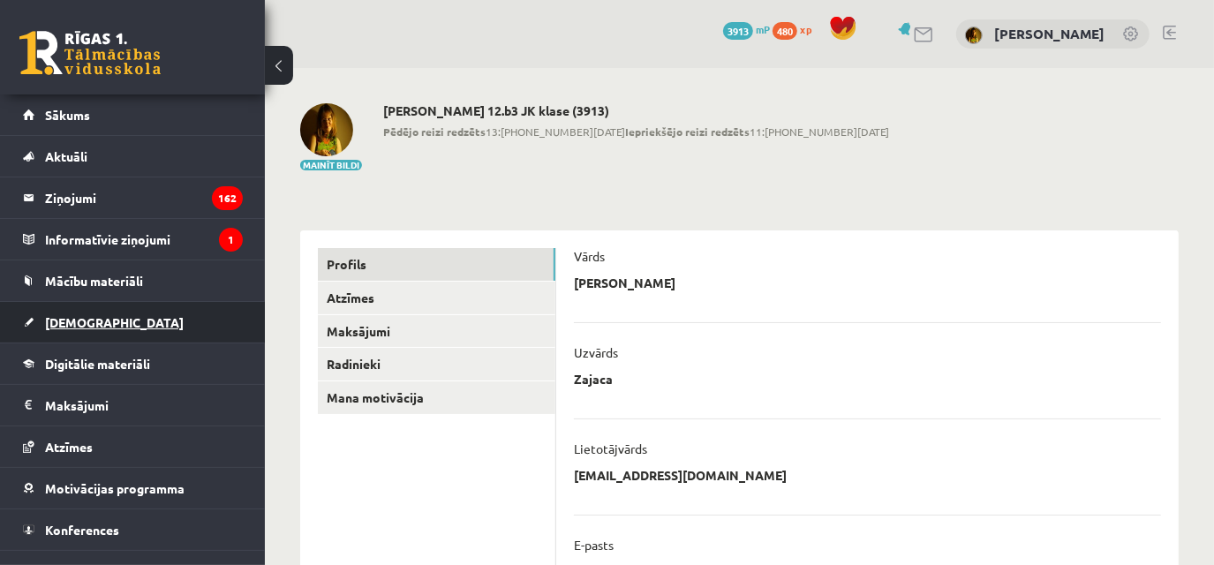
click at [128, 308] on link "[DEMOGRAPHIC_DATA]" at bounding box center [133, 322] width 220 height 41
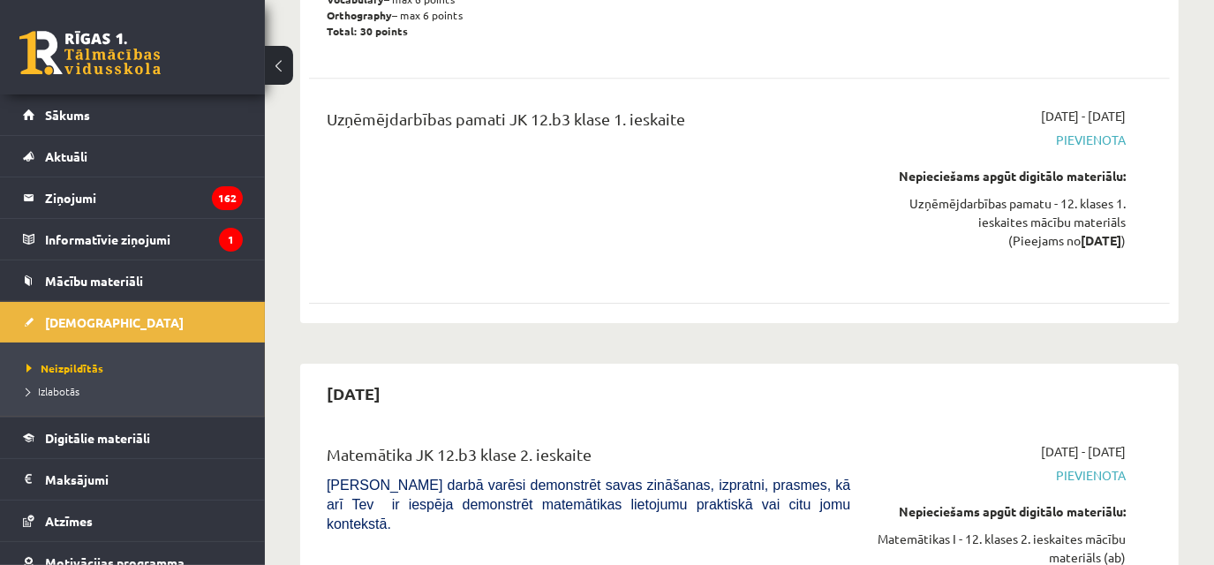
scroll to position [3773, 0]
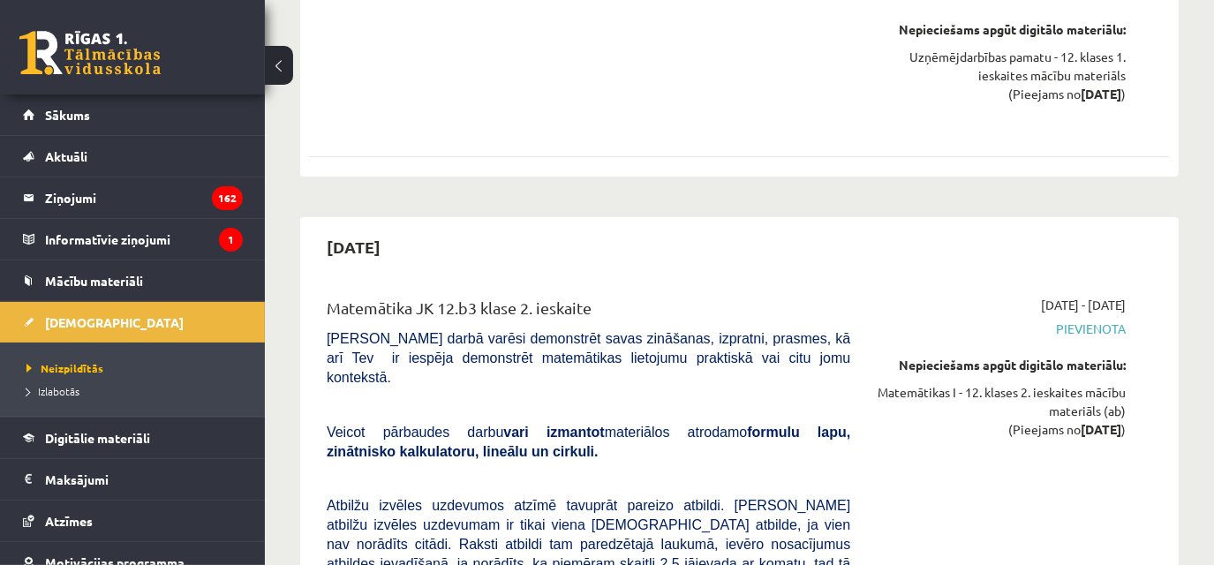
click at [59, 381] on li "Izlabotās" at bounding box center [136, 391] width 221 height 23
click at [86, 391] on span "Izlabotās" at bounding box center [57, 391] width 62 height 14
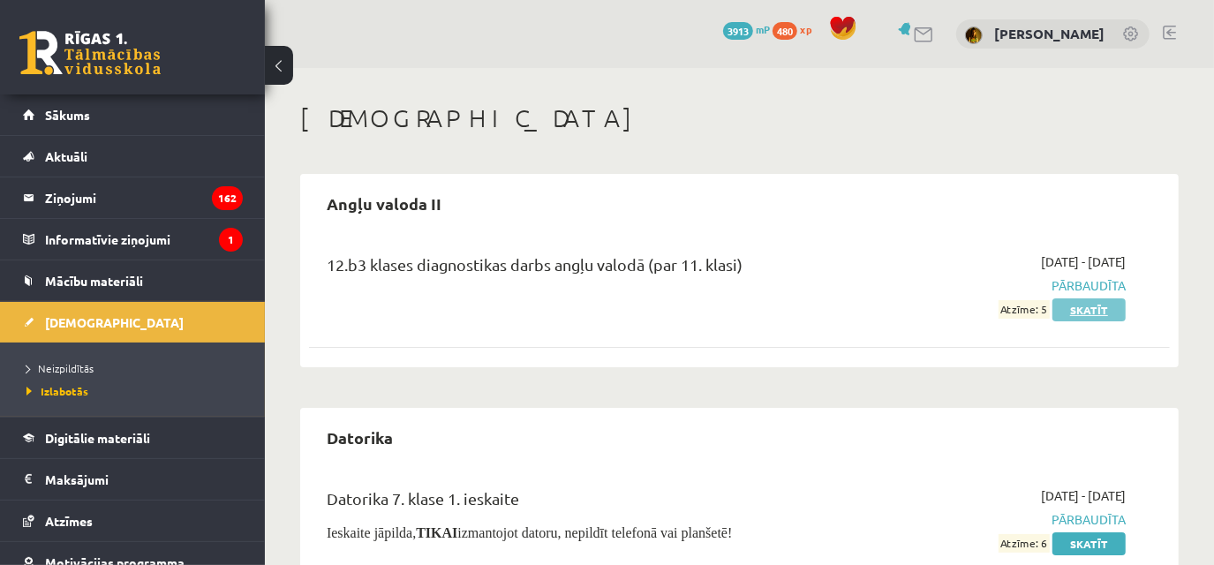
click at [1121, 315] on link "Skatīt" at bounding box center [1089, 309] width 73 height 23
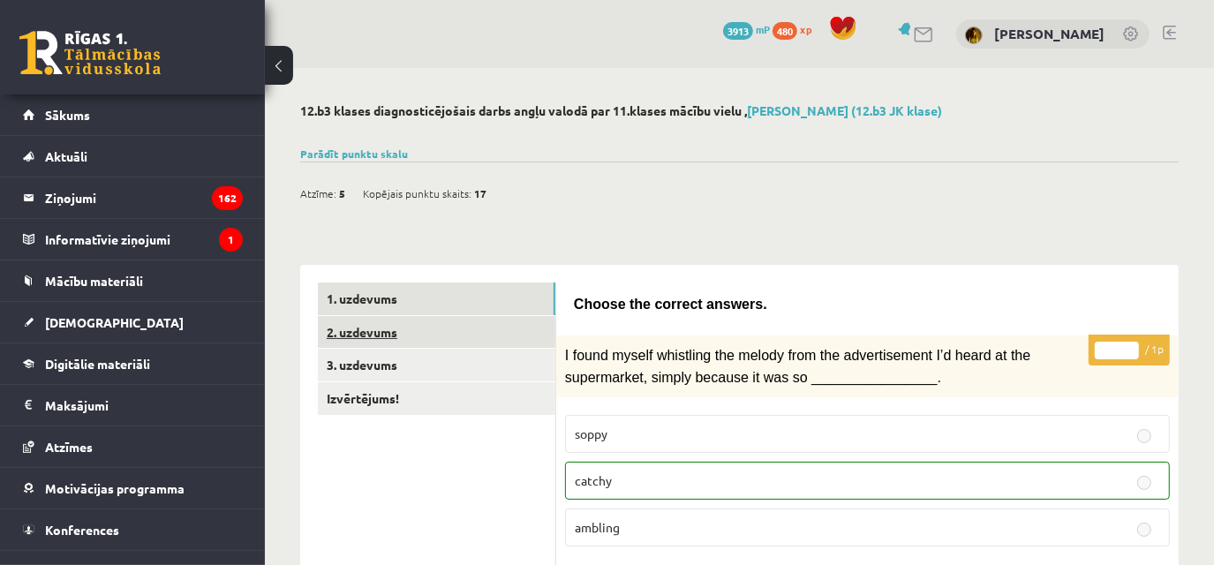
click at [515, 321] on link "2. uzdevums" at bounding box center [437, 332] width 238 height 33
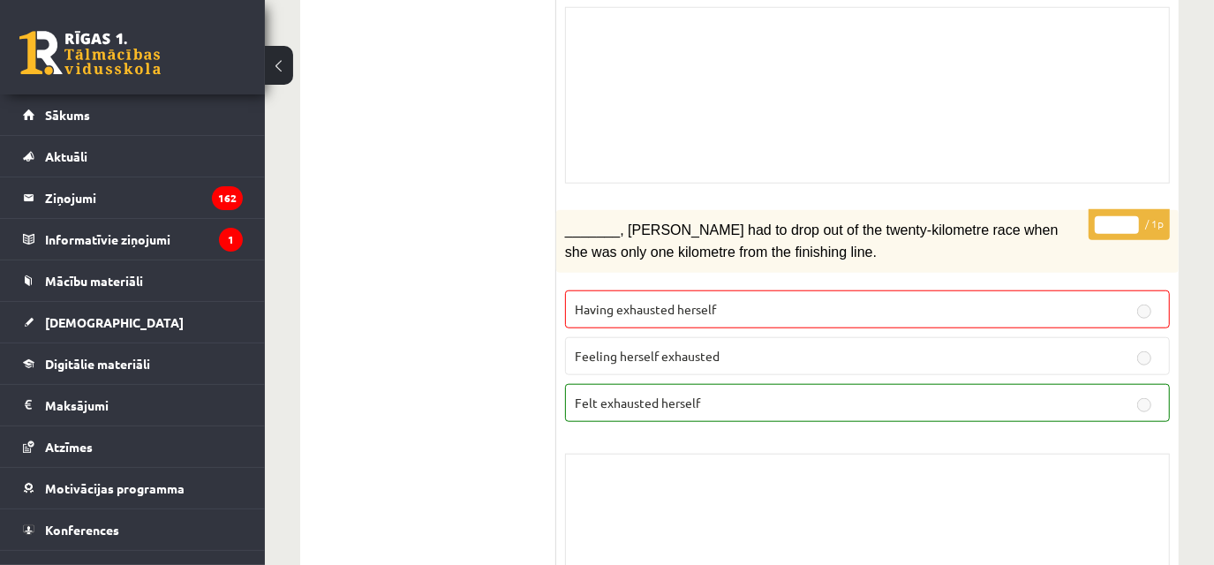
scroll to position [1019, 0]
click at [800, 410] on fieldset "Having exhausted herself Feeling herself exhausted Felt exhausted herself" at bounding box center [867, 353] width 605 height 146
click at [798, 400] on label "Felt exhausted herself" at bounding box center [867, 401] width 605 height 38
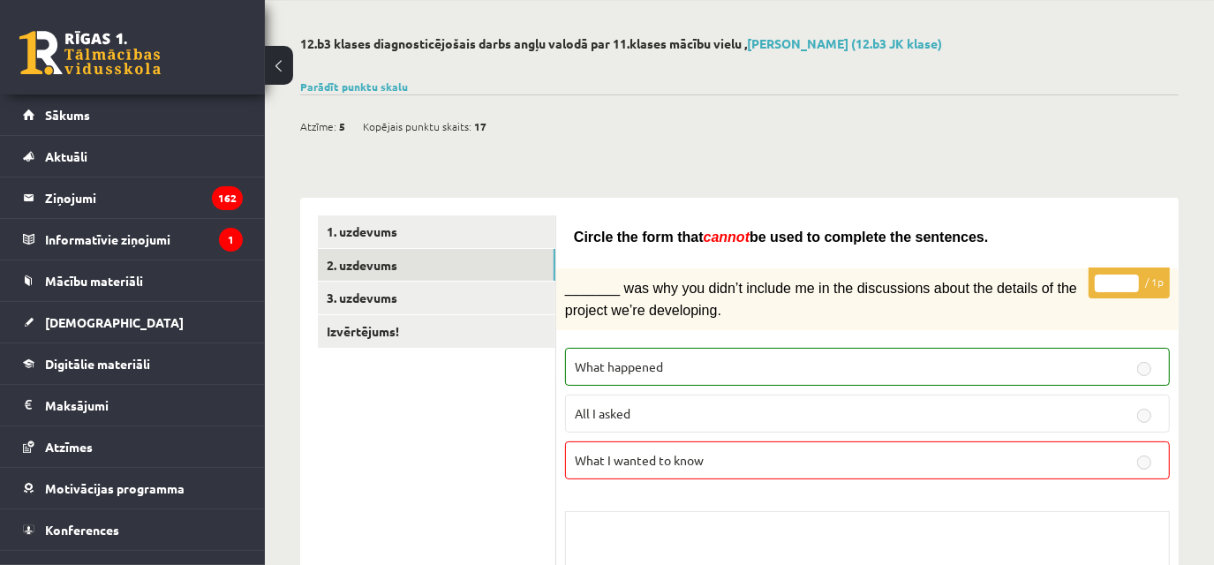
scroll to position [0, 0]
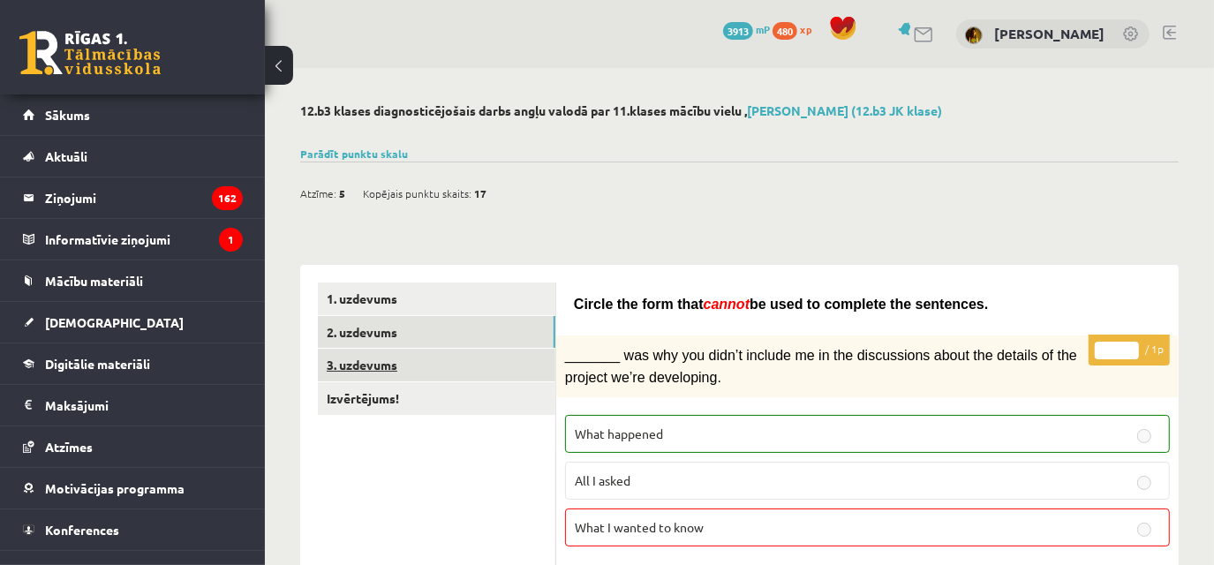
click at [490, 353] on link "3. uzdevums" at bounding box center [437, 365] width 238 height 33
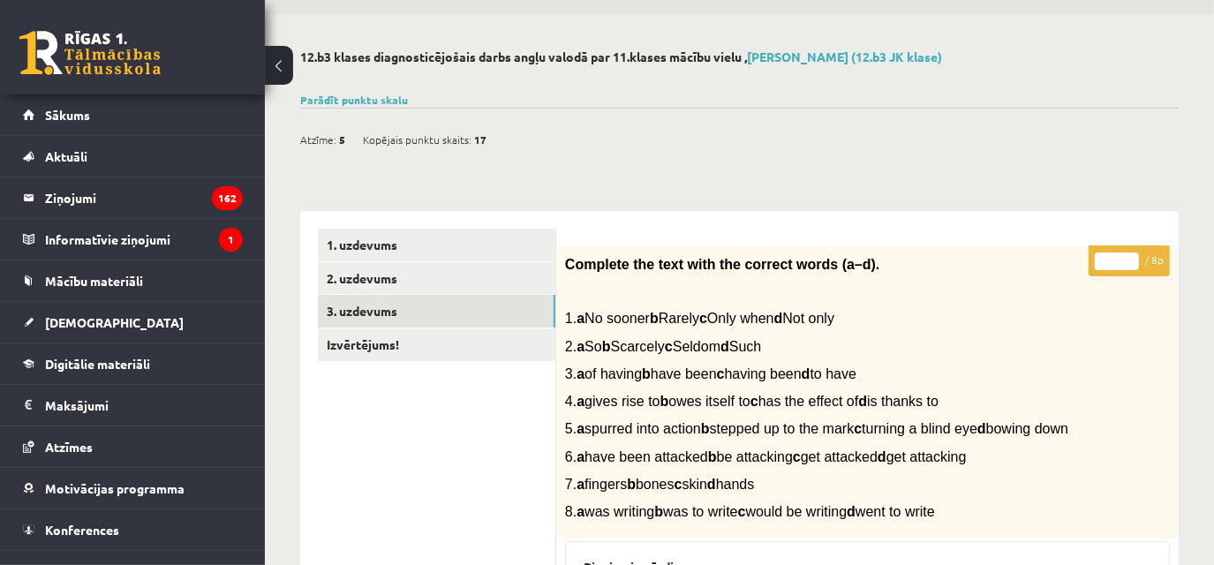
scroll to position [53, 0]
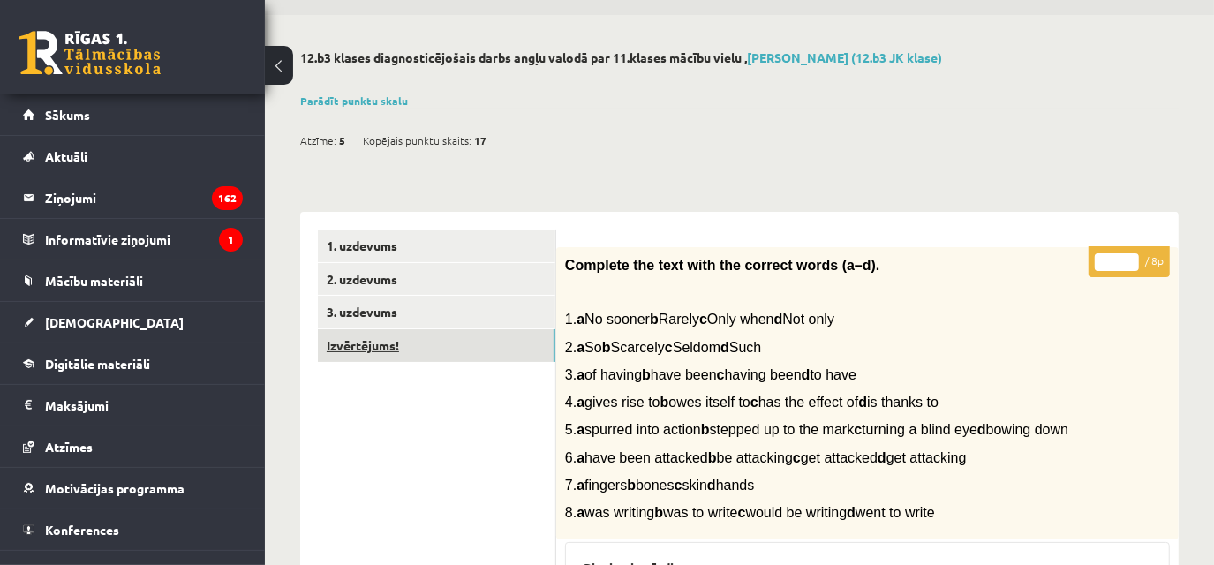
click at [465, 349] on link "Izvērtējums!" at bounding box center [437, 345] width 238 height 33
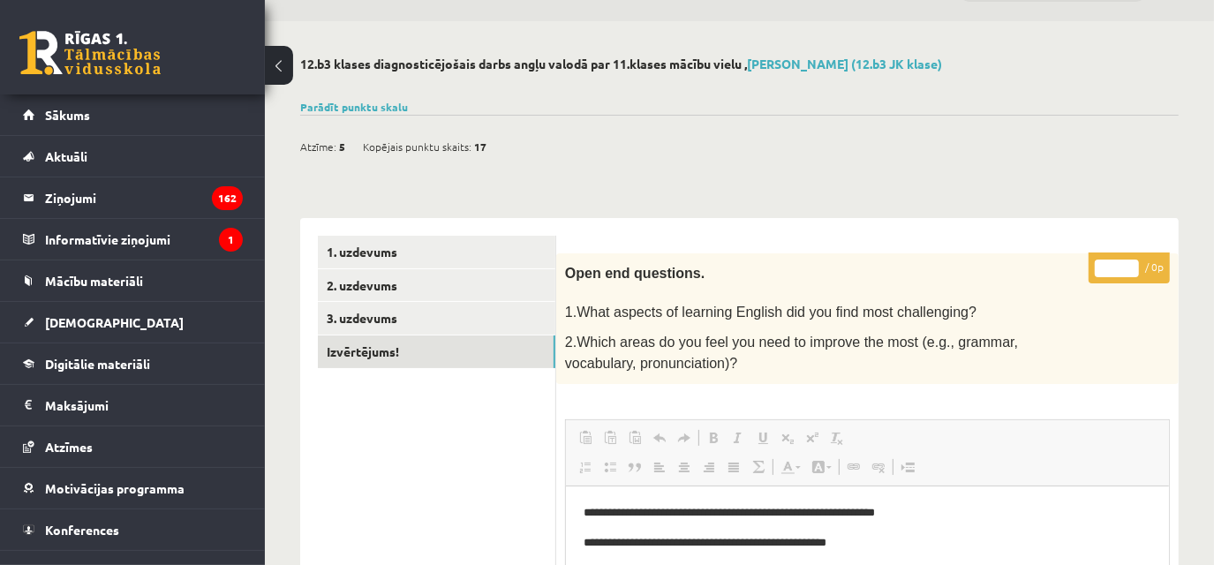
scroll to position [47, 0]
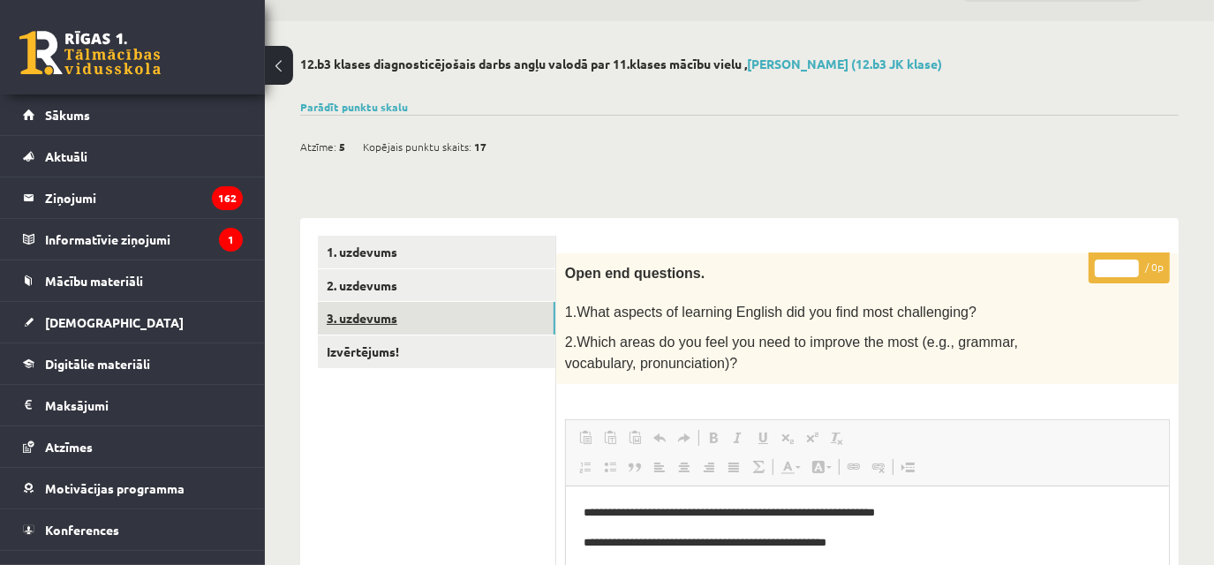
click at [525, 334] on link "3. uzdevums" at bounding box center [437, 318] width 238 height 33
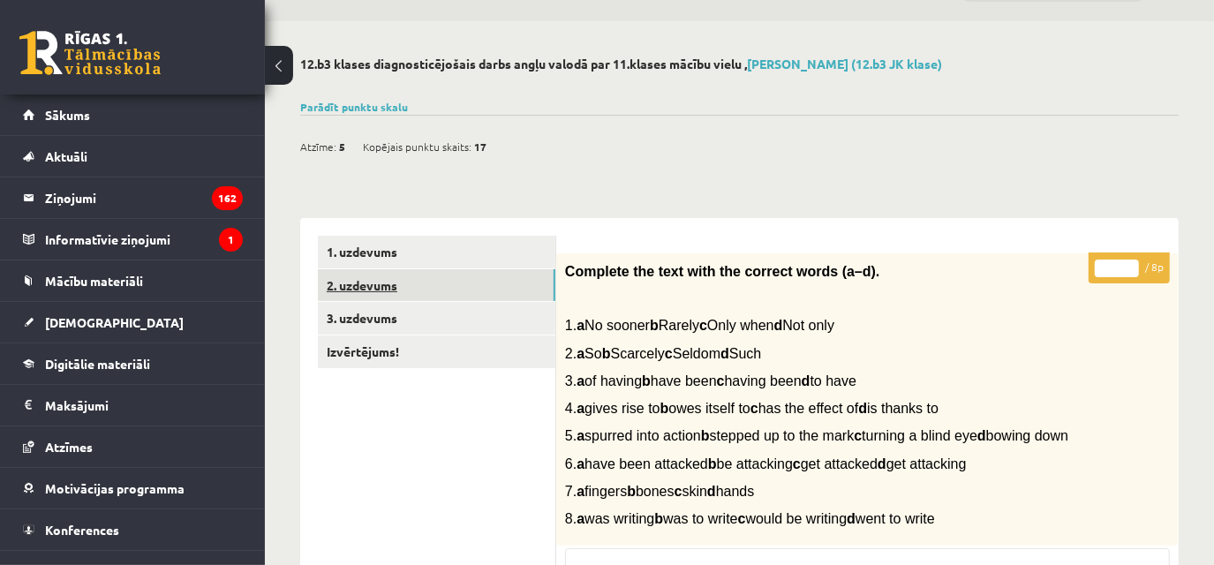
click at [505, 294] on link "2. uzdevums" at bounding box center [437, 285] width 238 height 33
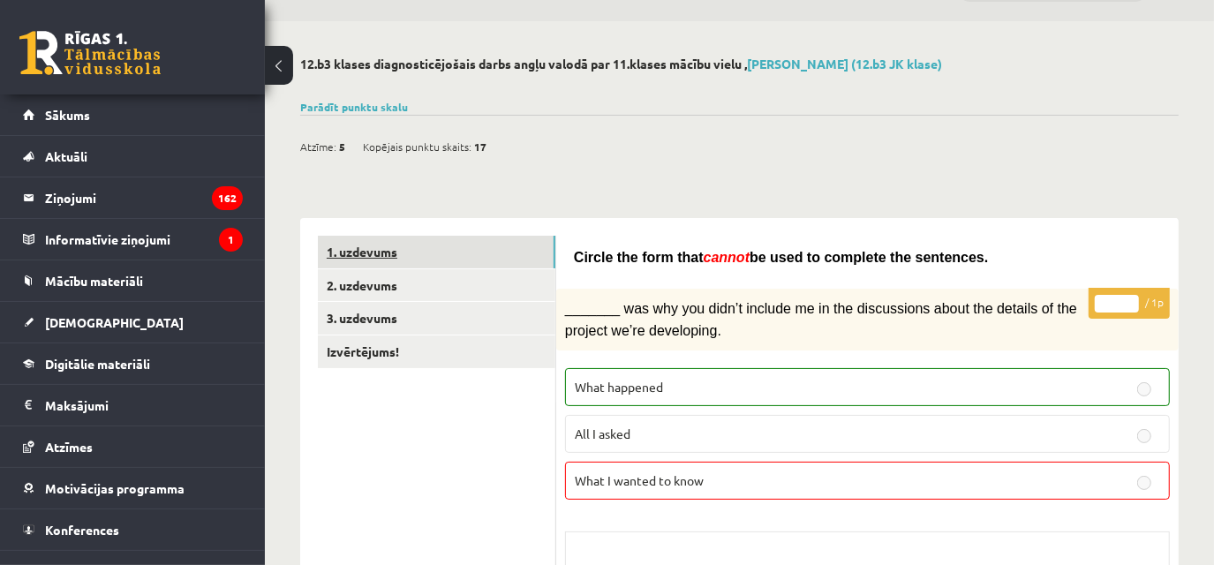
click at [492, 252] on link "1. uzdevums" at bounding box center [437, 252] width 238 height 33
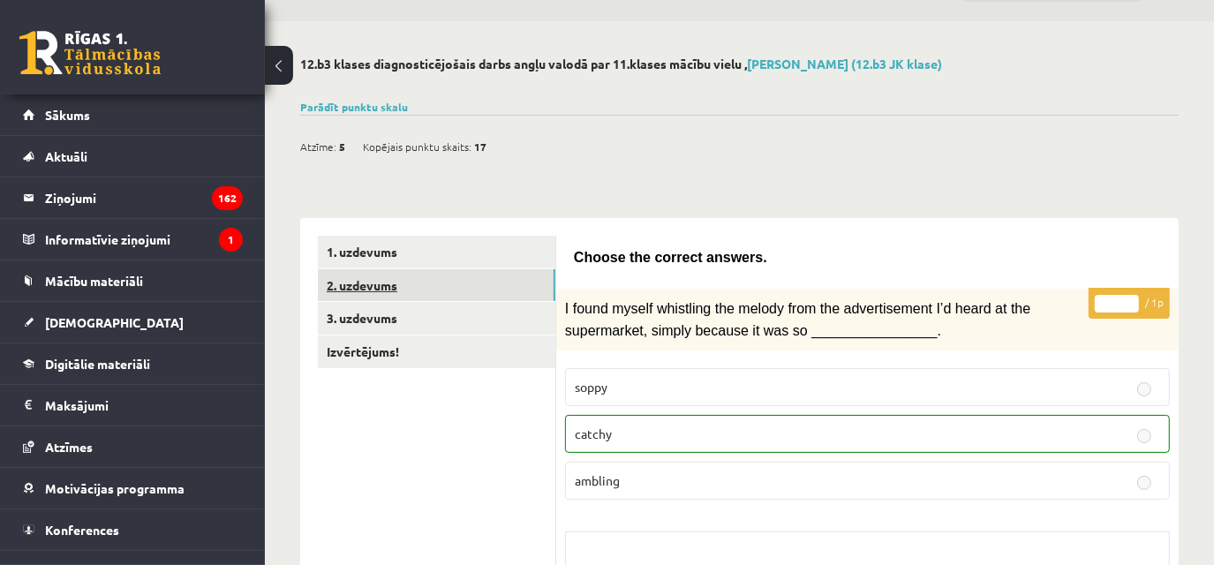
click at [485, 285] on link "2. uzdevums" at bounding box center [437, 285] width 238 height 33
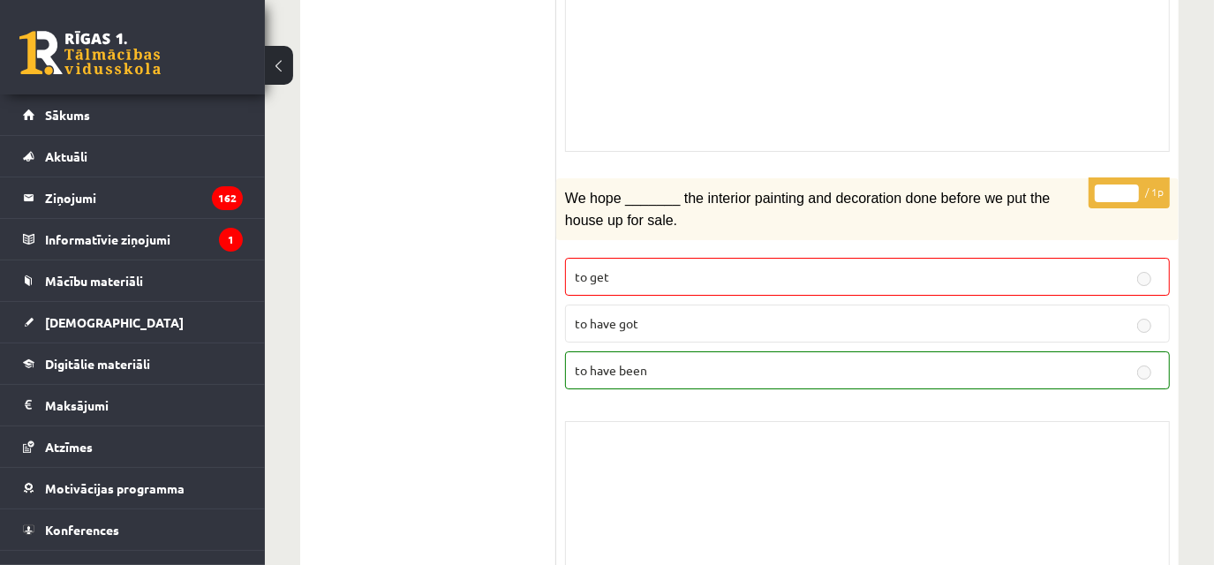
scroll to position [4171, 0]
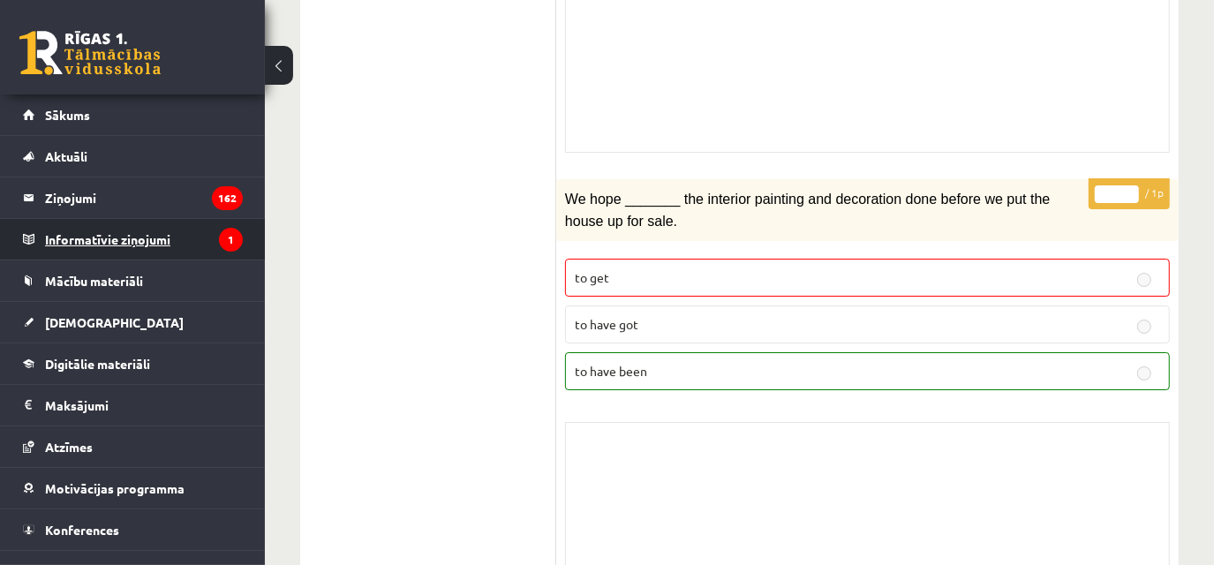
click at [134, 223] on legend "Informatīvie ziņojumi 1" at bounding box center [144, 239] width 198 height 41
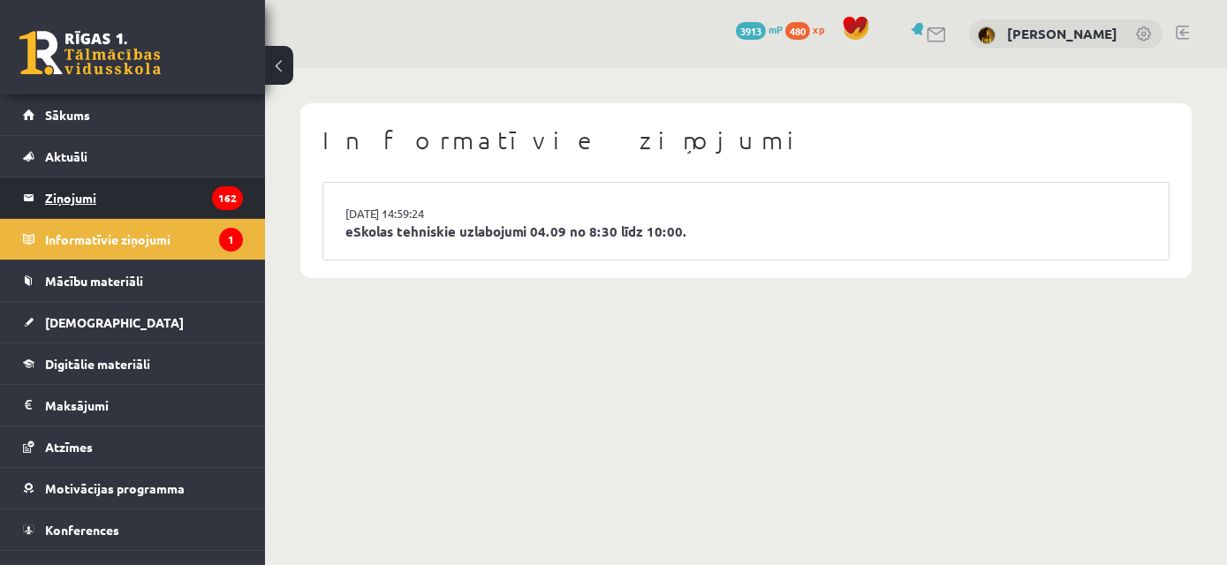
click at [133, 196] on legend "Ziņojumi 162" at bounding box center [144, 198] width 198 height 41
